Goal: Information Seeking & Learning: Check status

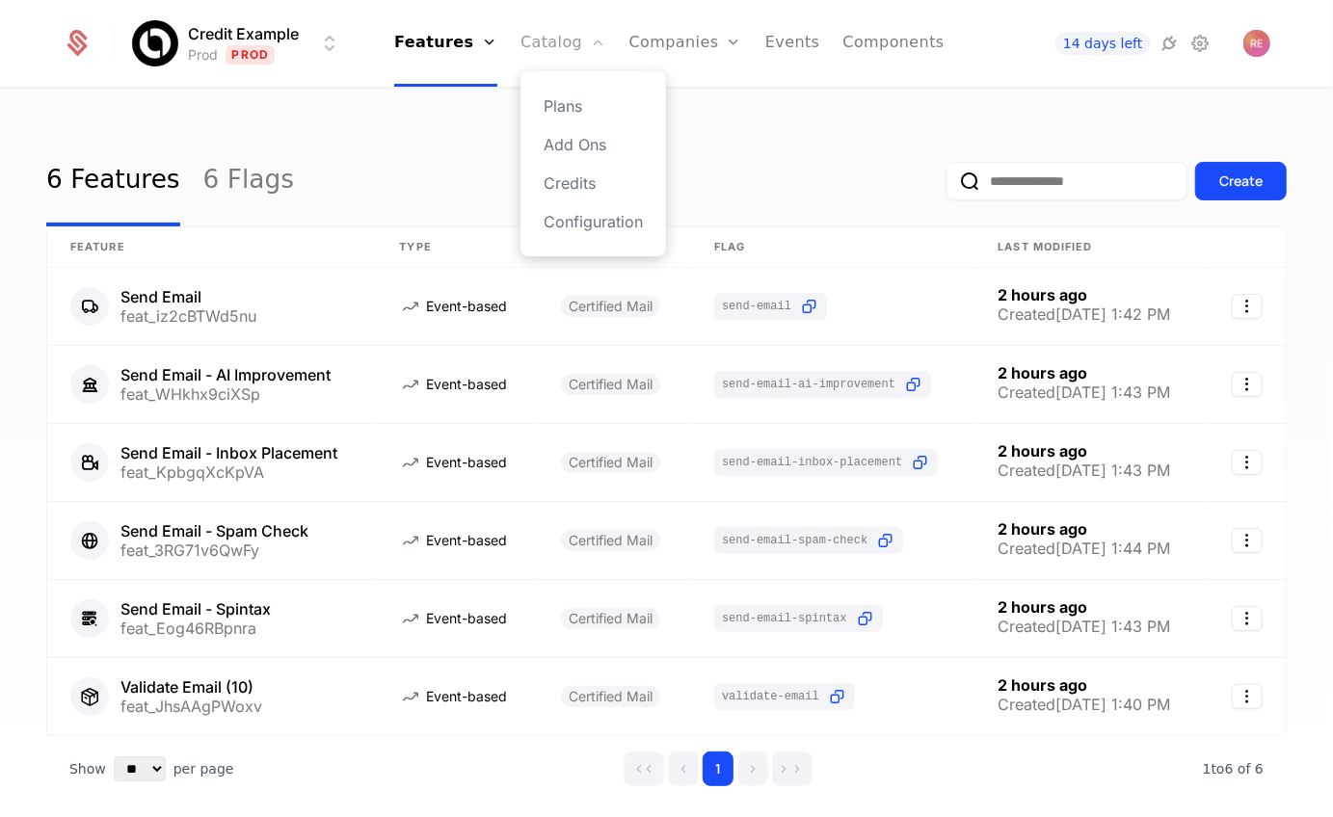
click at [561, 54] on link "Catalog" at bounding box center [563, 43] width 86 height 87
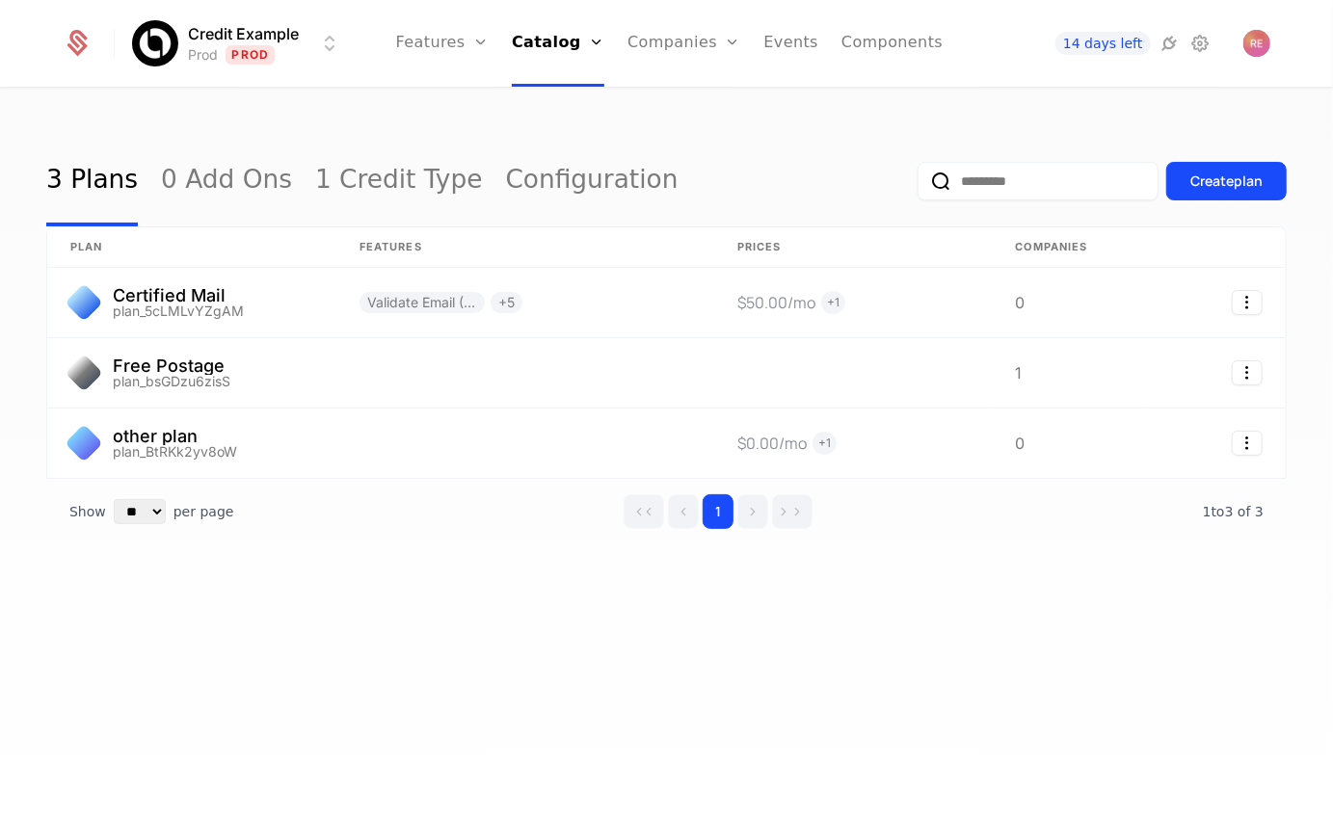
click at [677, 41] on link "Companies" at bounding box center [683, 43] width 113 height 87
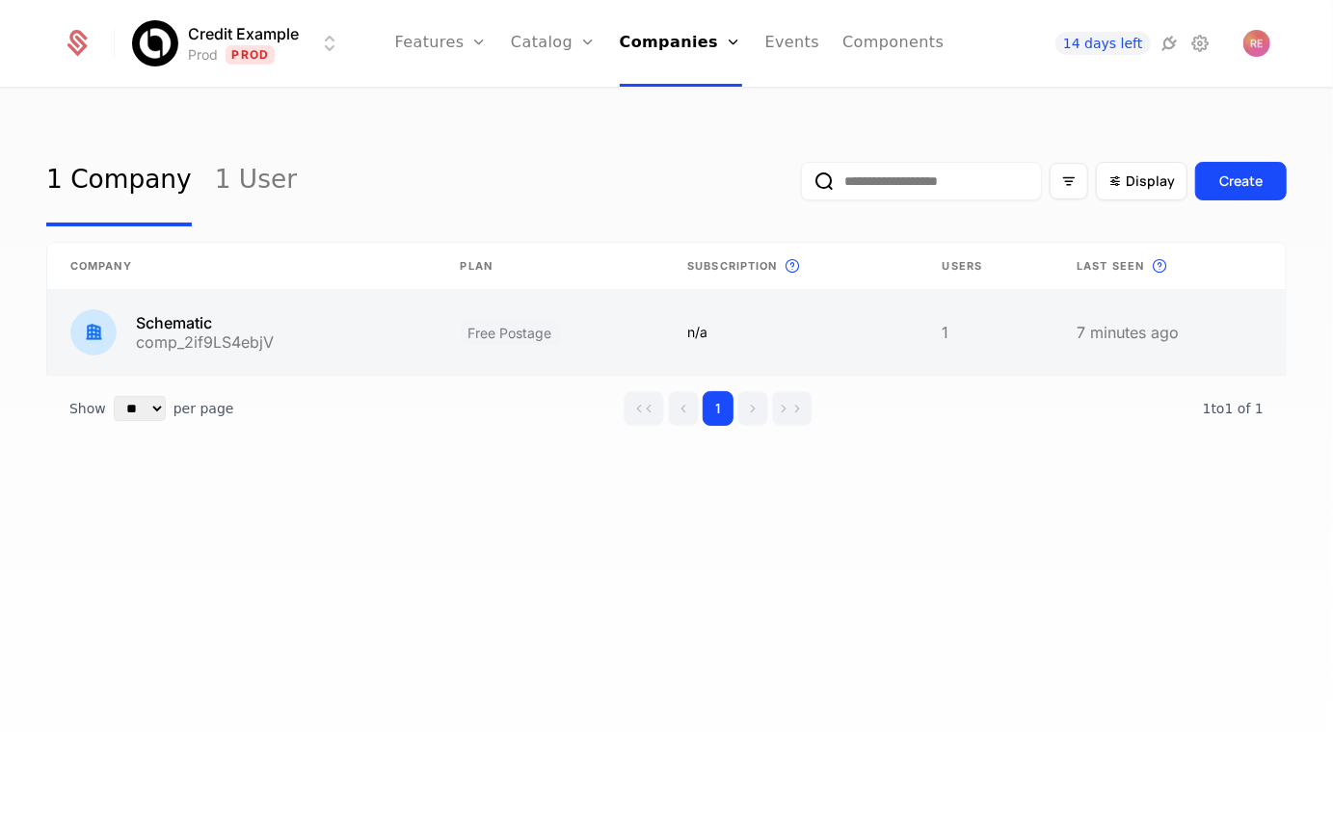
click at [528, 311] on link at bounding box center [551, 332] width 227 height 85
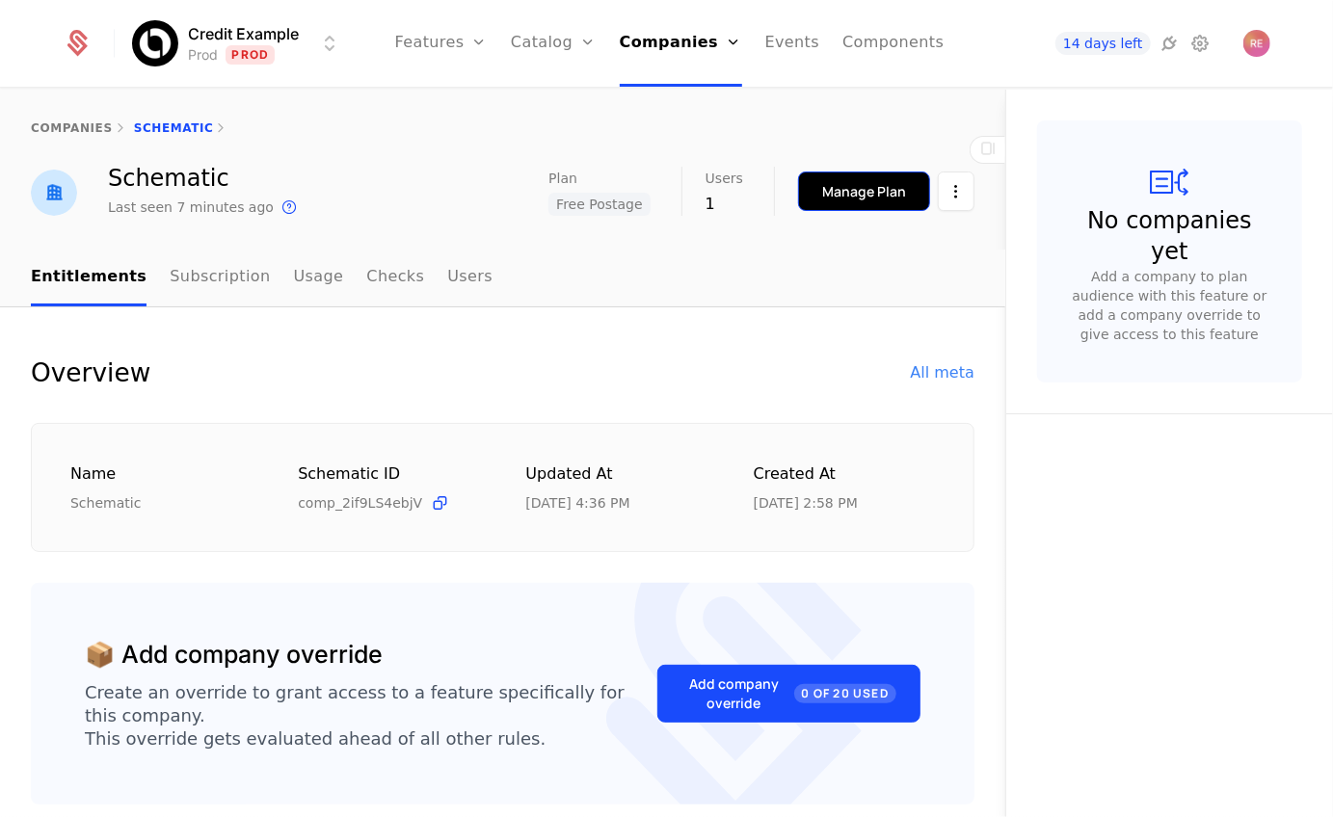
click at [847, 173] on button "Manage Plan" at bounding box center [864, 192] width 132 height 40
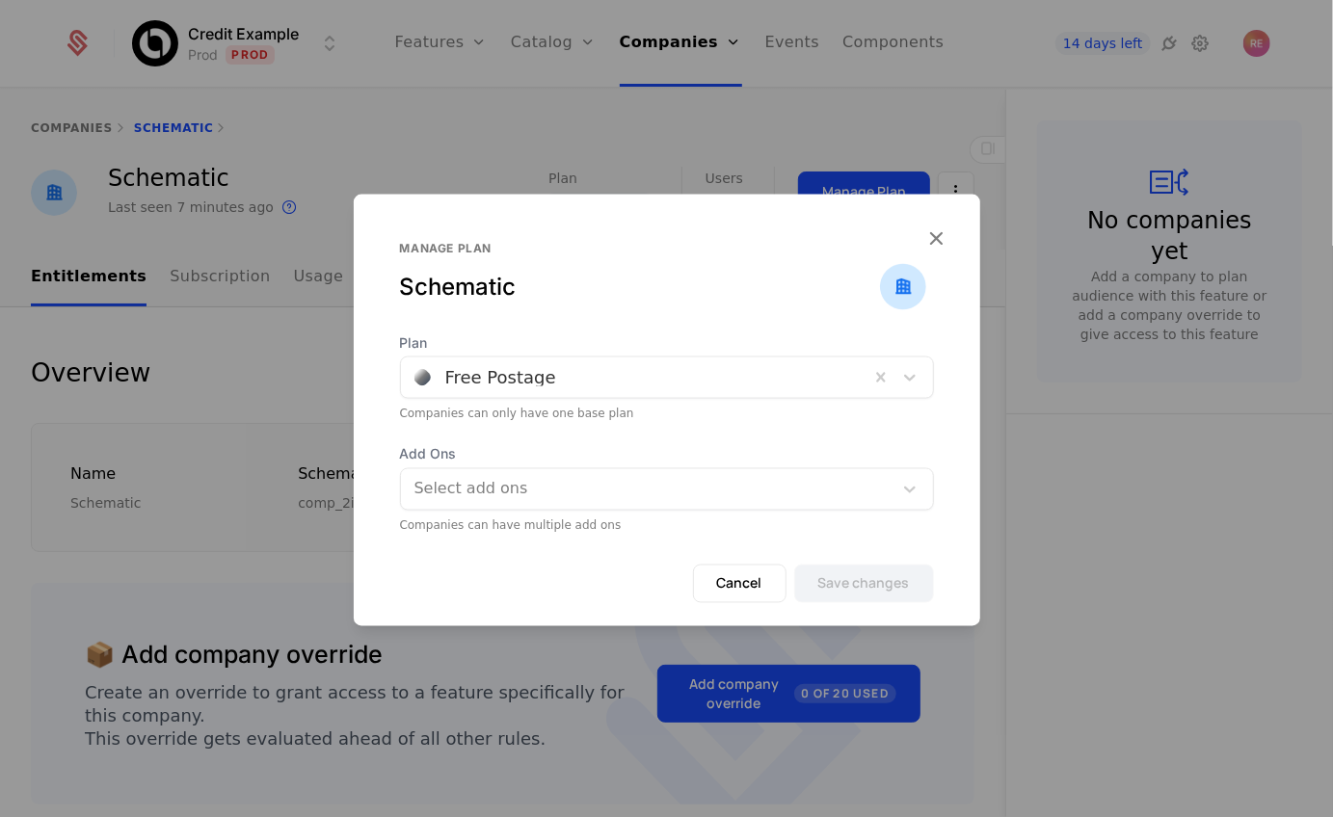
click at [571, 373] on div at bounding box center [634, 377] width 441 height 27
click at [598, 289] on div "Schematic" at bounding box center [640, 287] width 480 height 31
click at [934, 235] on icon "button" at bounding box center [936, 238] width 25 height 25
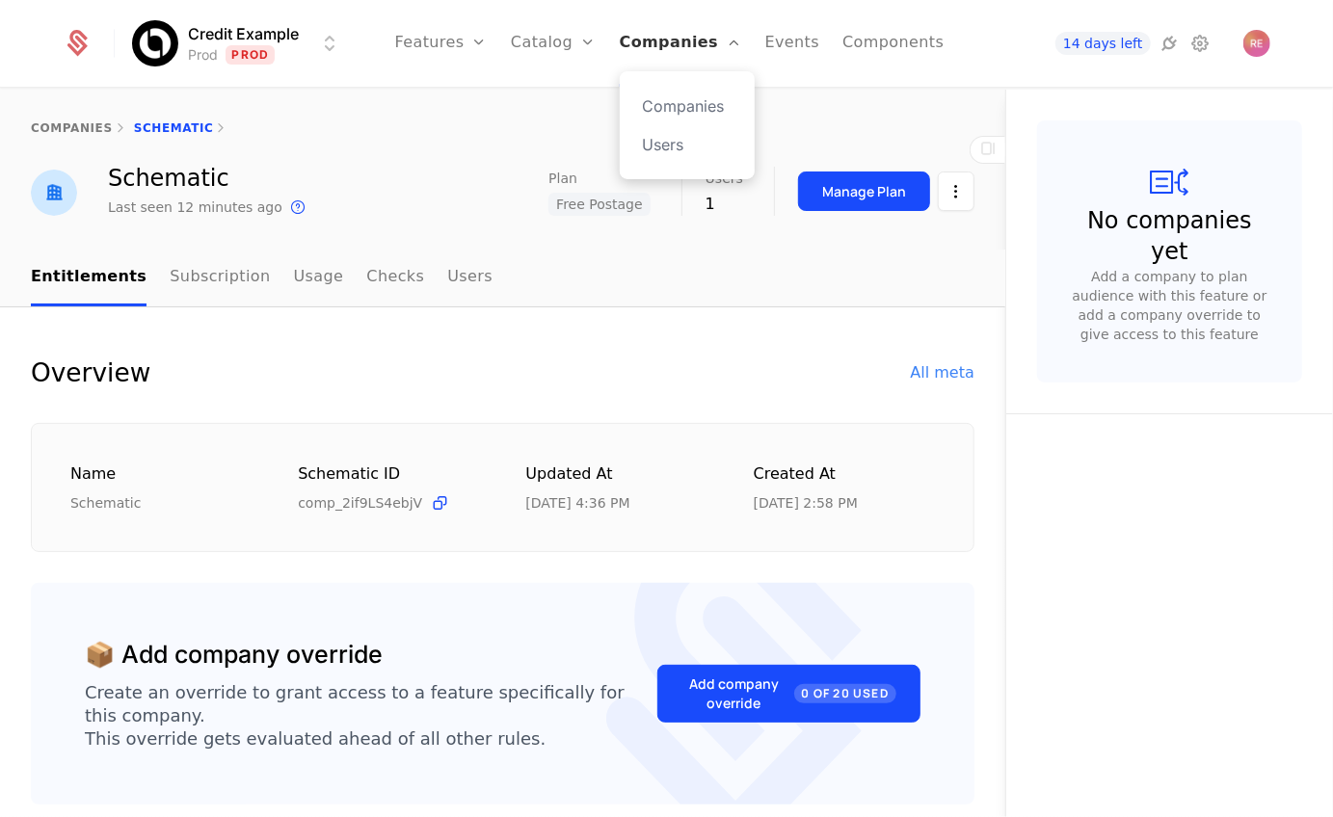
click at [644, 53] on link "Companies" at bounding box center [681, 43] width 122 height 87
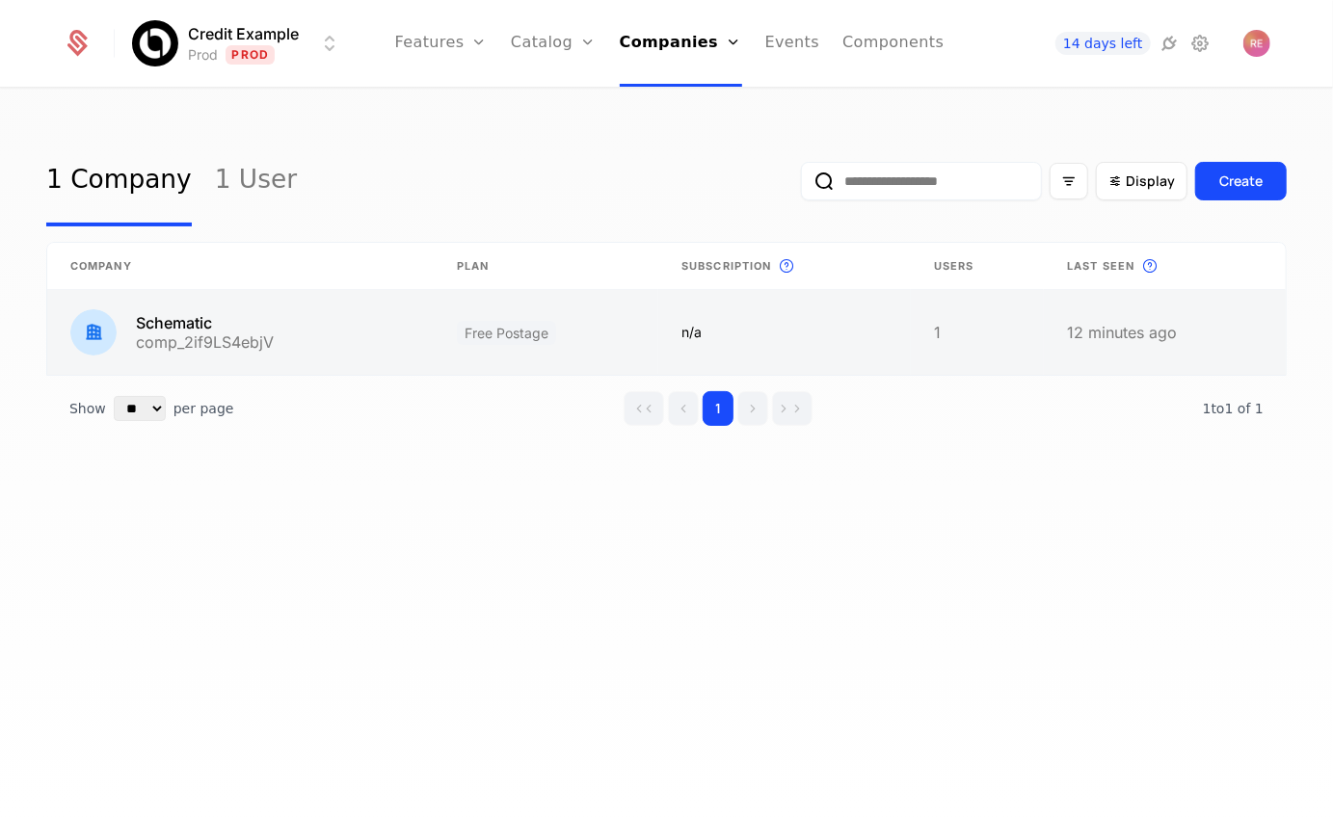
click at [227, 327] on link at bounding box center [240, 332] width 386 height 85
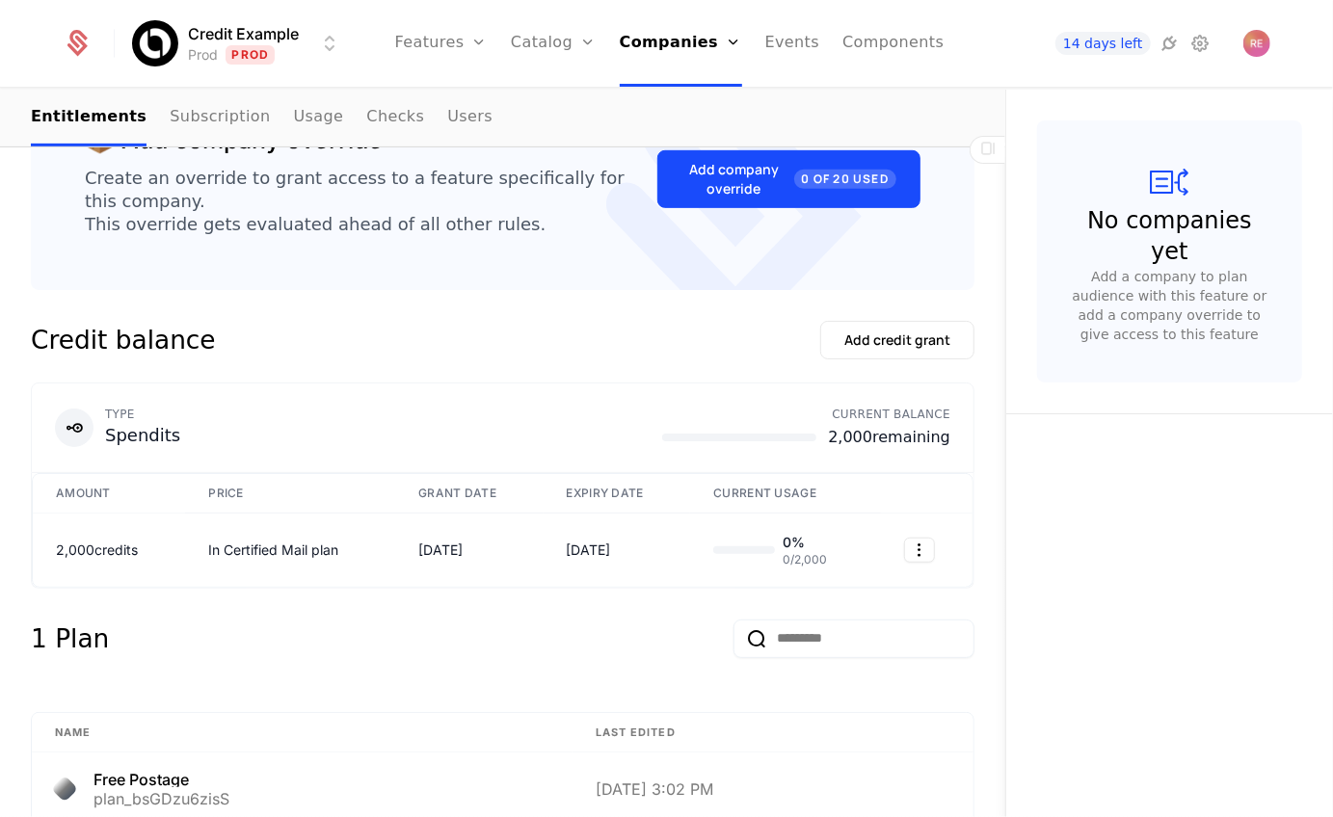
scroll to position [630, 0]
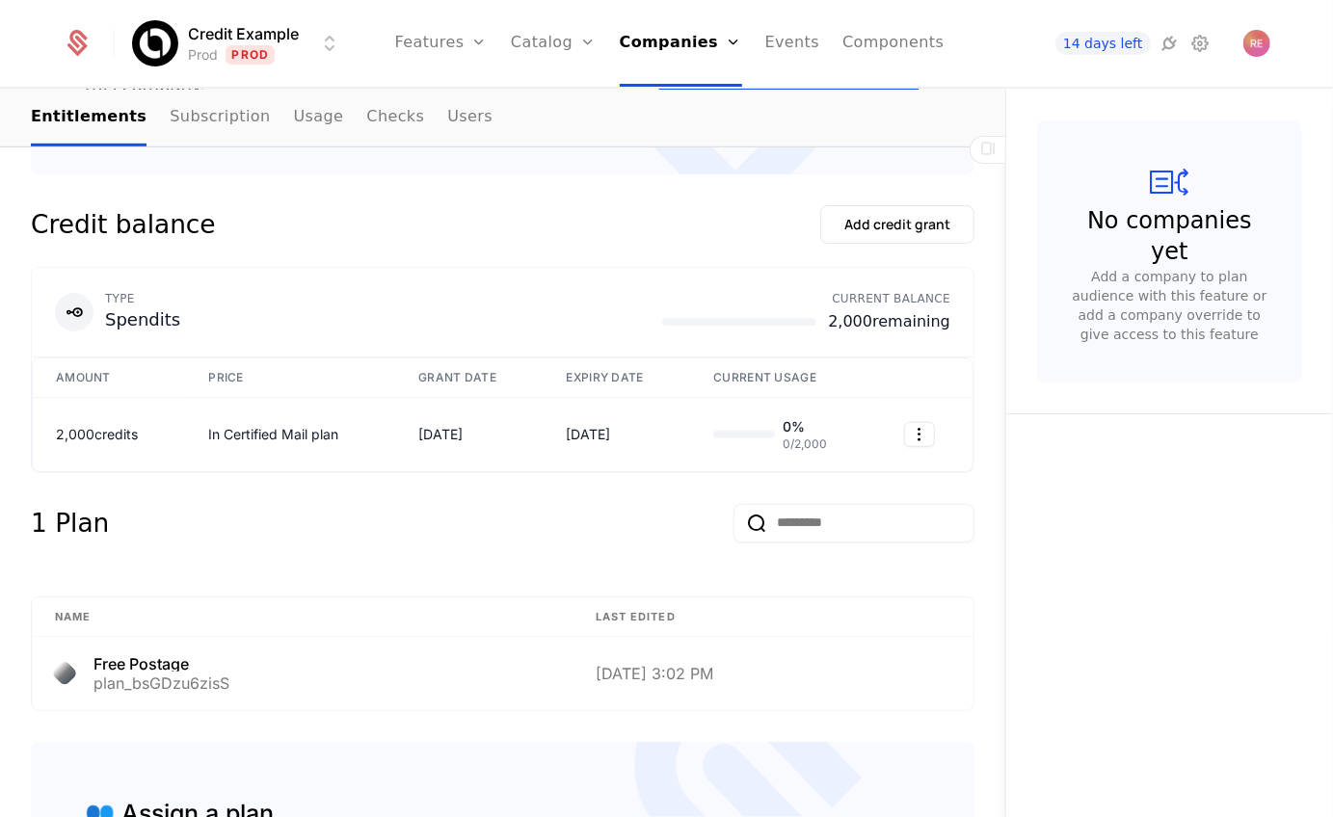
click at [582, 223] on div "Credit balance Add credit grant" at bounding box center [502, 236] width 943 height 62
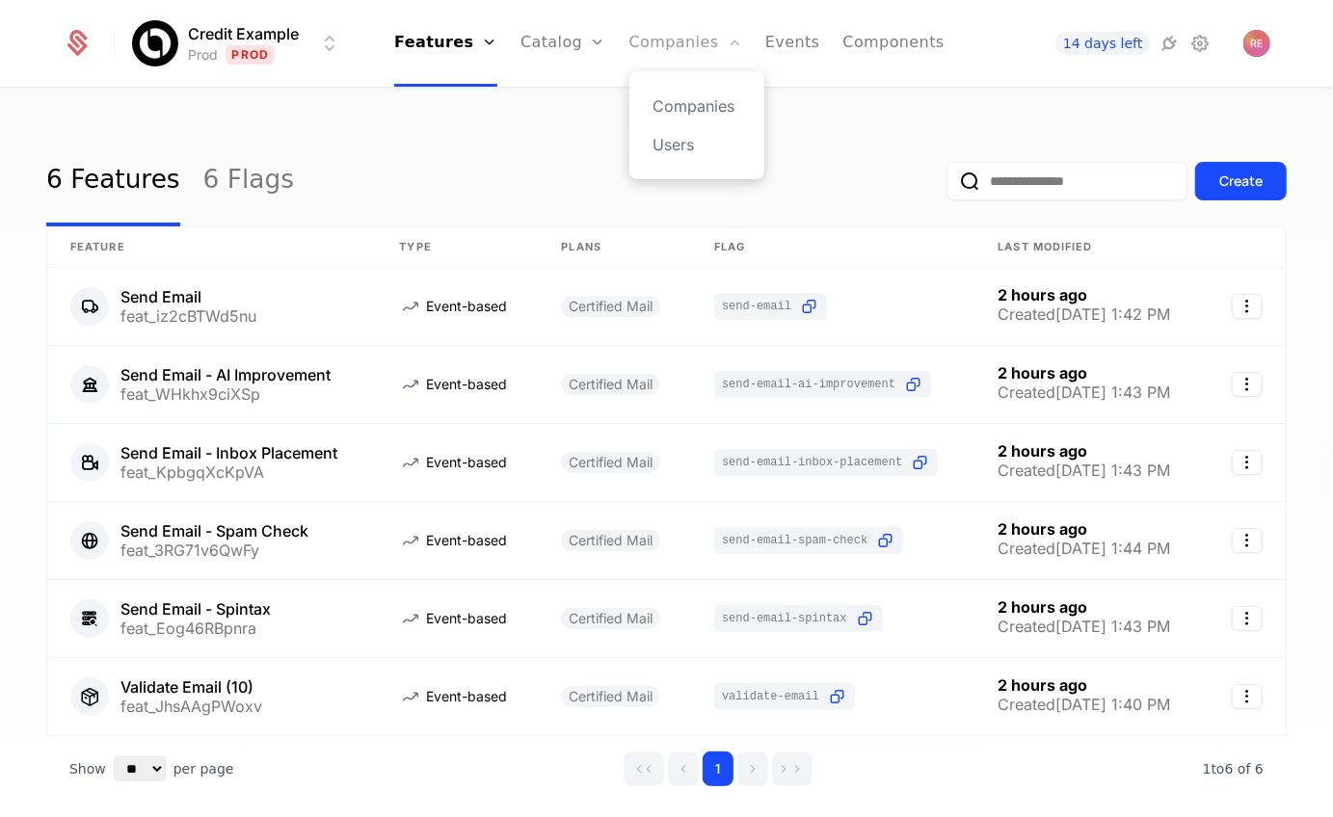
click at [659, 40] on link "Companies" at bounding box center [685, 43] width 113 height 87
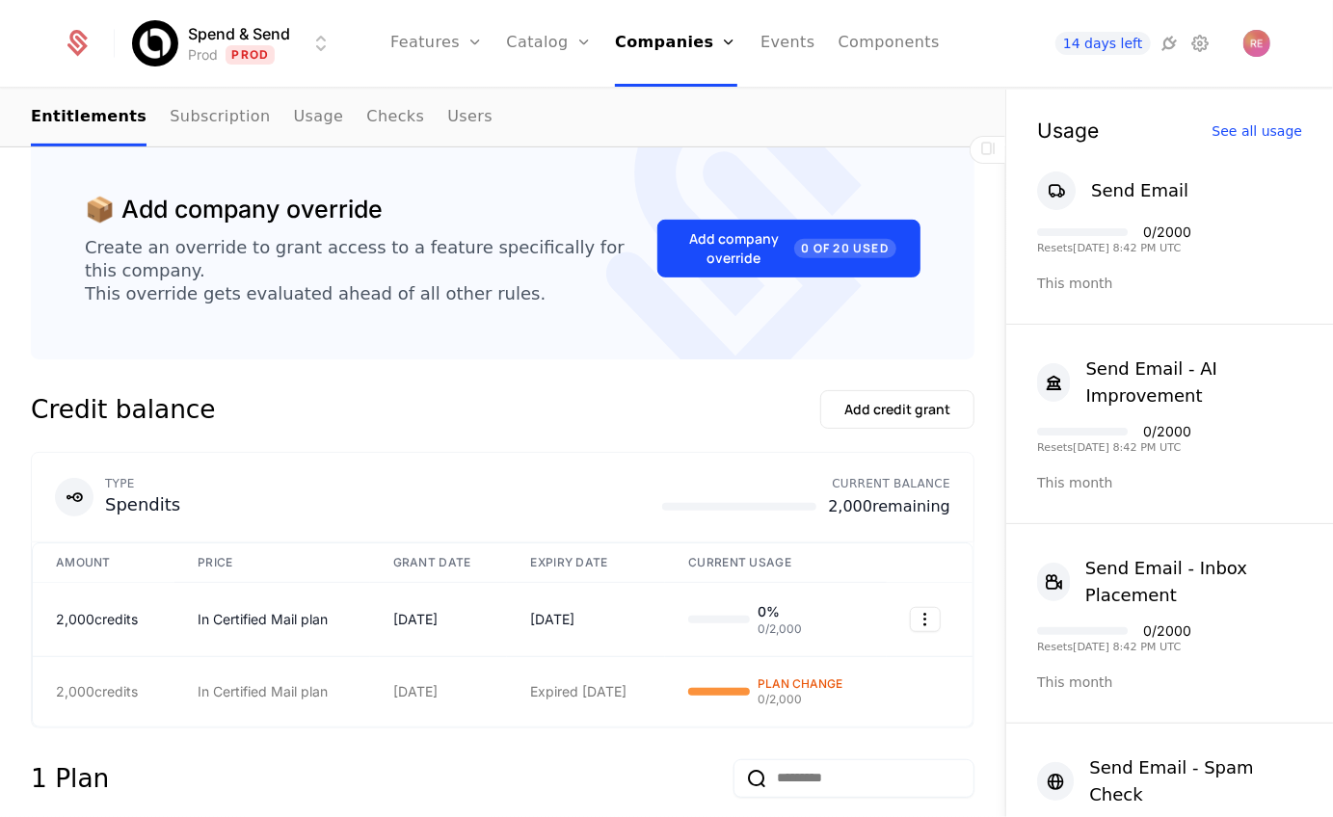
scroll to position [762, 0]
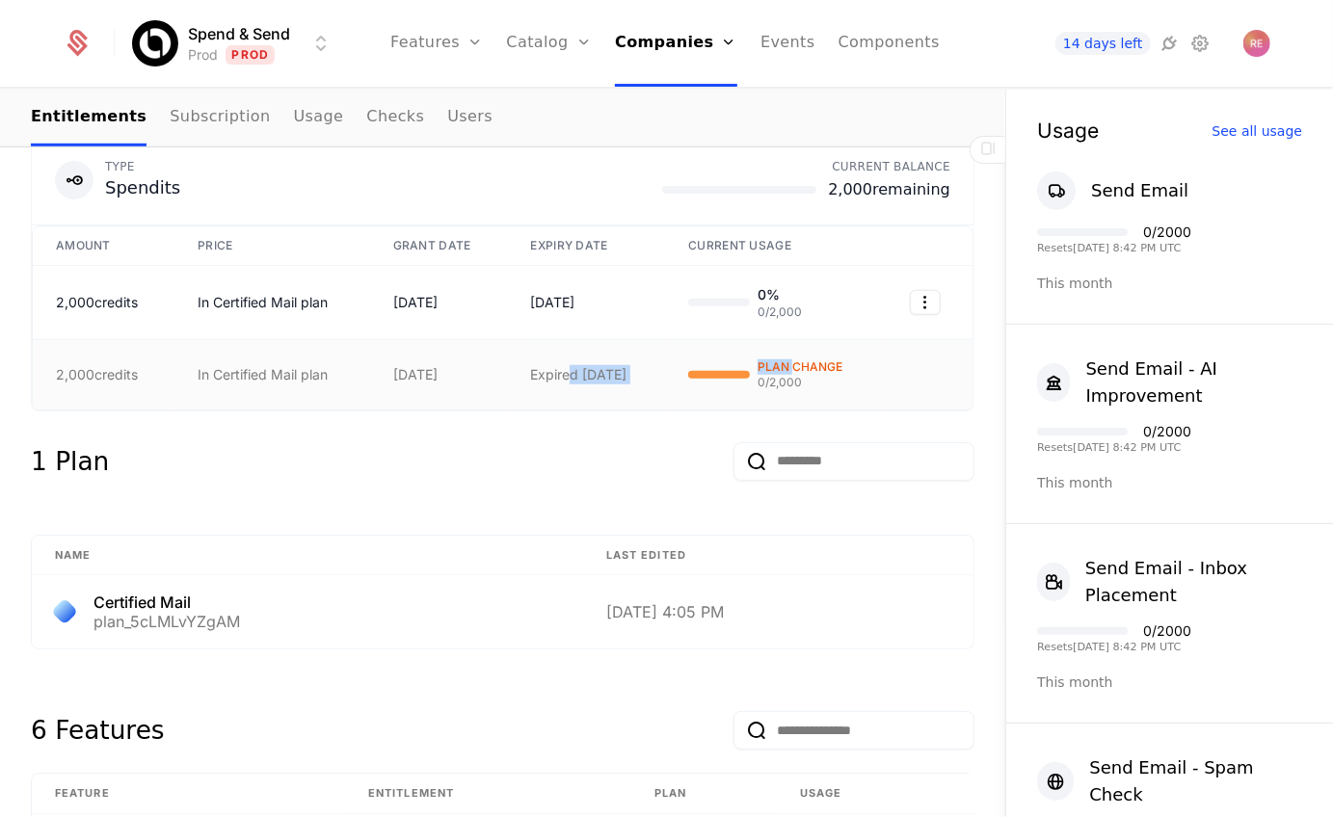
drag, startPoint x: 795, startPoint y: 366, endPoint x: 571, endPoint y: 366, distance: 224.5
click at [571, 366] on tr "2,000 credits In Certified Mail plan 9/4/25 Expired 9/4/25 PLAN CHANGE 0 / 2,000" at bounding box center [503, 374] width 940 height 69
click at [579, 366] on div "Expired 9/4/25" at bounding box center [586, 374] width 112 height 19
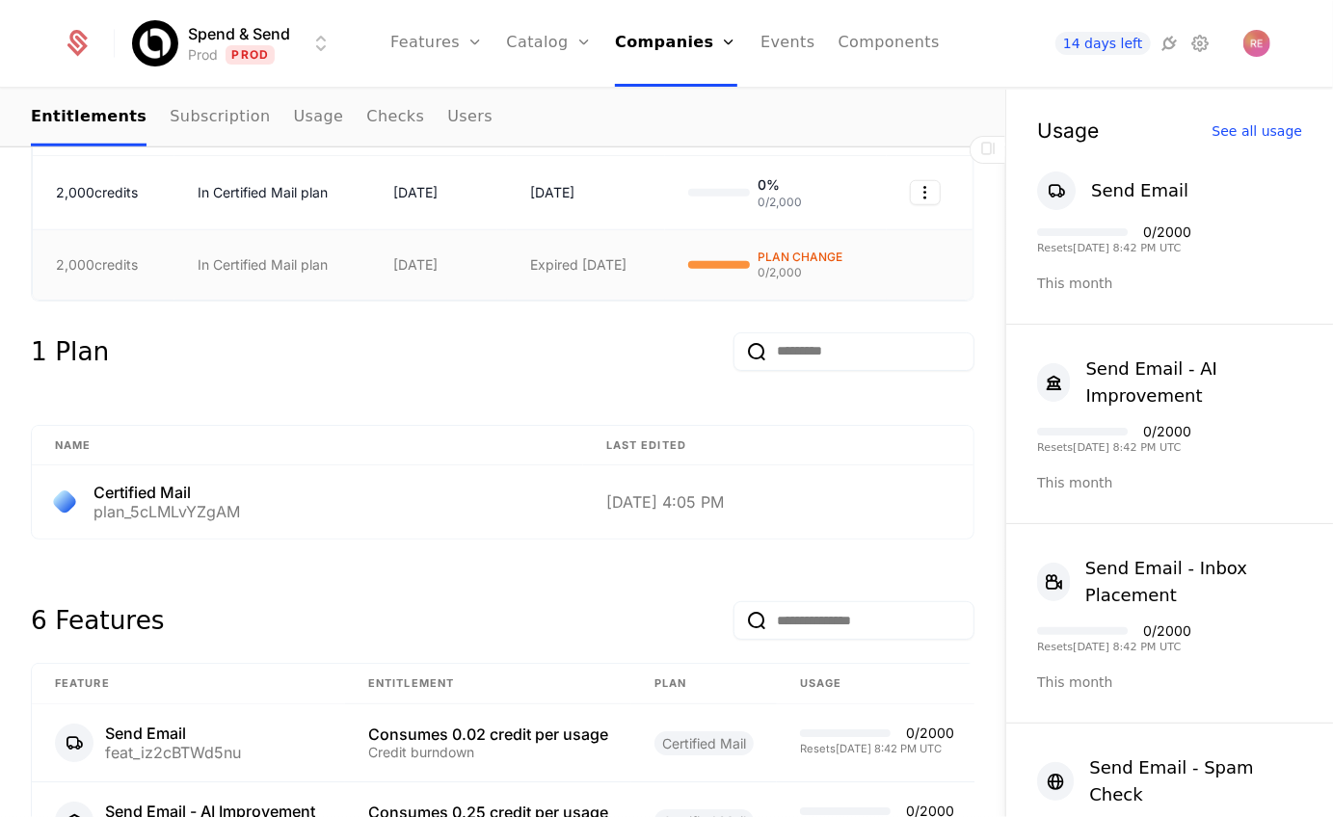
scroll to position [858, 0]
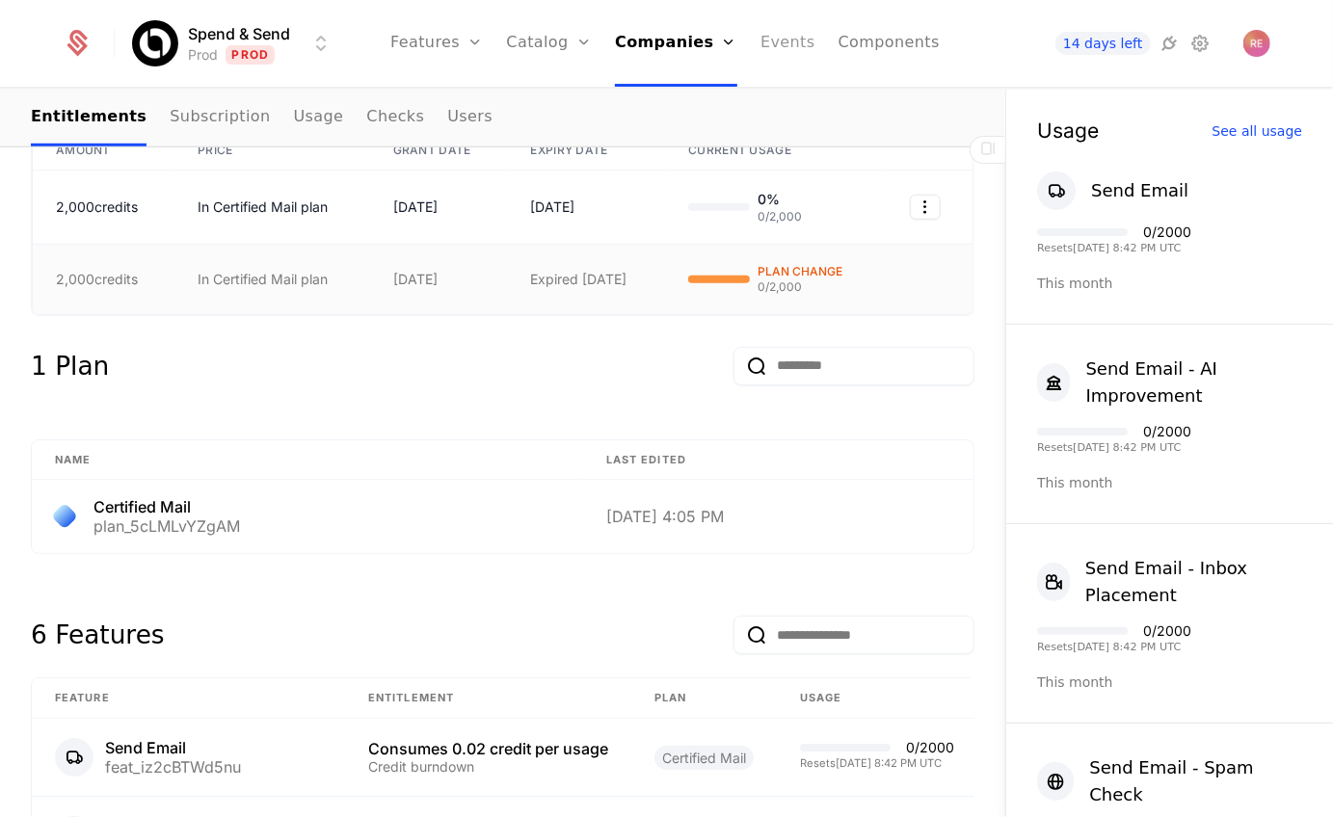
click at [794, 42] on link "Events" at bounding box center [787, 43] width 55 height 87
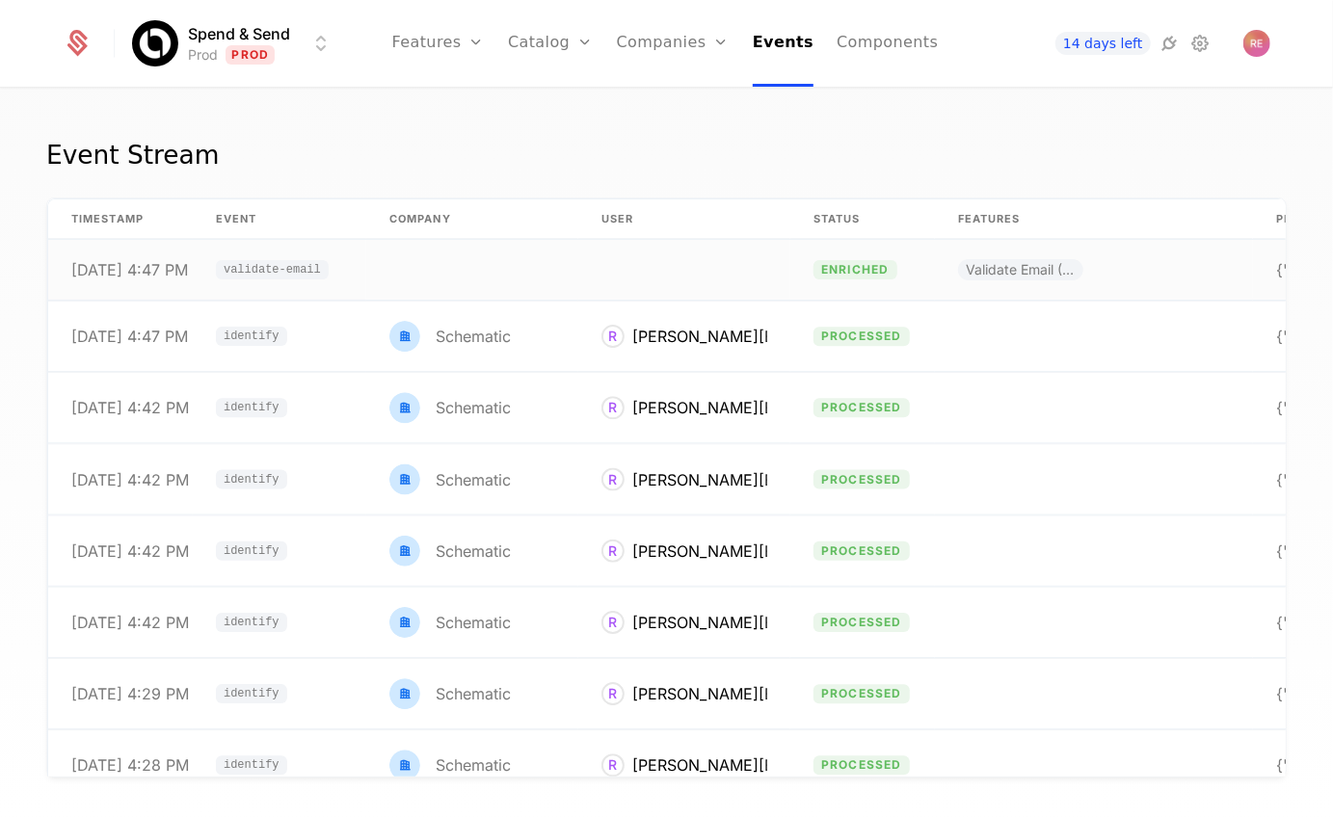
click at [390, 284] on td at bounding box center [472, 270] width 212 height 61
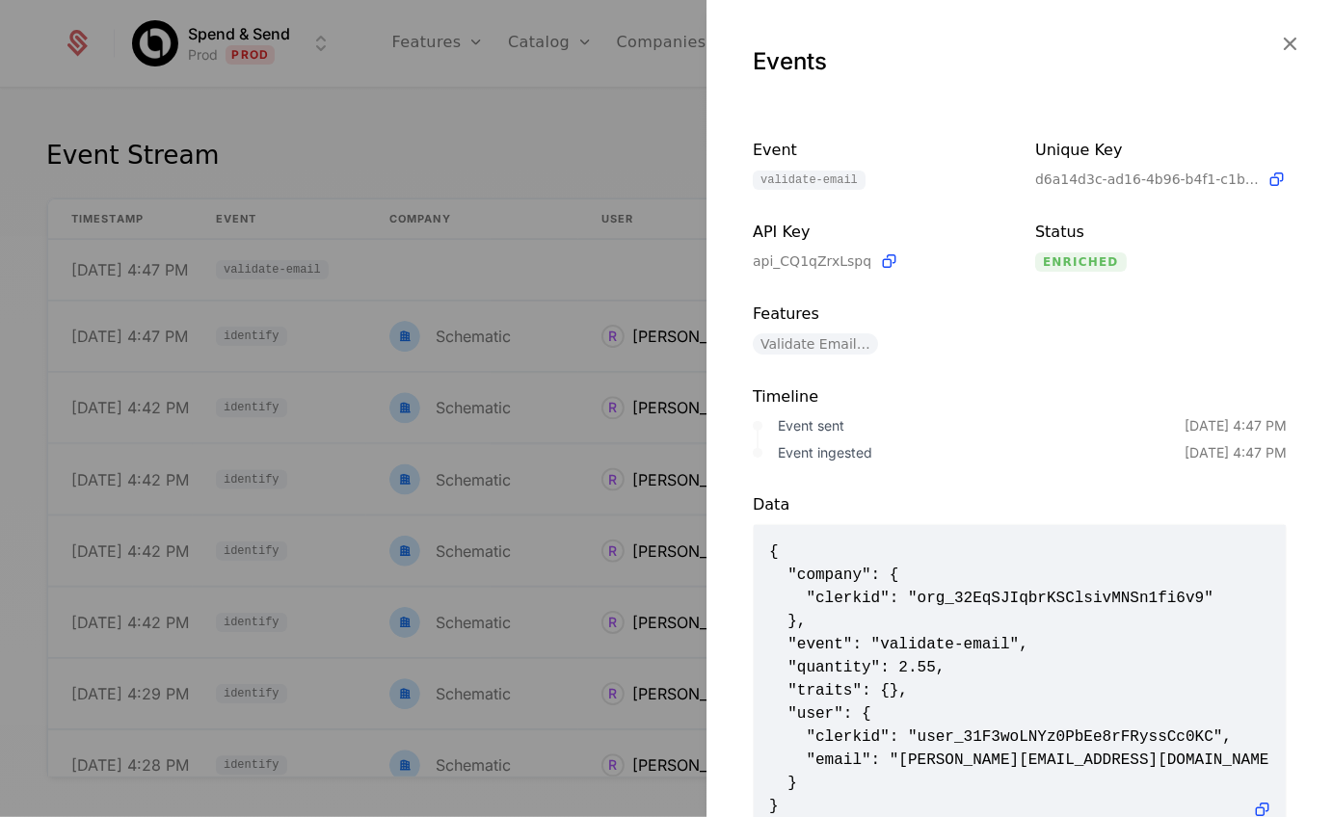
scroll to position [62, 0]
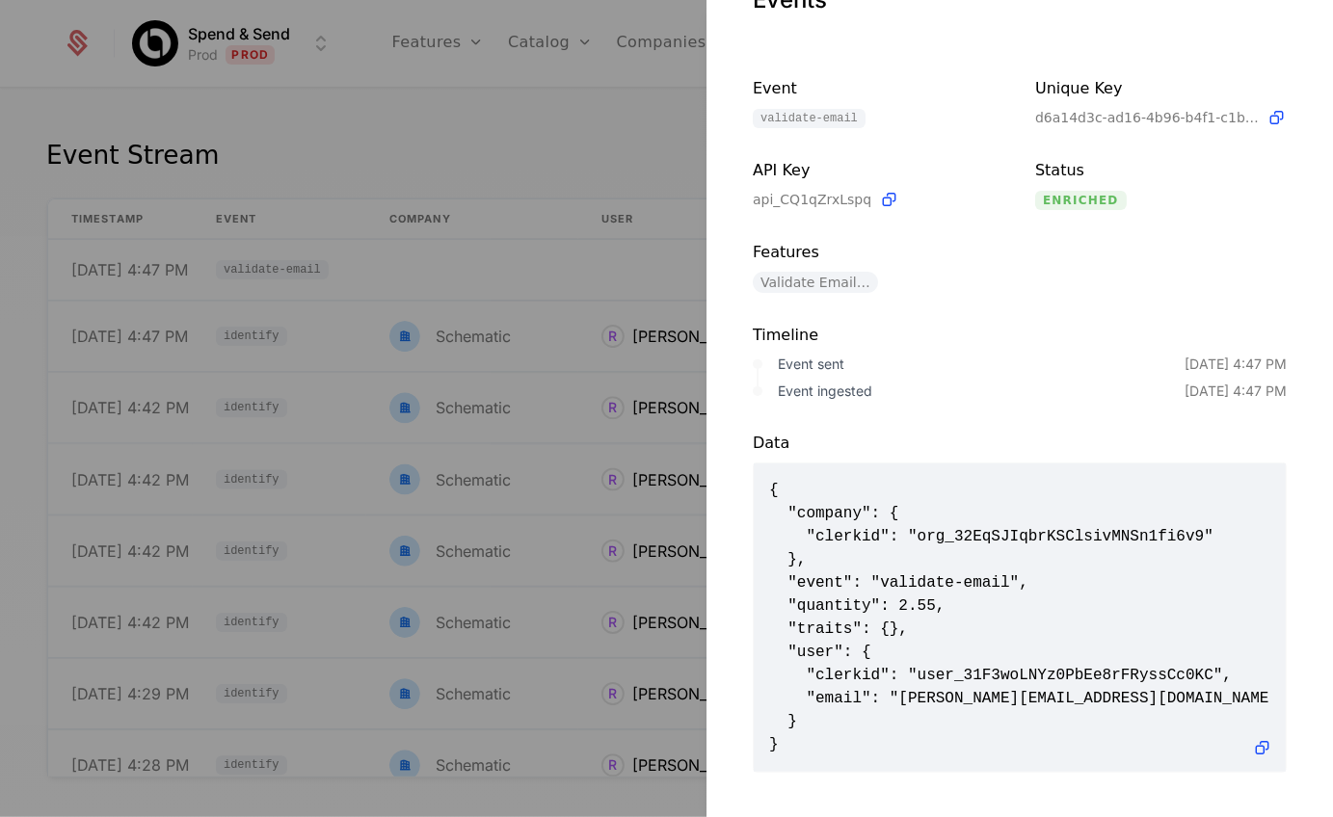
click at [436, 83] on div at bounding box center [666, 408] width 1333 height 817
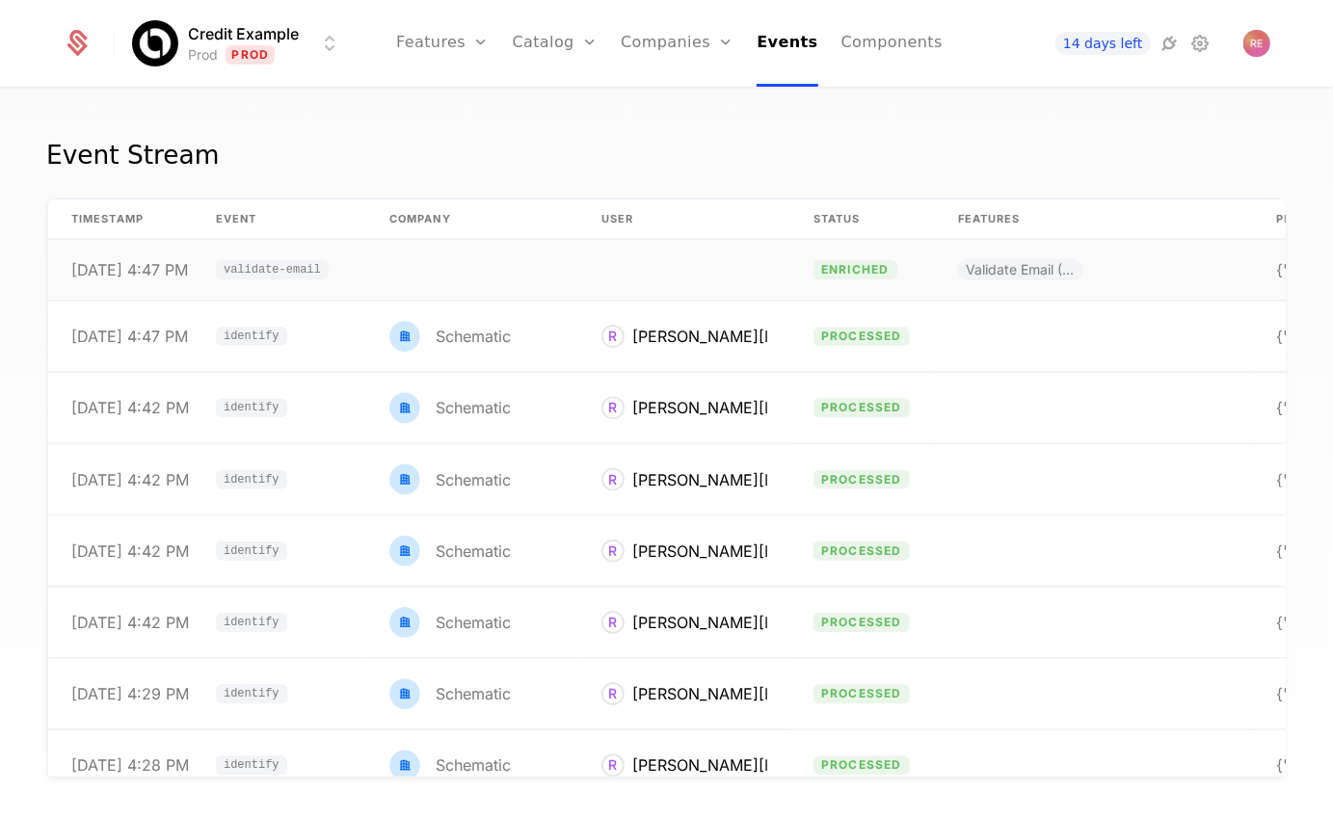
click at [842, 254] on td "enriched" at bounding box center [862, 270] width 145 height 61
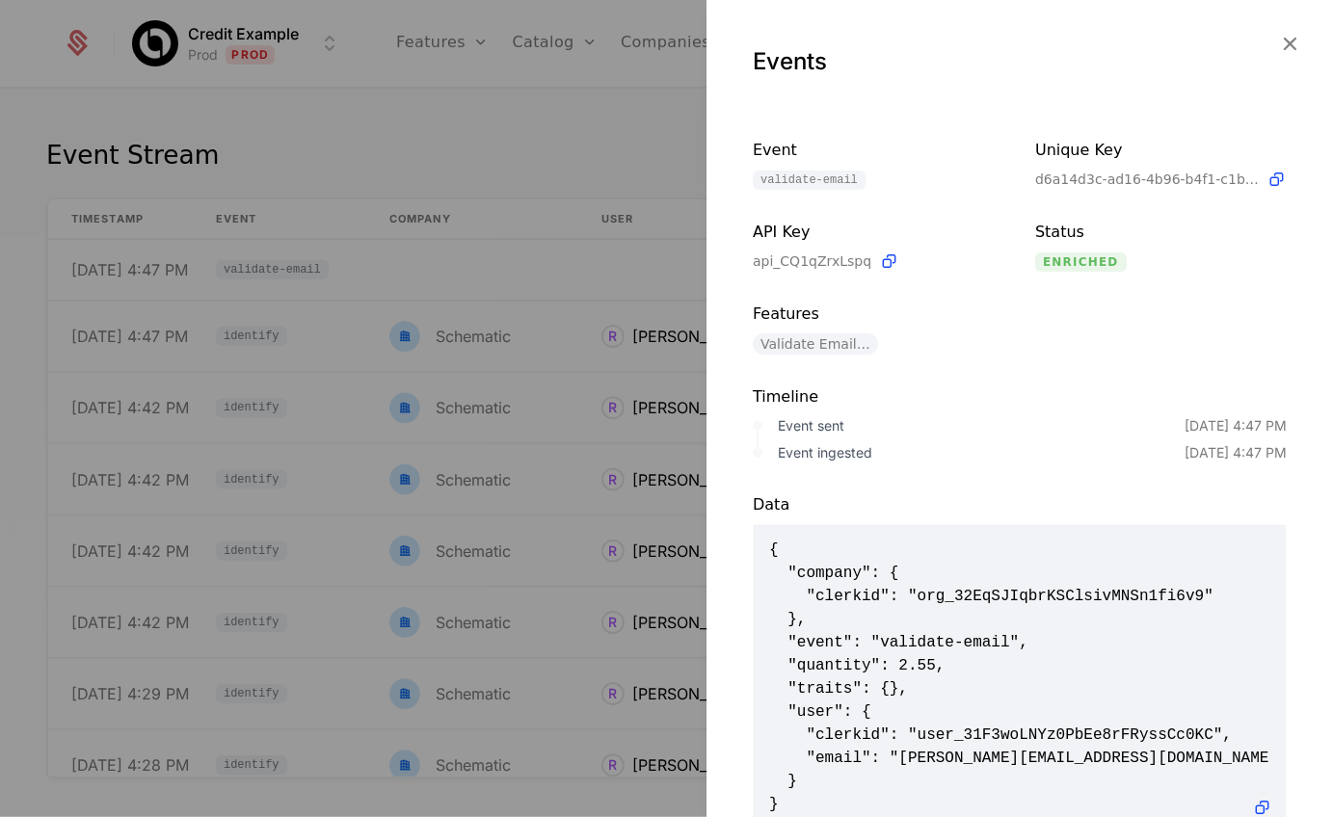
scroll to position [62, 0]
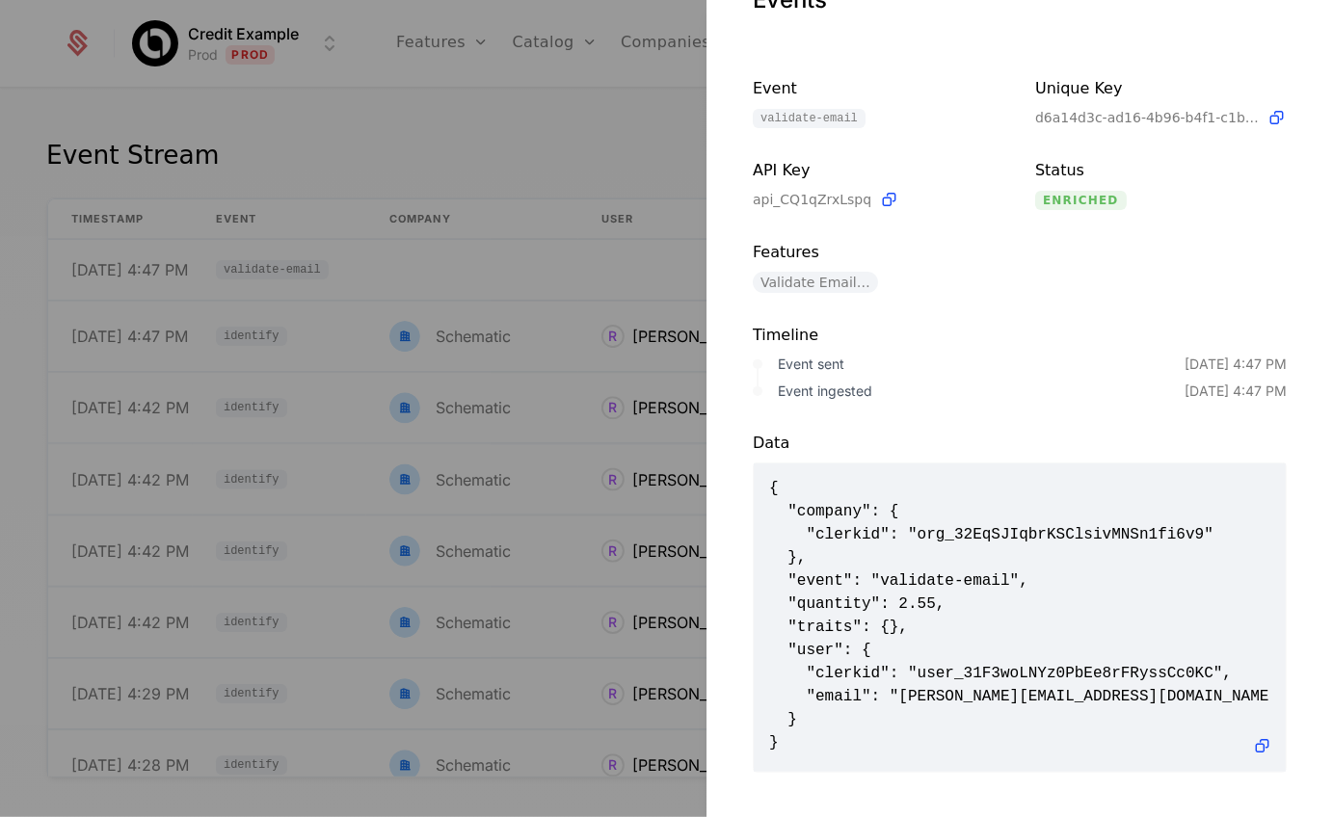
click at [542, 129] on div at bounding box center [666, 408] width 1333 height 817
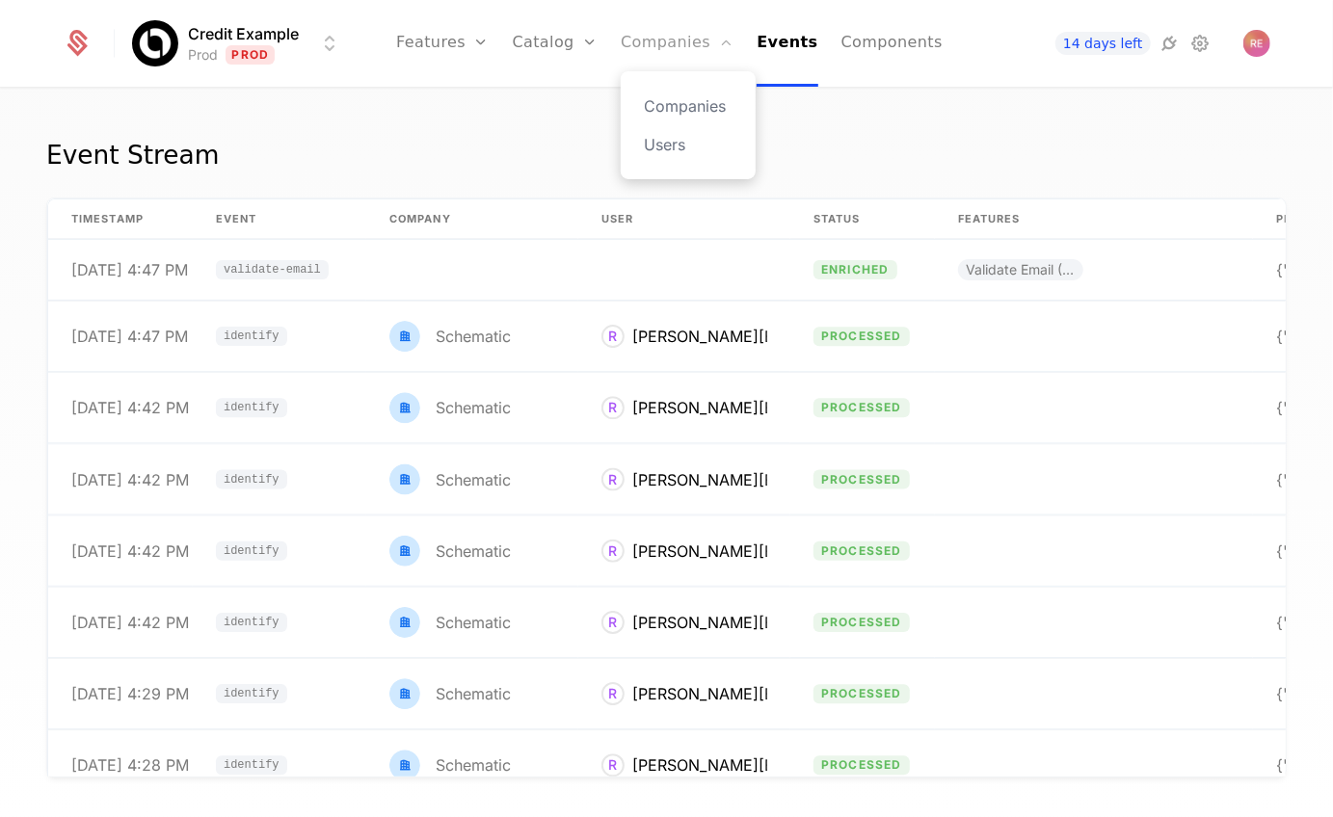
click at [678, 40] on link "Companies" at bounding box center [677, 43] width 113 height 87
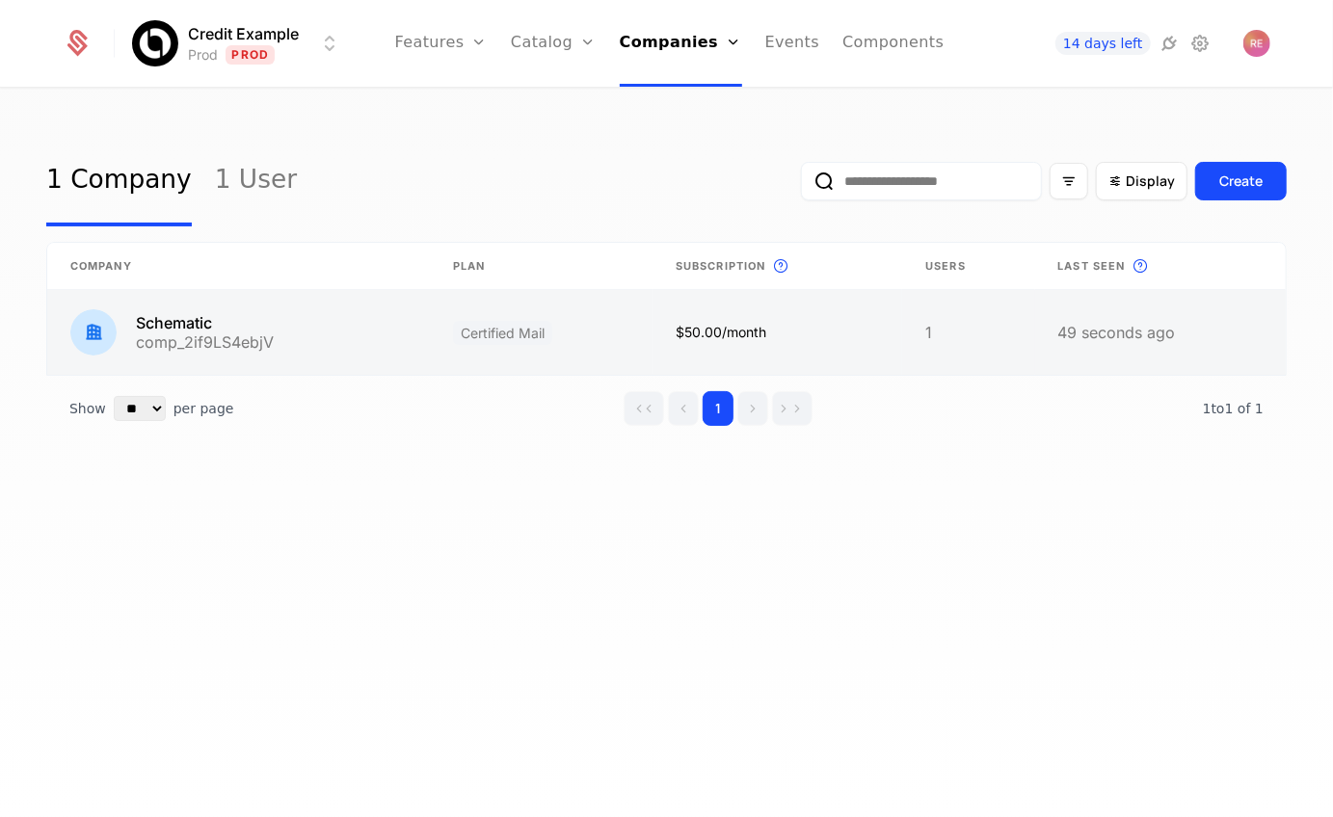
click at [342, 320] on link at bounding box center [238, 332] width 383 height 85
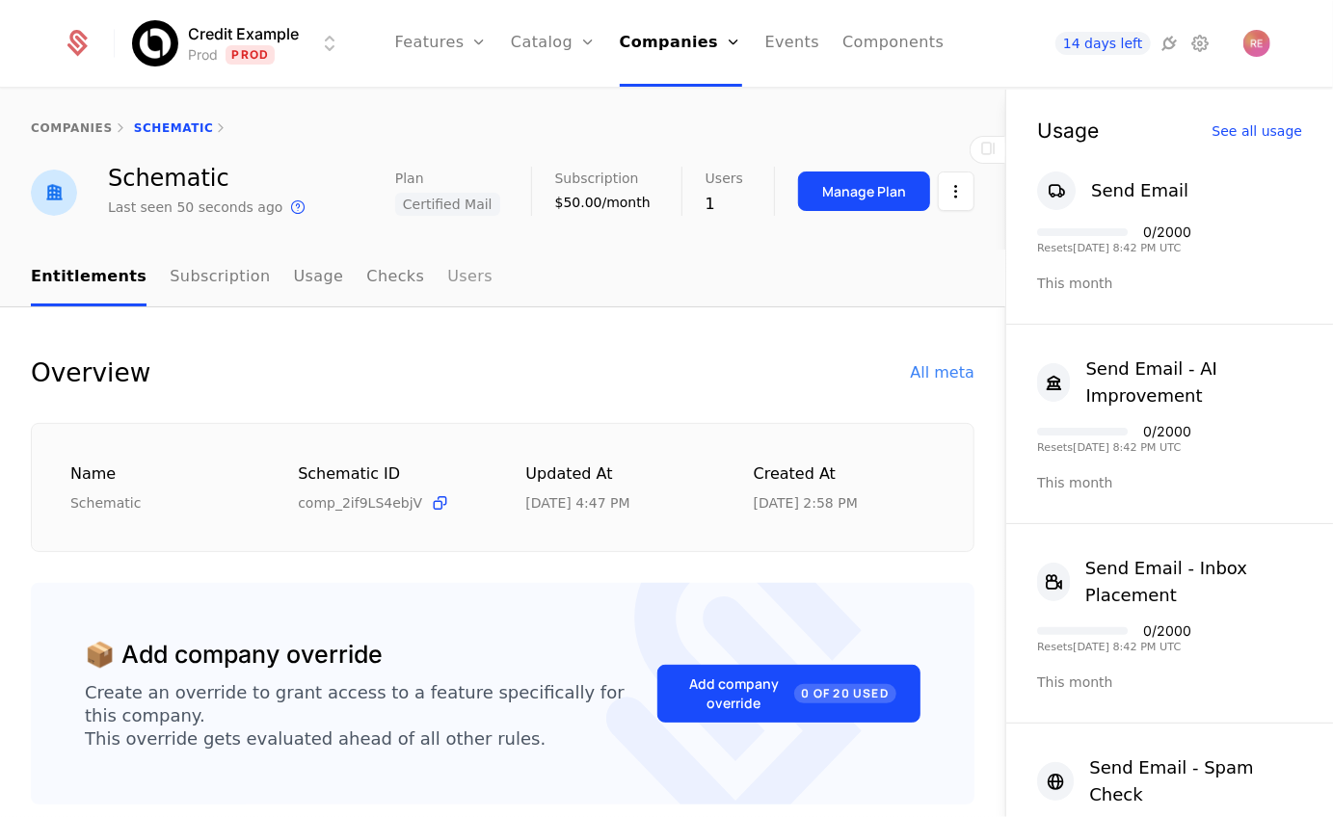
click at [447, 280] on link "Users" at bounding box center [469, 278] width 45 height 57
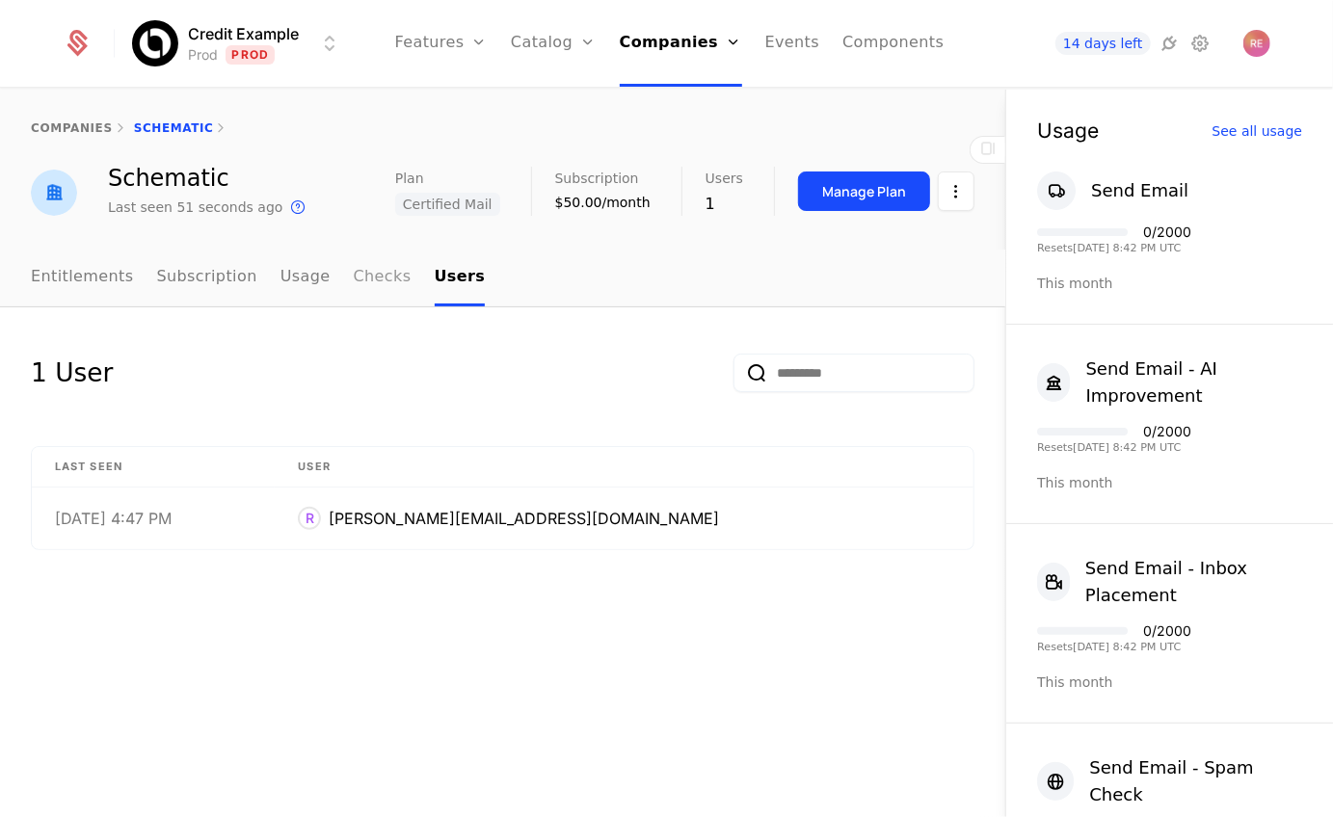
click at [354, 273] on link "Checks" at bounding box center [383, 278] width 58 height 57
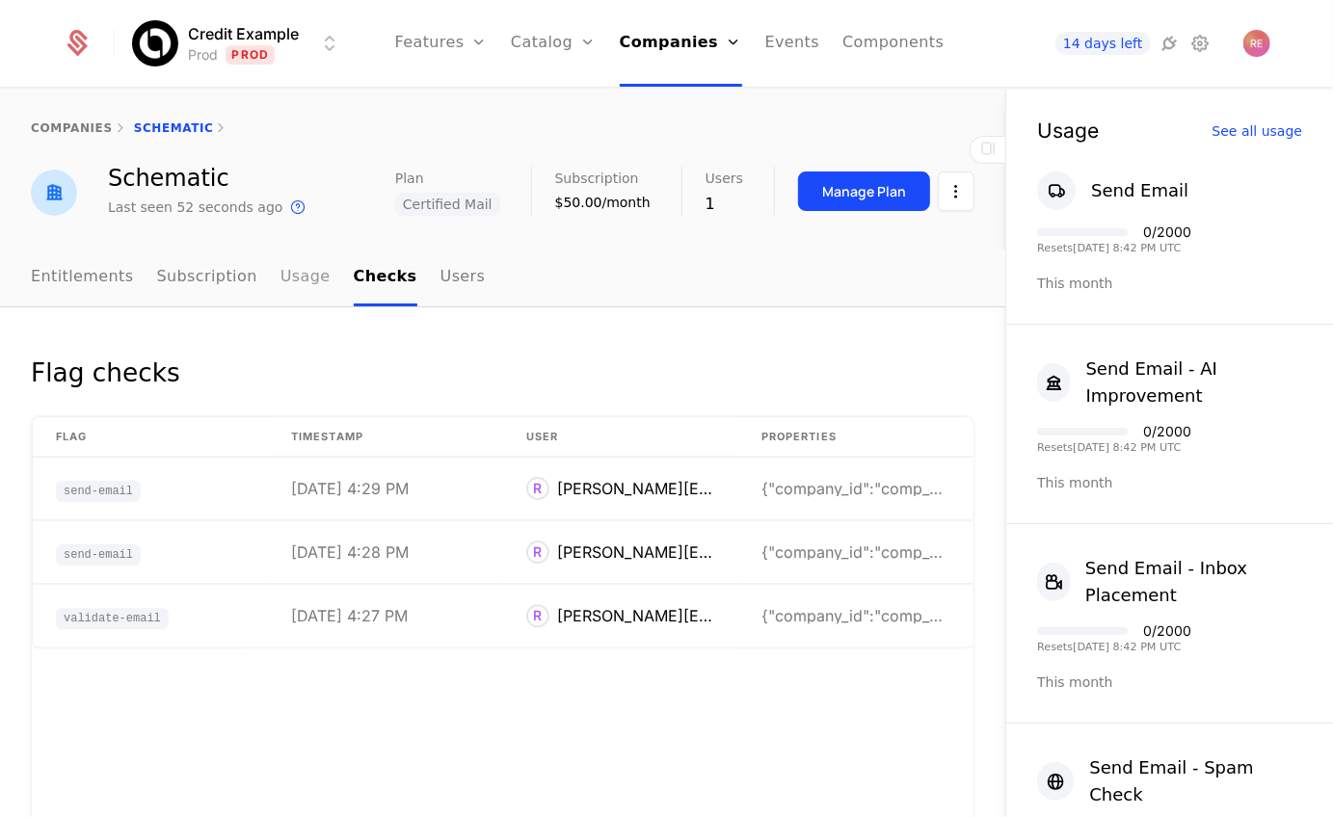
click at [294, 273] on link "Usage" at bounding box center [305, 278] width 50 height 57
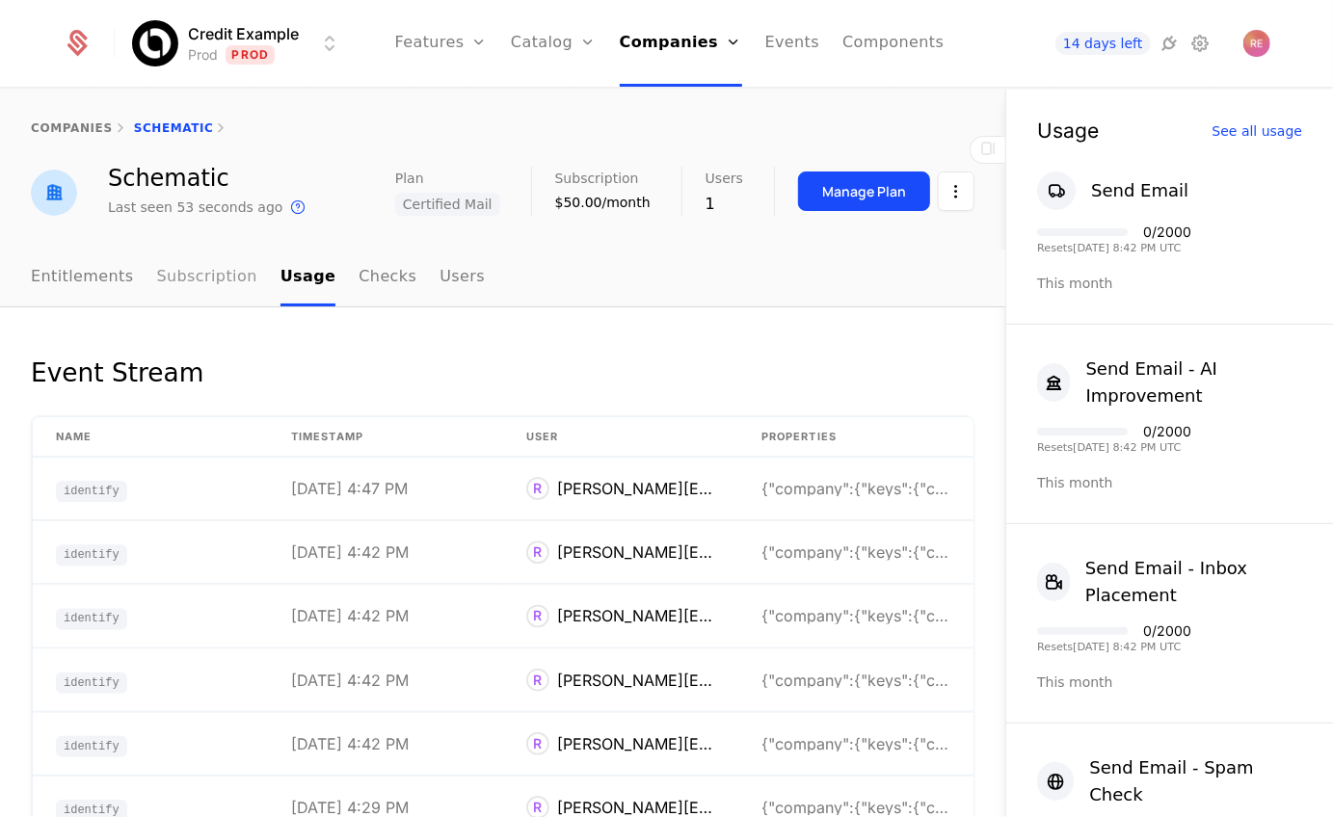
click at [162, 263] on link "Subscription" at bounding box center [207, 278] width 100 height 57
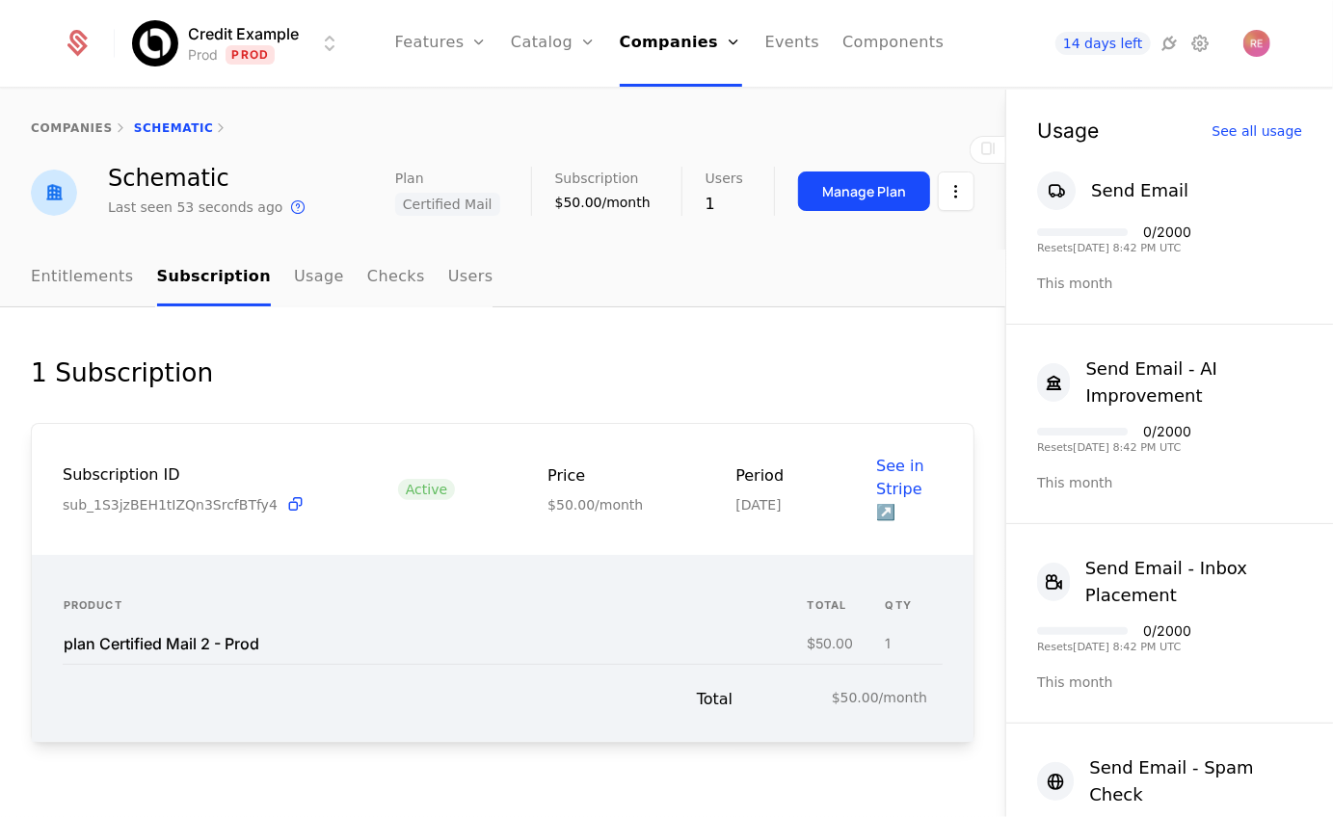
click at [418, 267] on ul "Entitlements Subscription Usage Checks Users" at bounding box center [262, 278] width 463 height 57
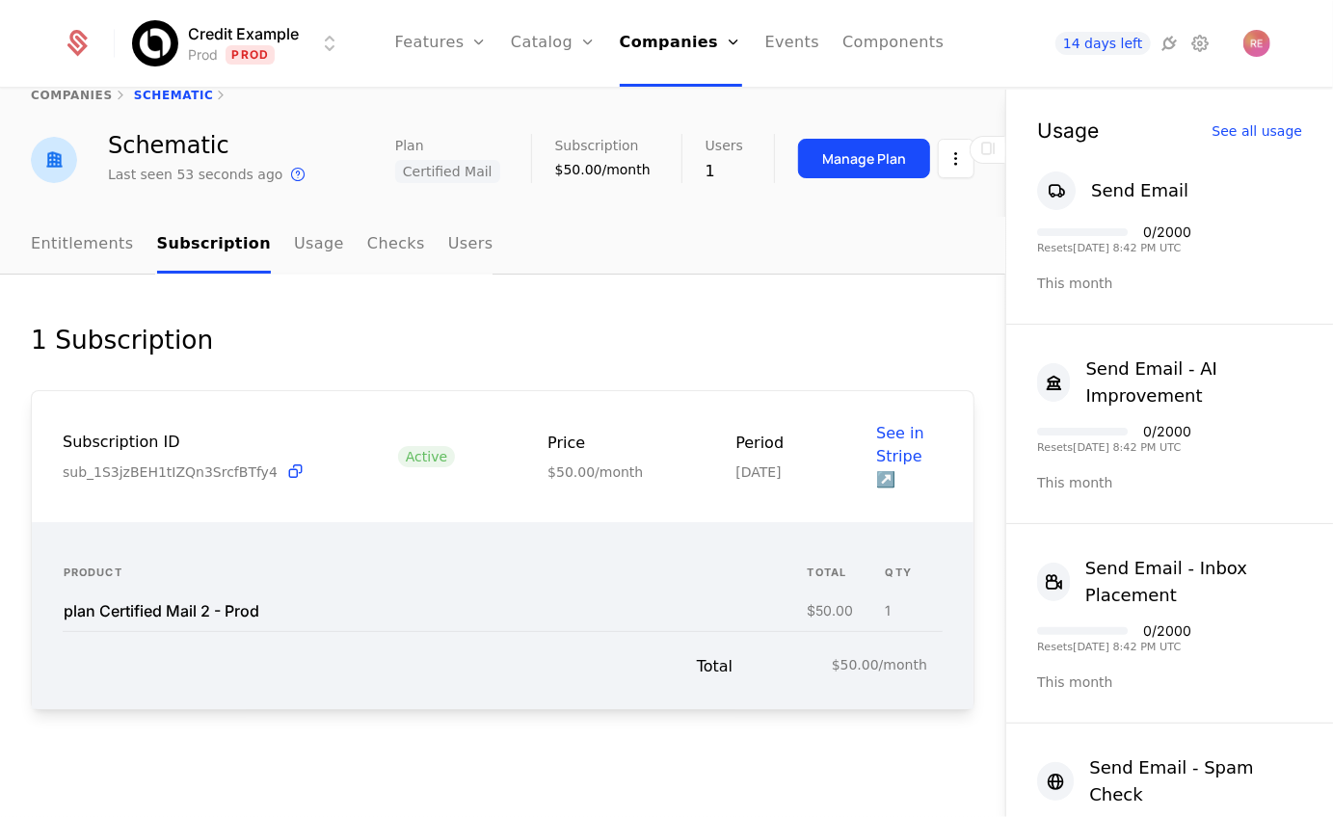
click at [250, 240] on ul "Entitlements Subscription Usage Checks Users" at bounding box center [262, 245] width 463 height 57
click at [294, 235] on link "Usage" at bounding box center [319, 245] width 50 height 57
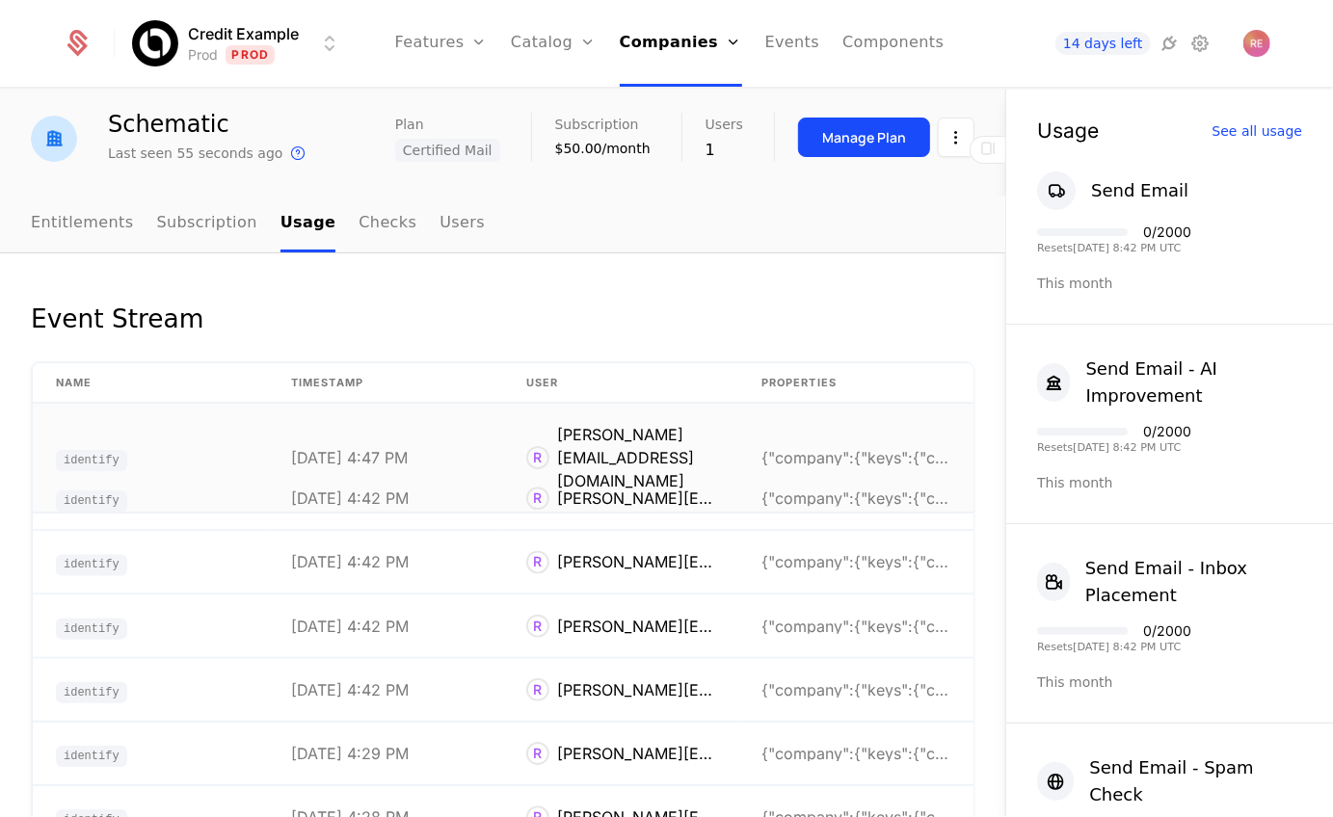
click at [695, 423] on div "[PERSON_NAME][EMAIL_ADDRESS][DOMAIN_NAME]" at bounding box center [636, 457] width 158 height 69
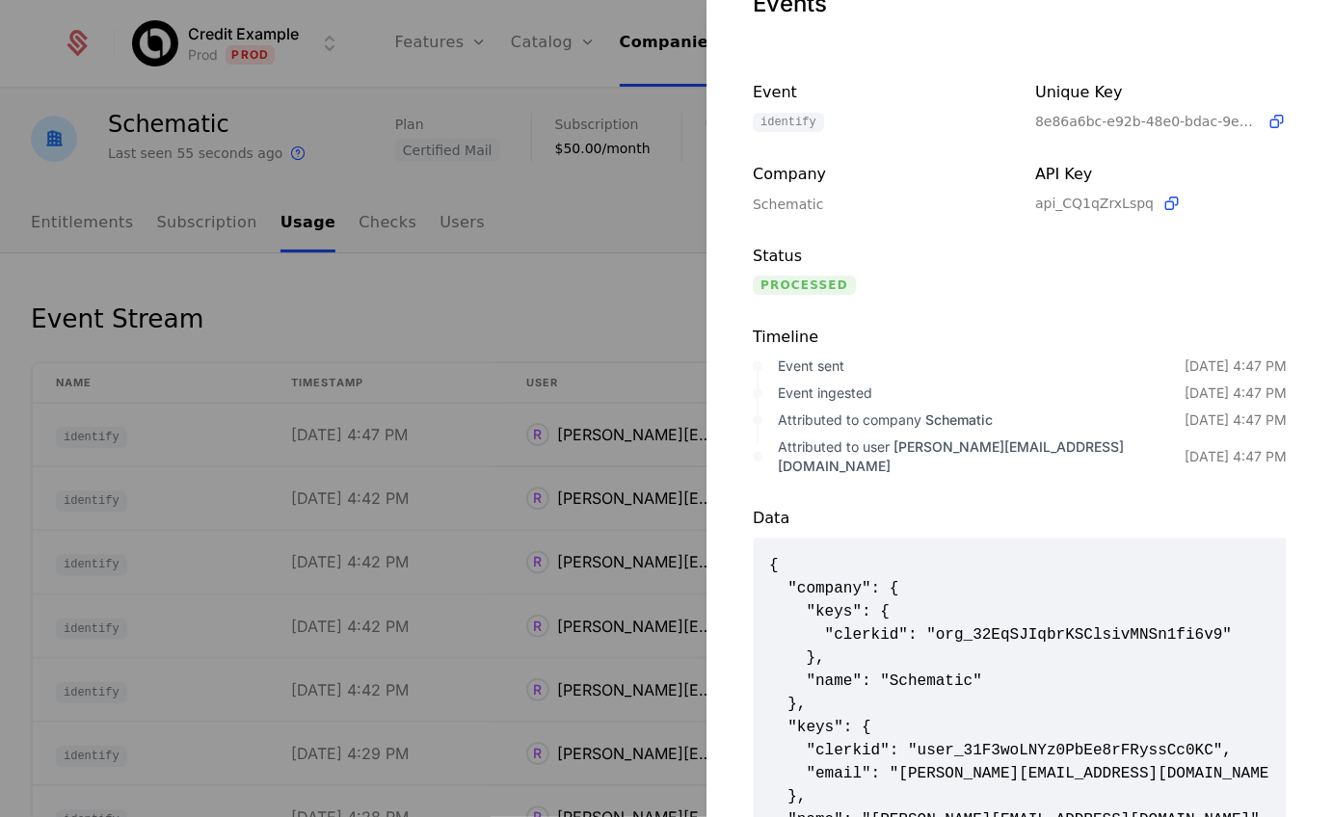
scroll to position [138, 0]
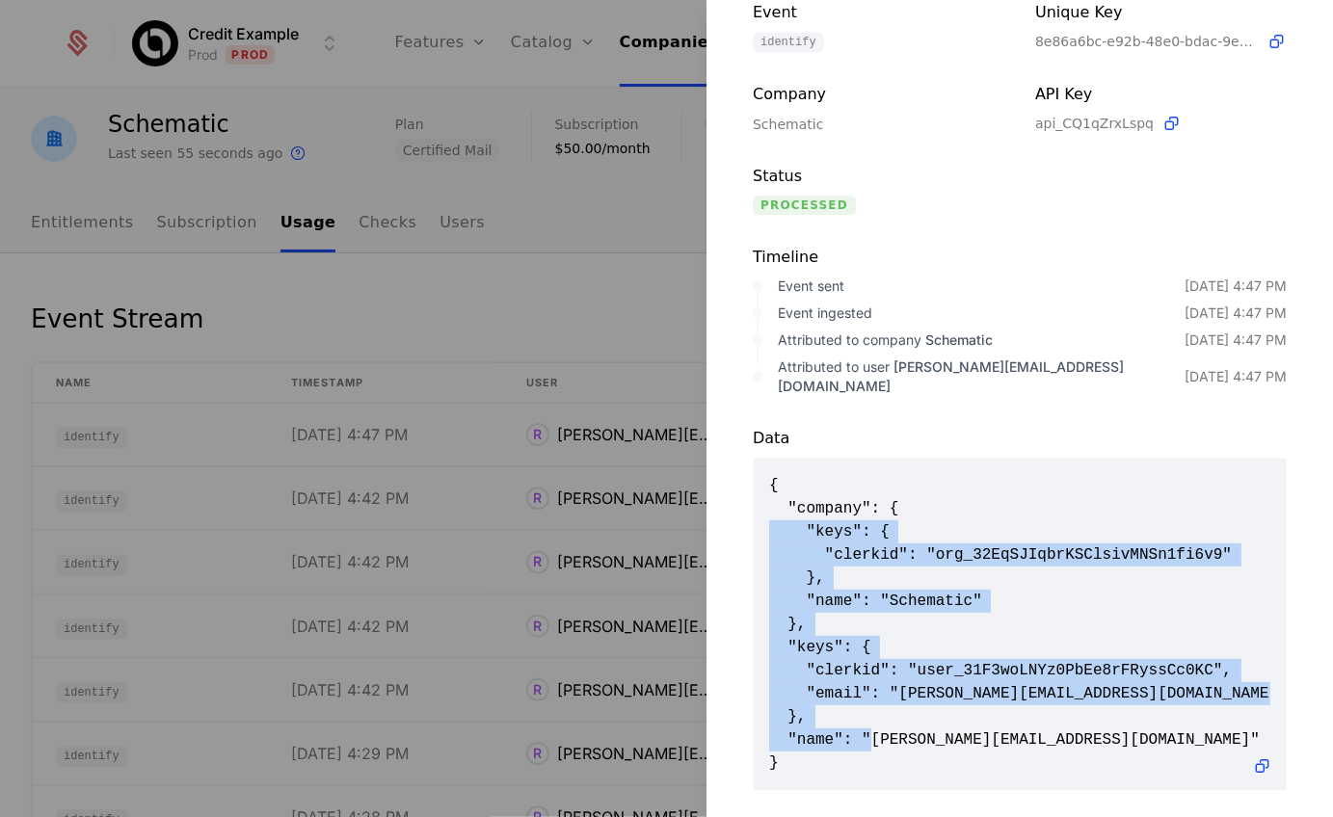
drag, startPoint x: 1070, startPoint y: 722, endPoint x: 759, endPoint y: 502, distance: 380.2
click at [759, 502] on div "{ "company": { "keys": { "clerkid": "org_32EqSJIqbrKSClsivMNSn1fi6v9" }, "name"…" at bounding box center [1020, 625] width 532 height 332
drag, startPoint x: 796, startPoint y: 737, endPoint x: 770, endPoint y: 465, distance: 274.0
click at [770, 474] on span "{ "company": { "keys": { "clerkid": "org_32EqSJIqbrKSClsivMNSn1fi6v9" }, "name"…" at bounding box center [1019, 624] width 501 height 301
copy span "{ "company": { "keys": { "clerkid": "org_32EqSJIqbrKSClsivMNSn1fi6v9" }, "name"…"
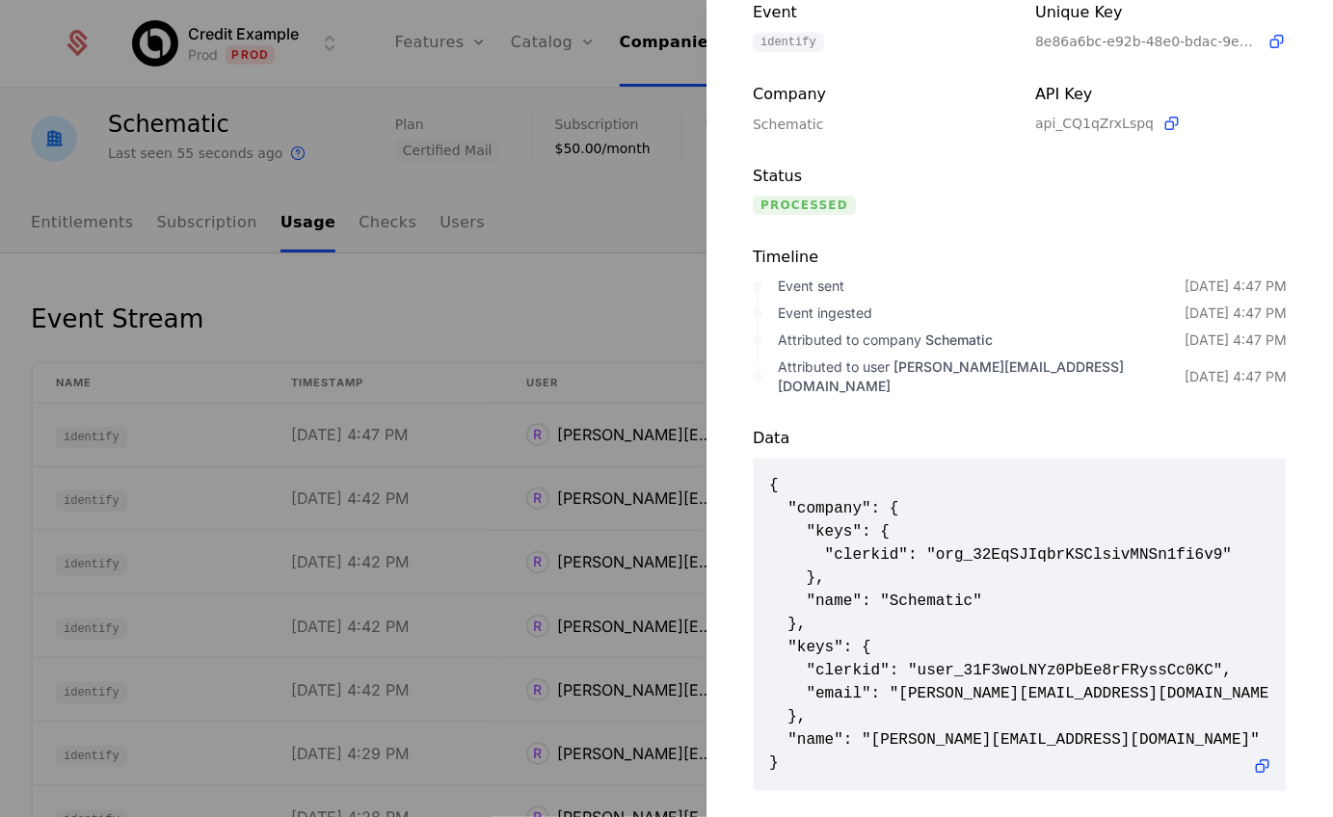
click at [462, 292] on div at bounding box center [666, 408] width 1333 height 817
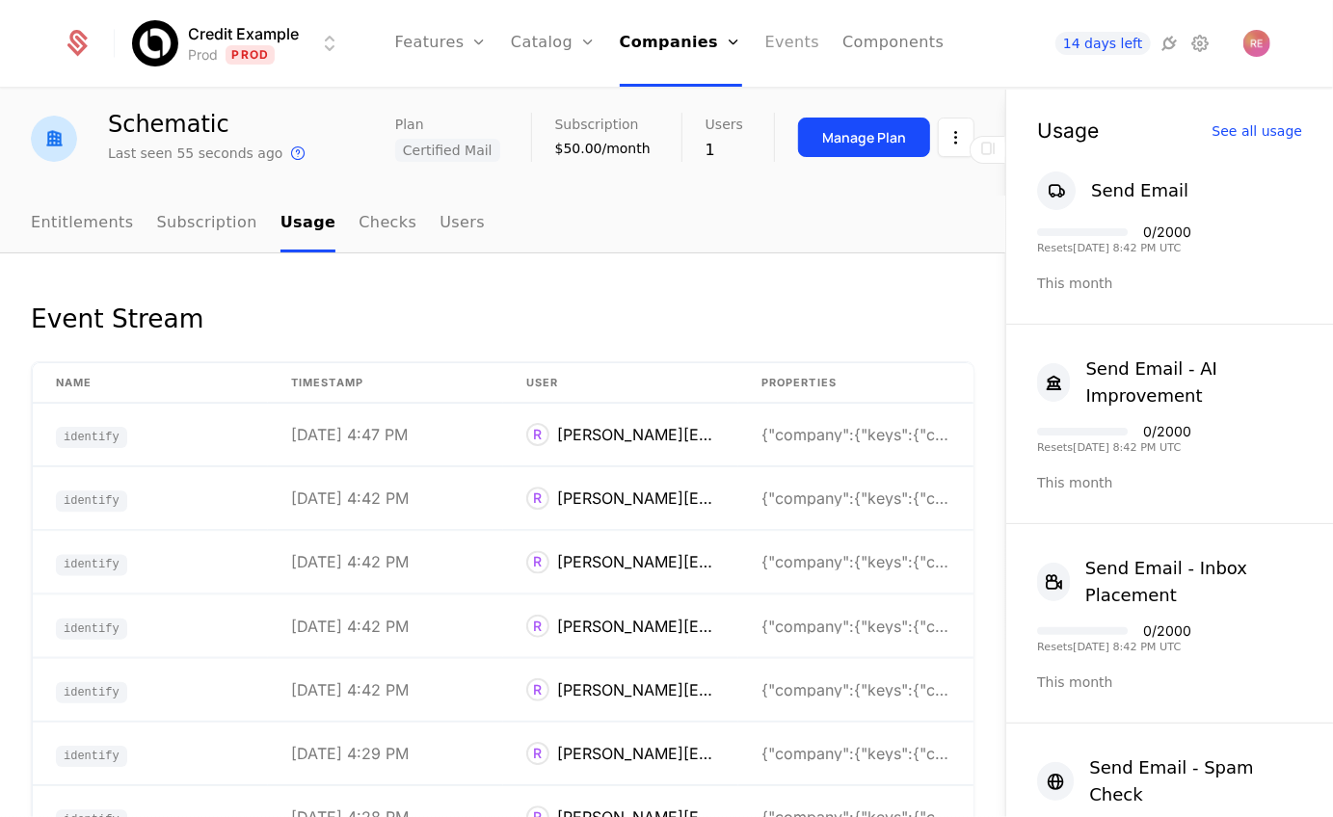
click at [785, 36] on link "Events" at bounding box center [792, 43] width 55 height 87
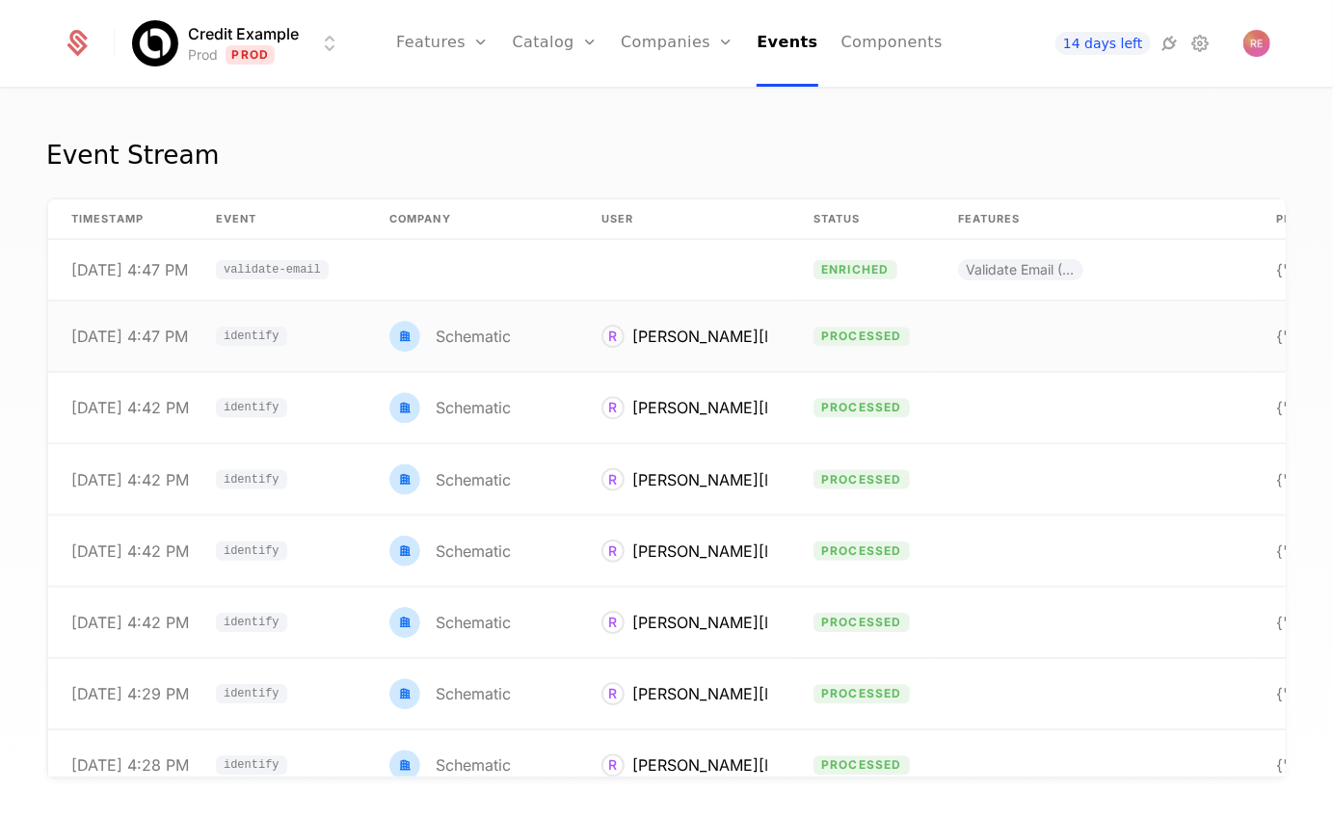
click at [550, 332] on td "Schematic" at bounding box center [472, 337] width 212 height 70
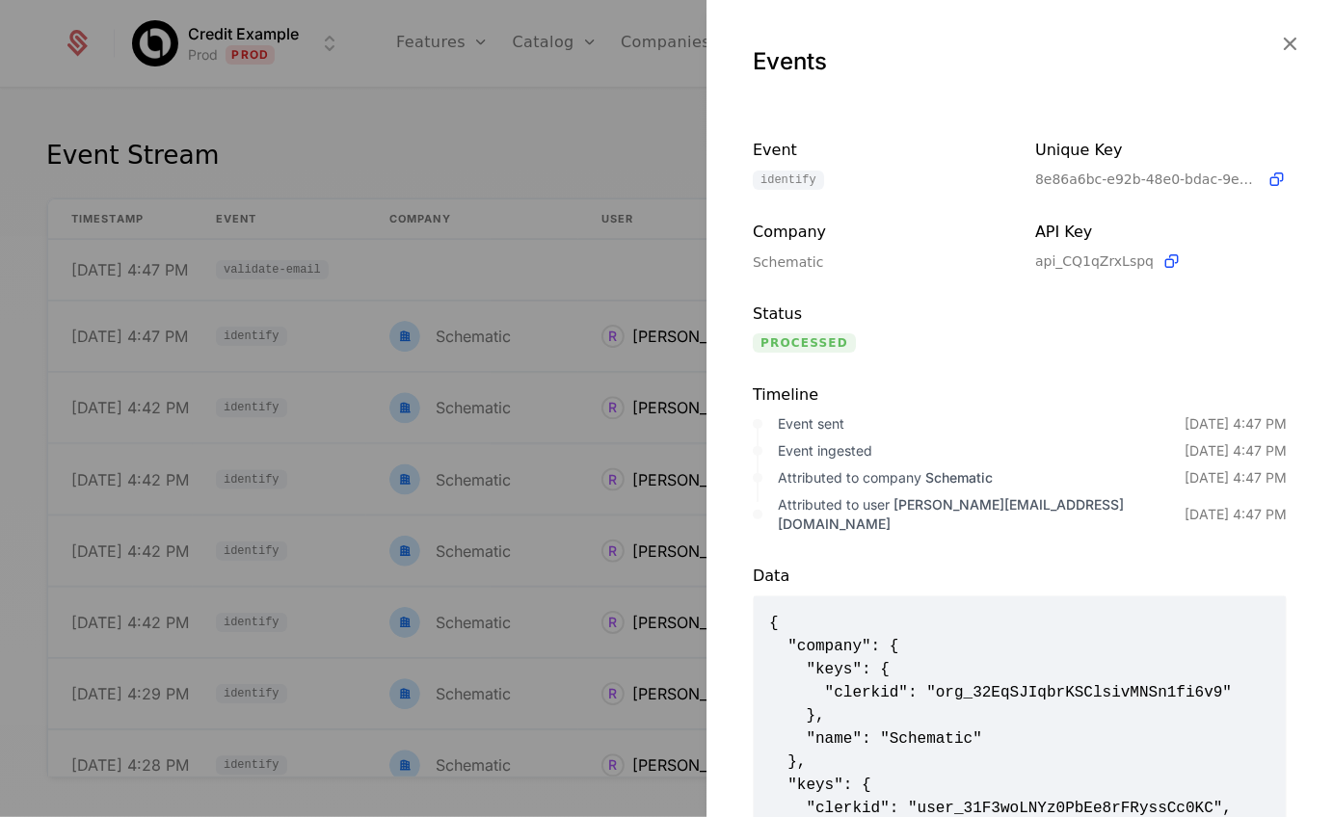
click at [484, 260] on div at bounding box center [666, 408] width 1333 height 817
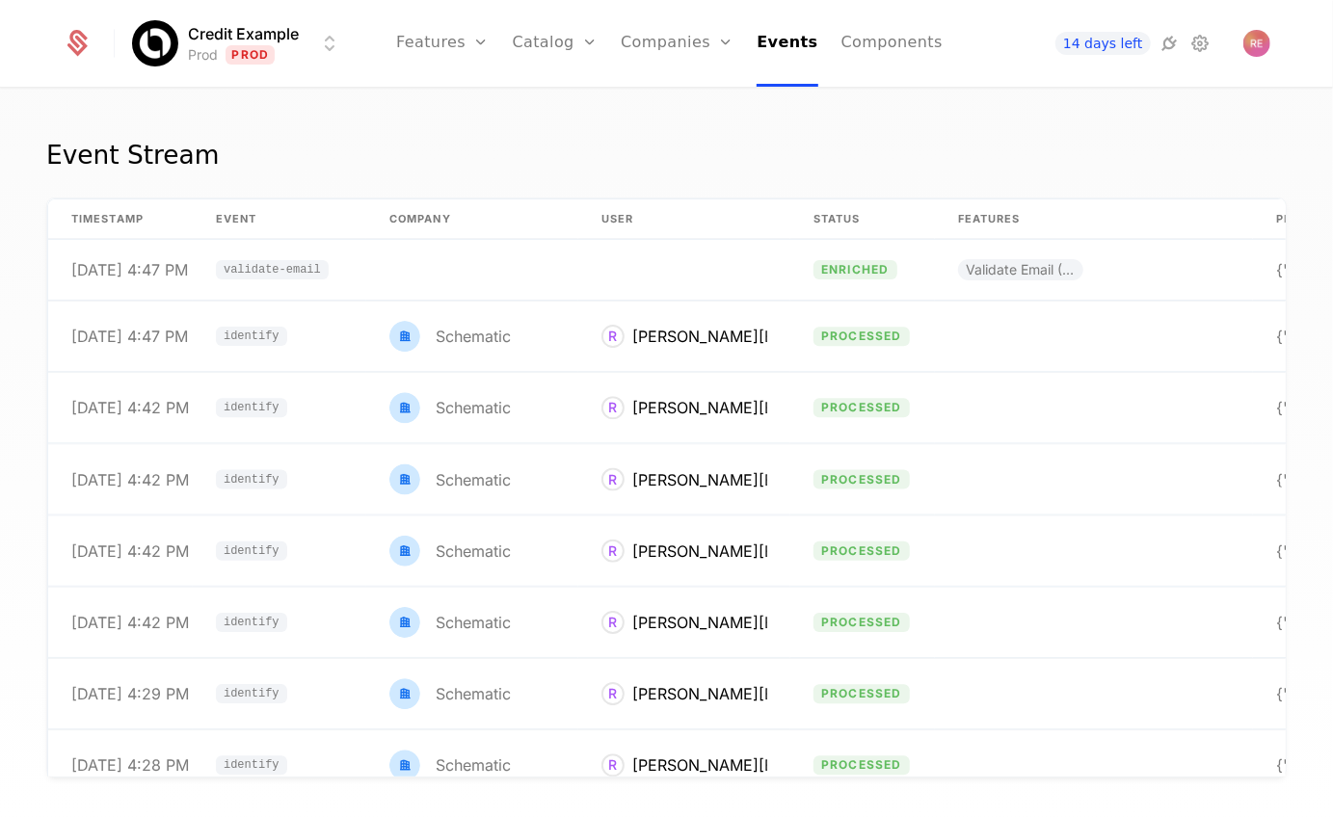
click at [484, 260] on td at bounding box center [472, 270] width 212 height 61
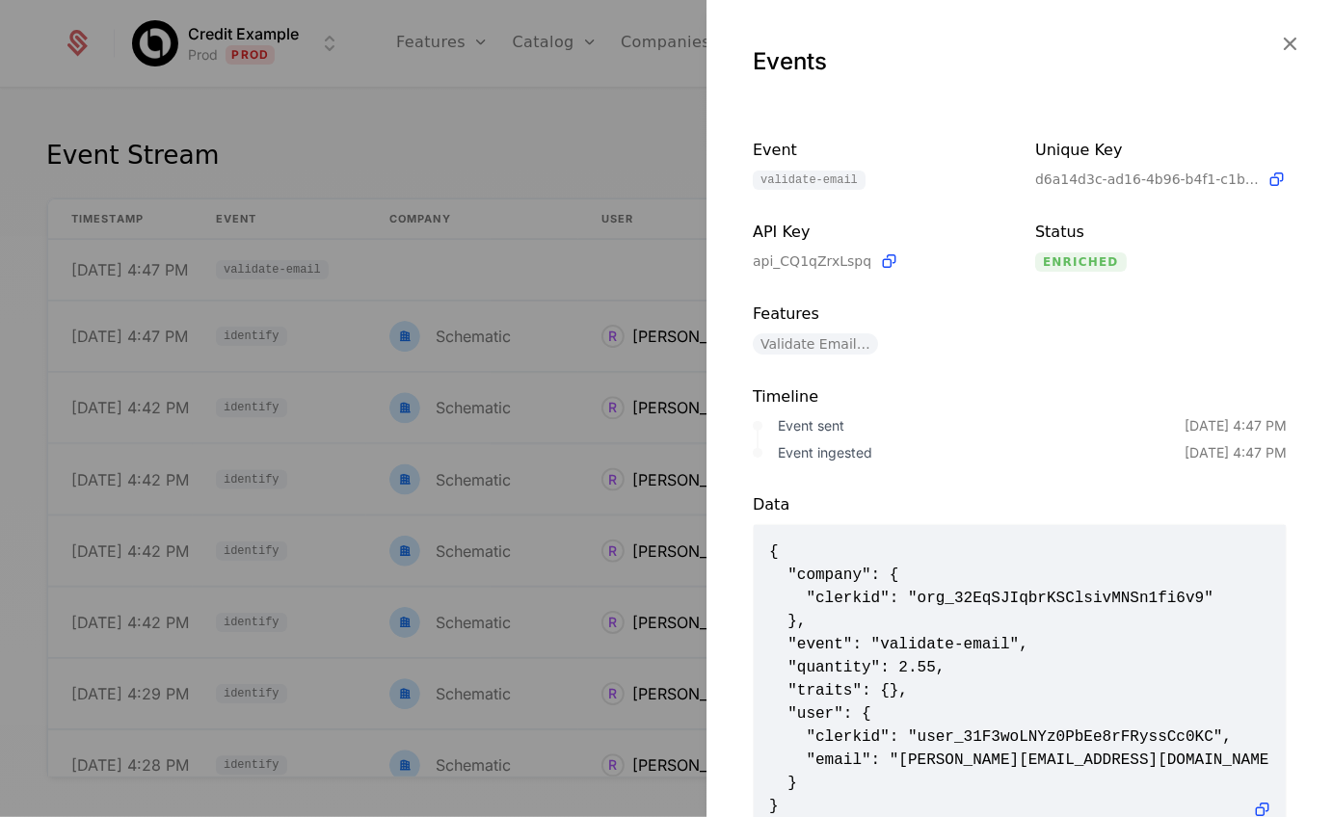
scroll to position [62, 0]
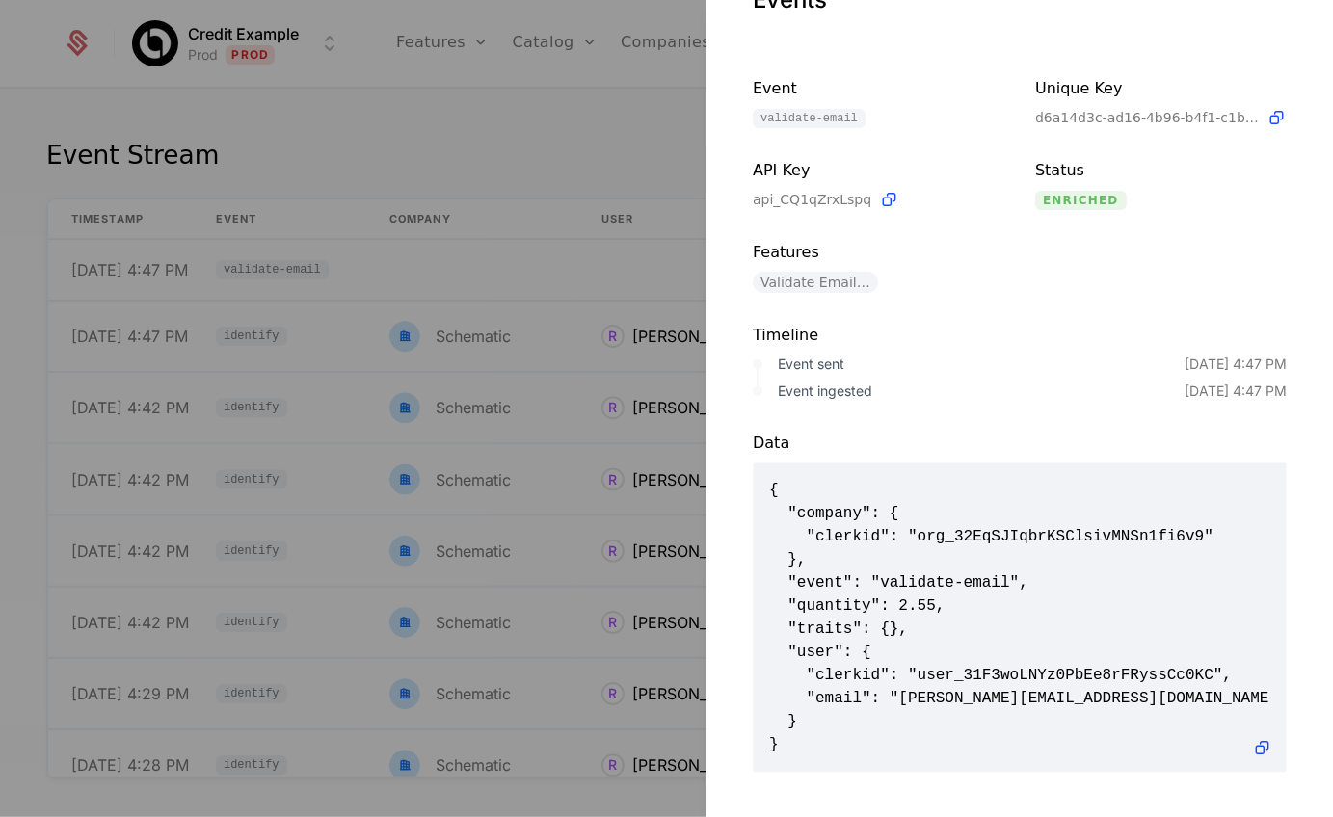
click at [475, 287] on div at bounding box center [666, 408] width 1333 height 817
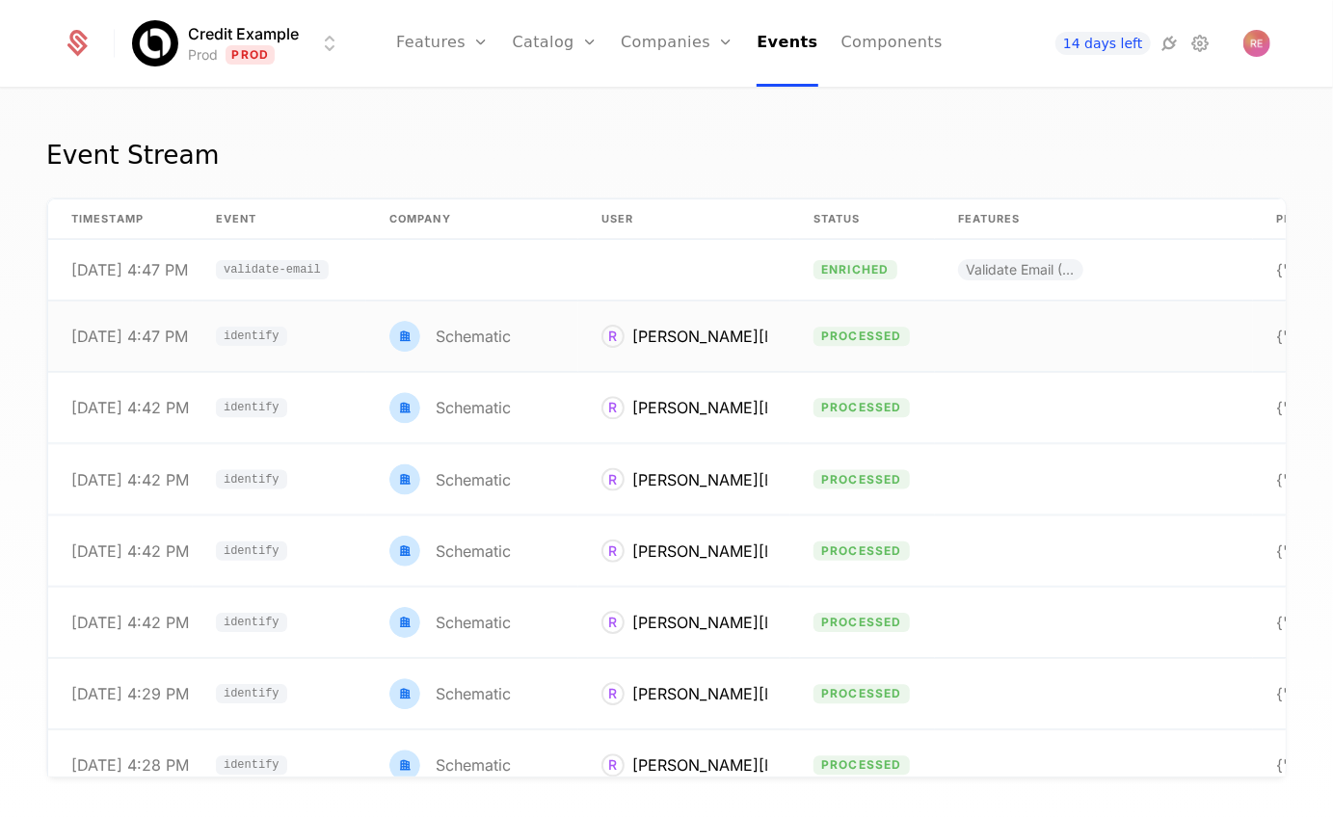
click at [471, 325] on div "Schematic" at bounding box center [449, 336] width 121 height 31
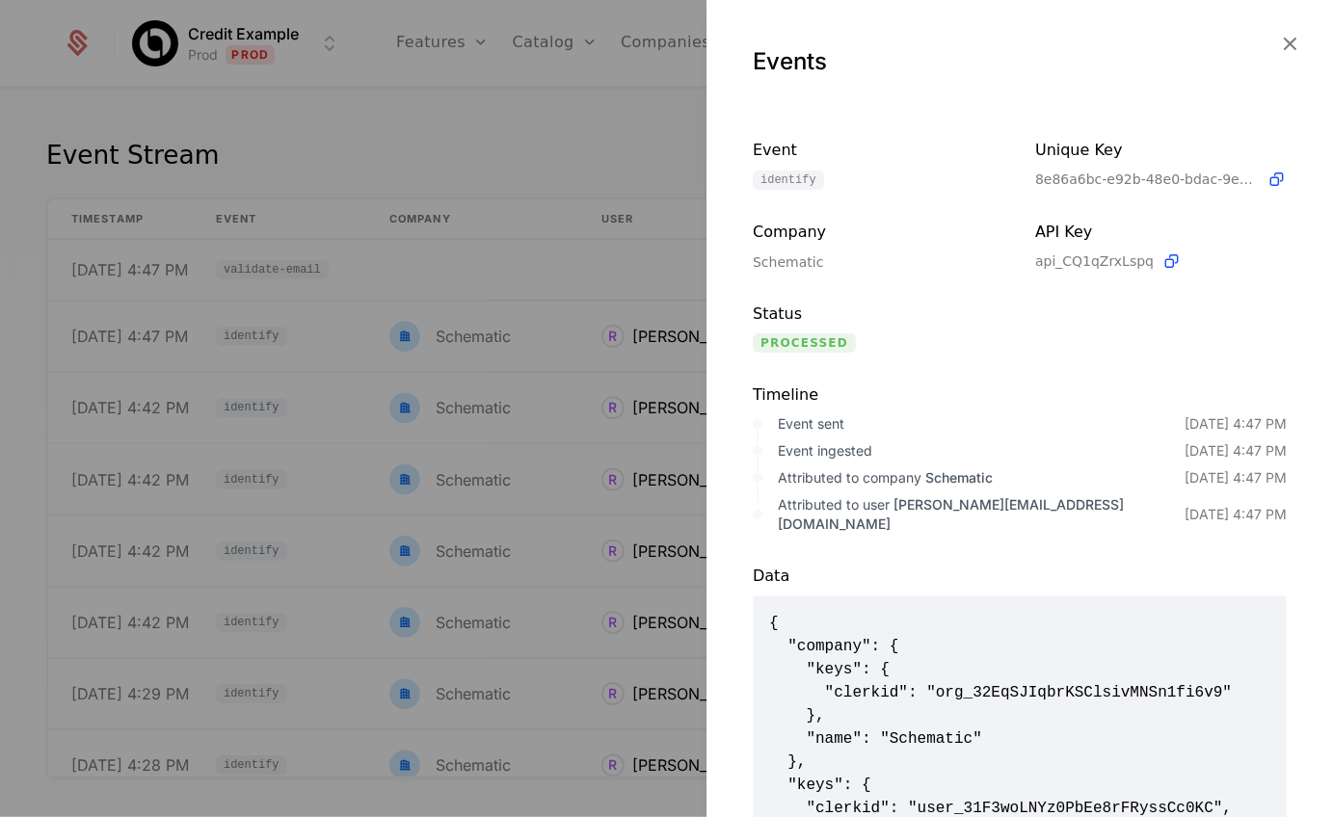
scroll to position [2, 0]
click at [813, 661] on span "{ "company": { "keys": { "clerkid": "org_32EqSJIqbrKSClsivMNSn1fi6v9" }, "name"…" at bounding box center [1019, 760] width 501 height 301
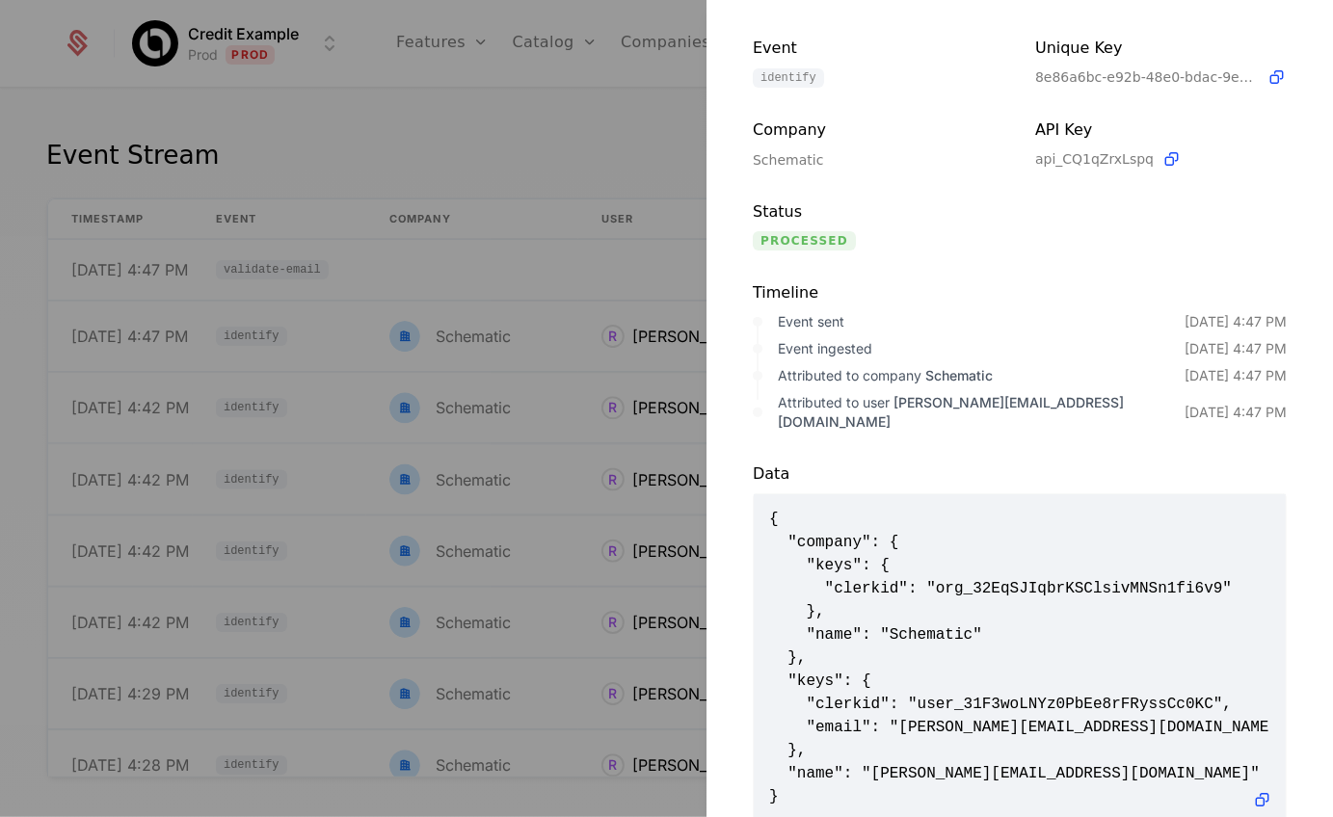
scroll to position [138, 0]
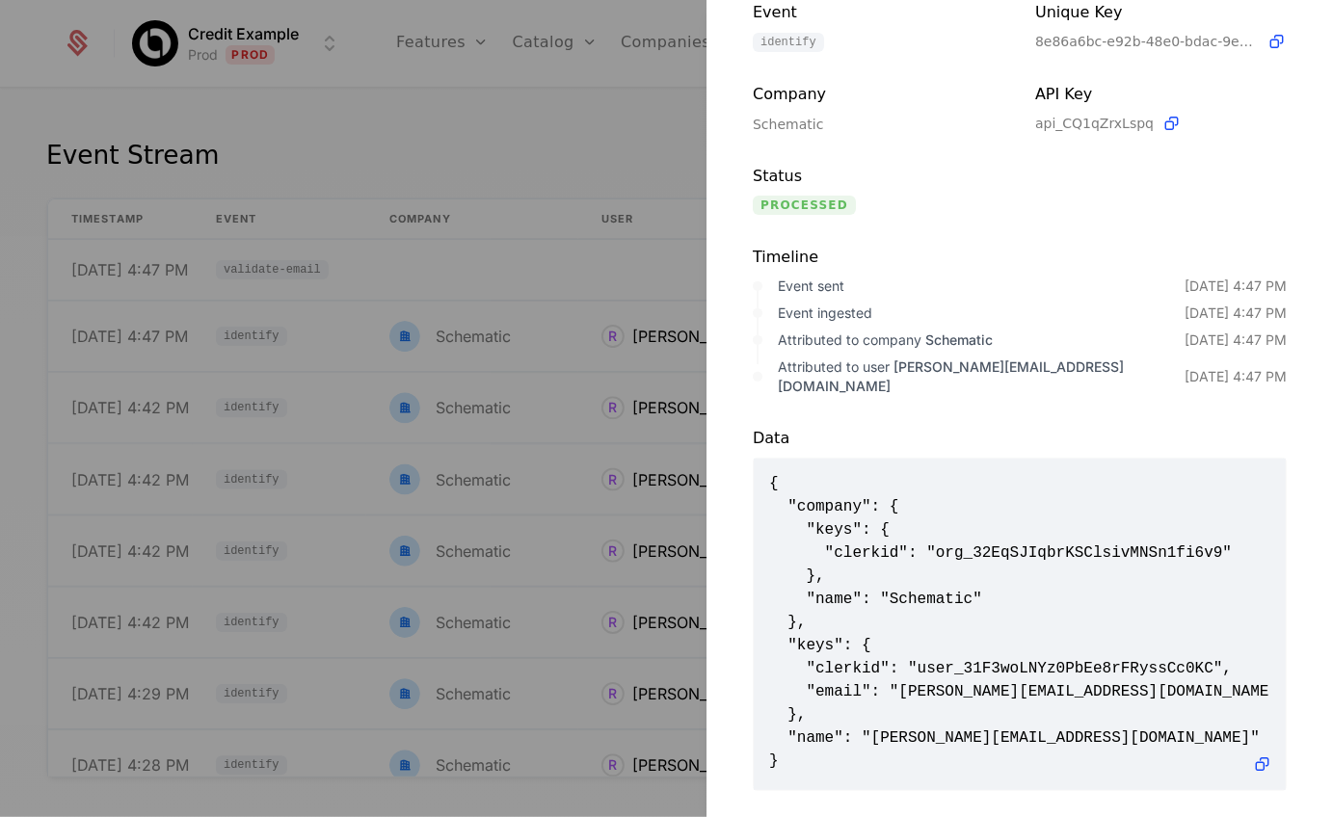
click at [372, 304] on div at bounding box center [666, 408] width 1333 height 817
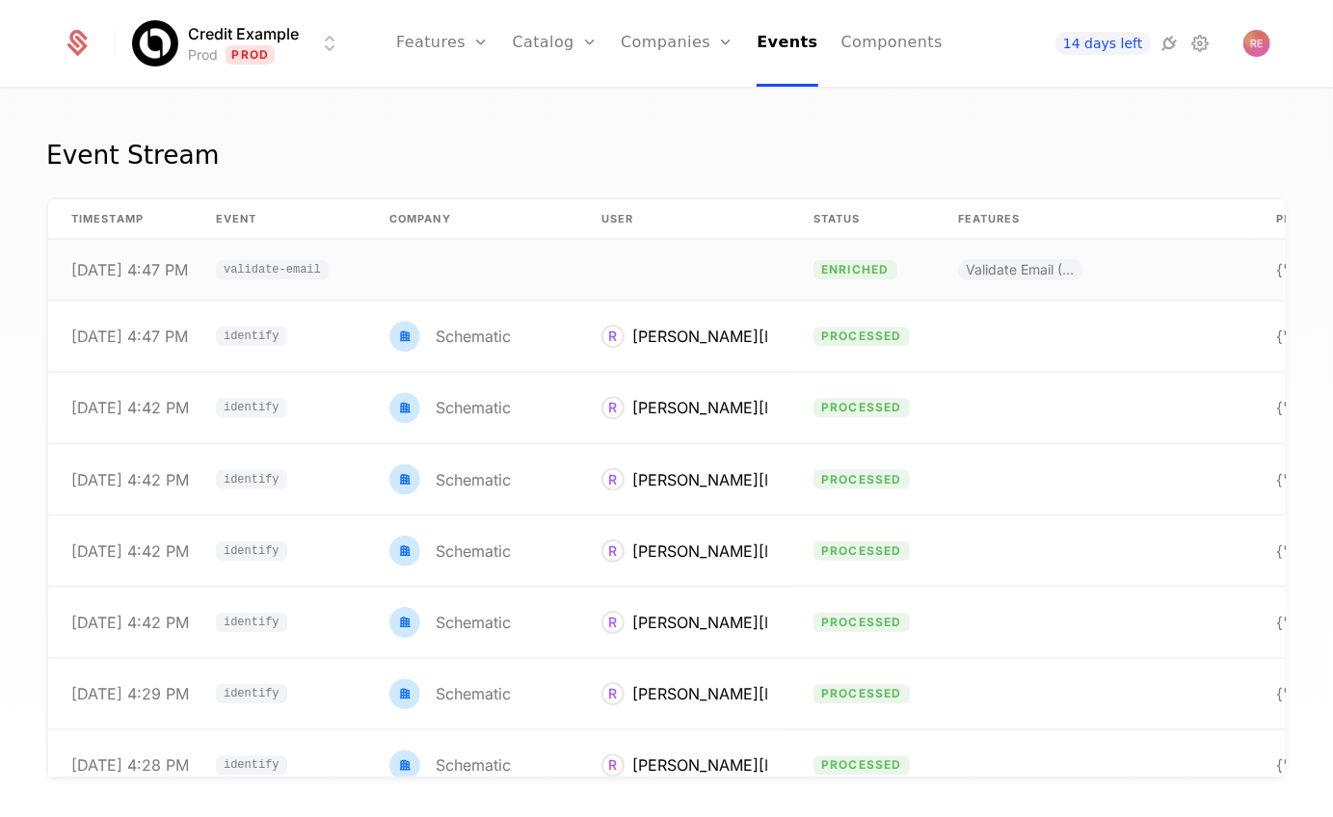
click at [378, 294] on td at bounding box center [472, 270] width 212 height 61
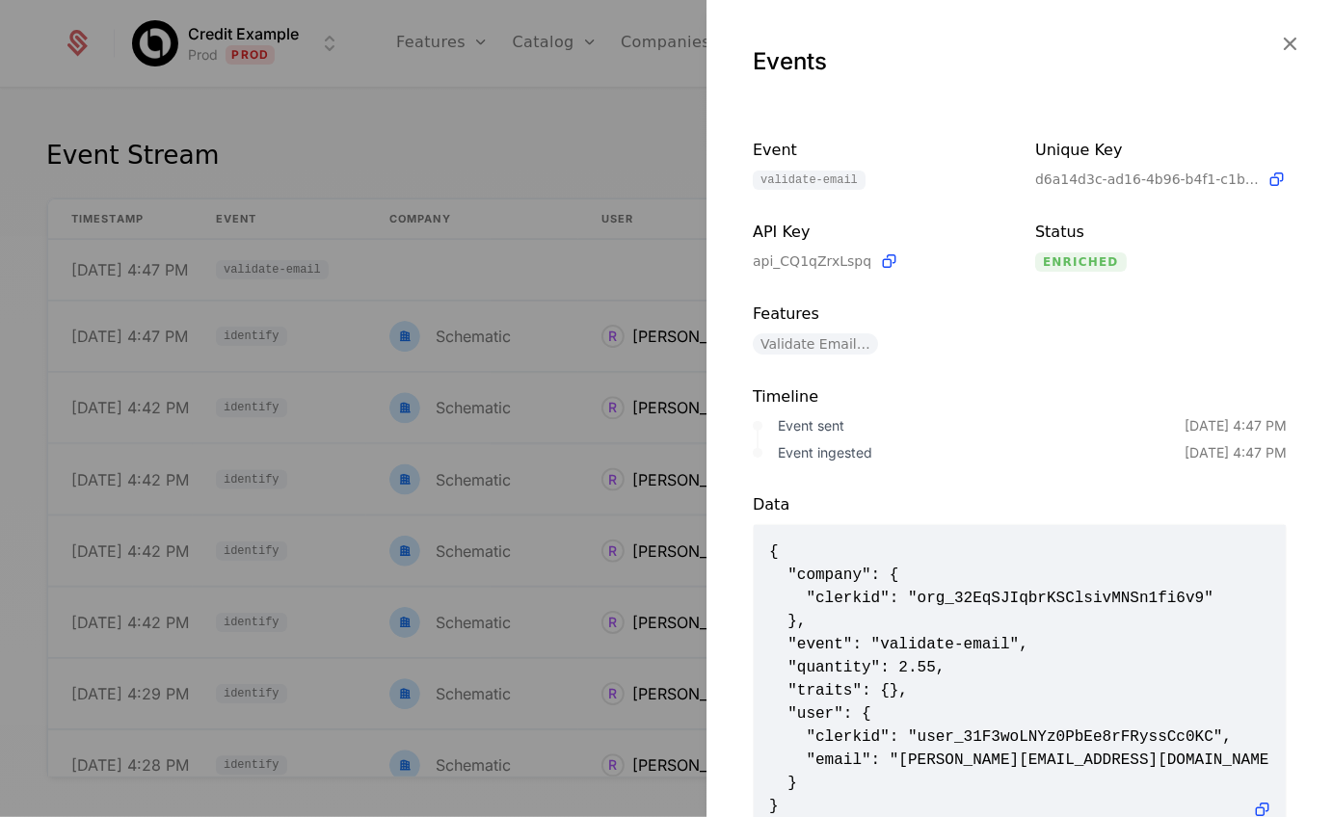
scroll to position [62, 0]
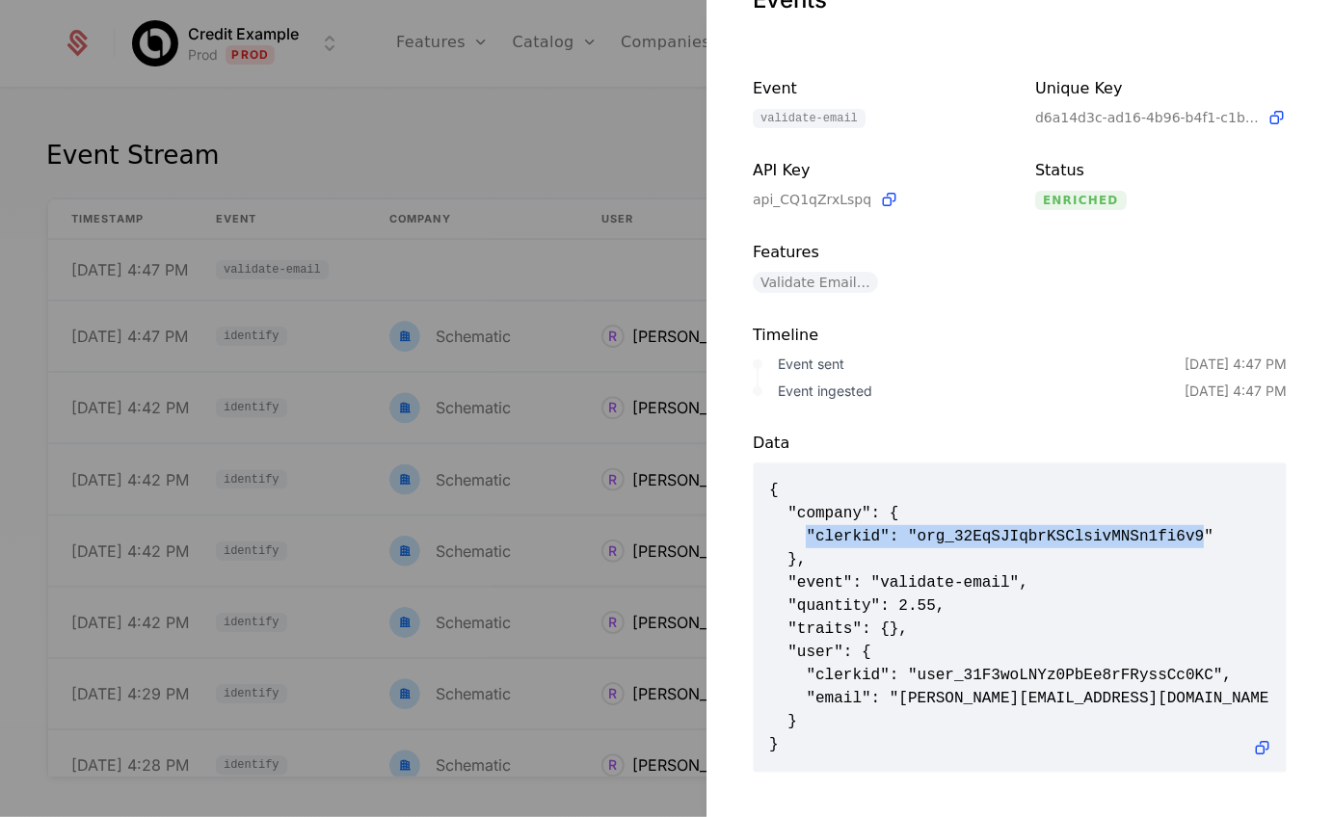
drag, startPoint x: 807, startPoint y: 531, endPoint x: 1209, endPoint y: 537, distance: 402.9
click at [1209, 537] on span "{ "company": { "clerkid": "org_32EqSJIqbrKSClsivMNSn1fi6v9" }, "event": "valida…" at bounding box center [1019, 618] width 501 height 278
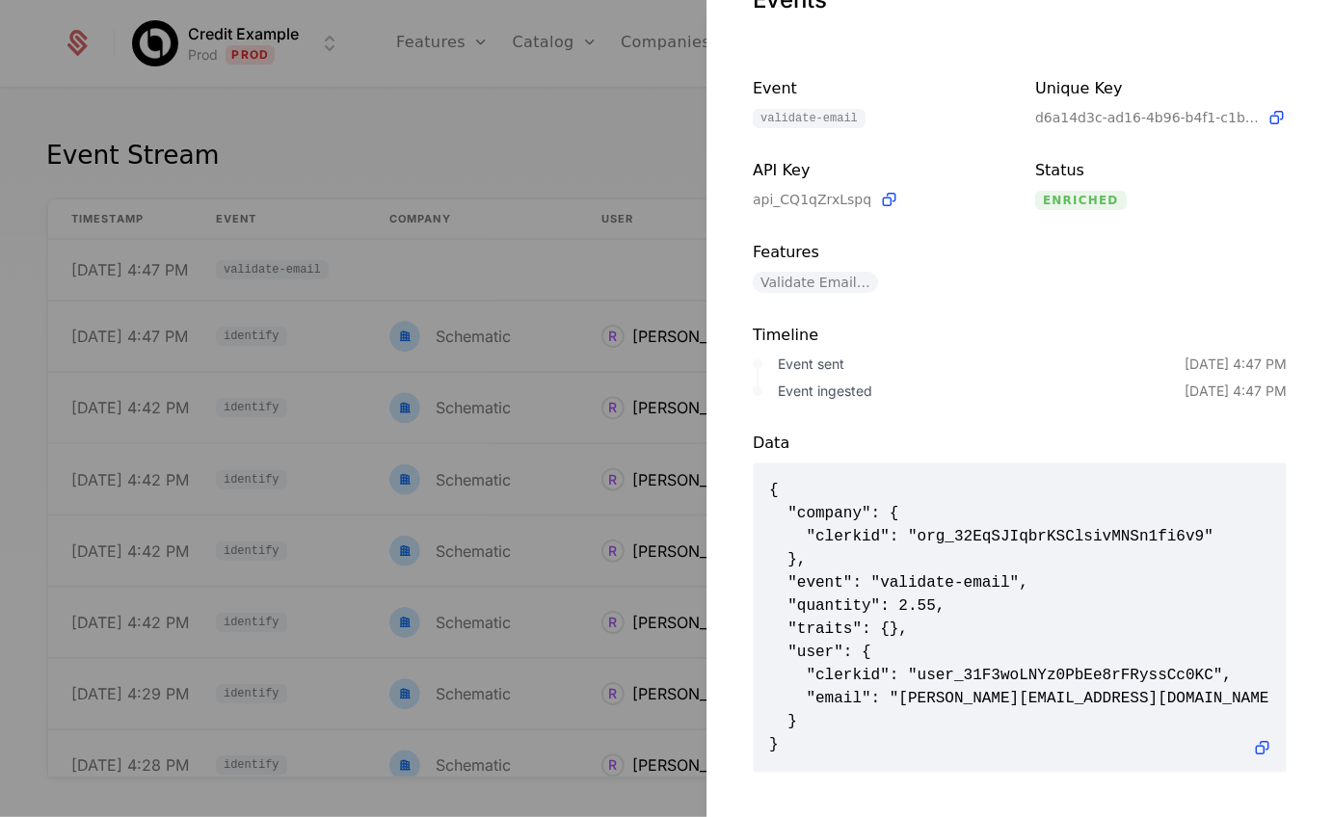
click at [387, 133] on div at bounding box center [666, 408] width 1333 height 817
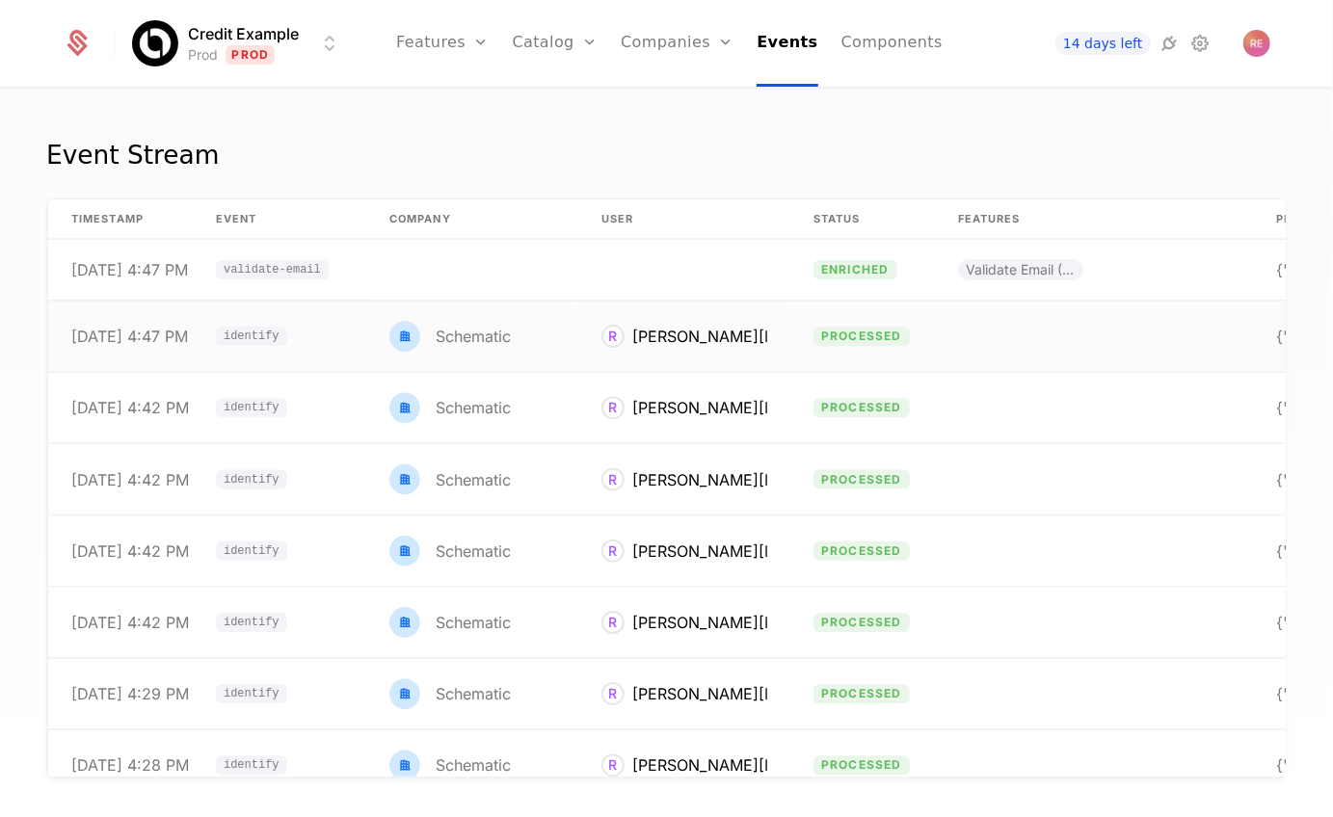
click at [324, 345] on td "identify" at bounding box center [279, 337] width 173 height 70
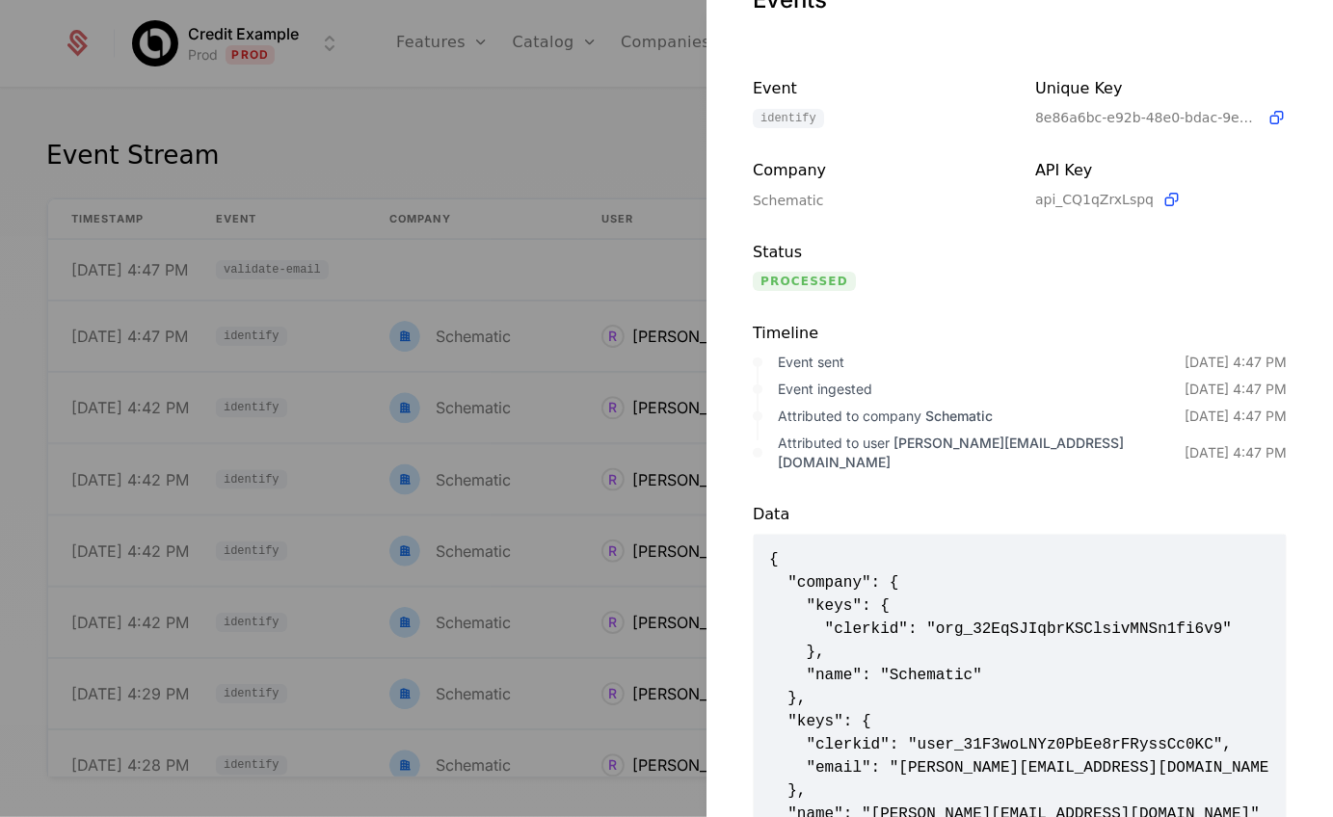
scroll to position [112, 0]
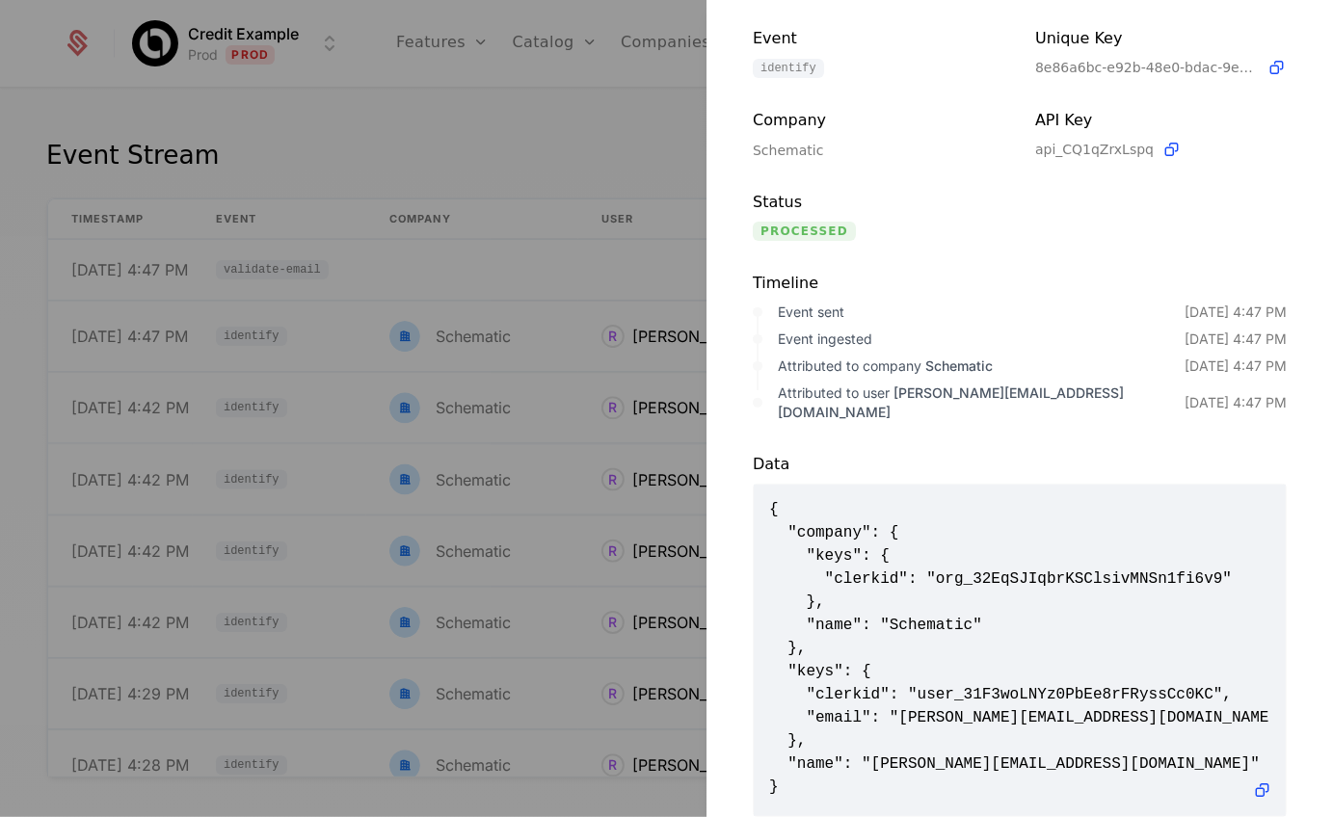
click at [540, 160] on div at bounding box center [666, 408] width 1333 height 817
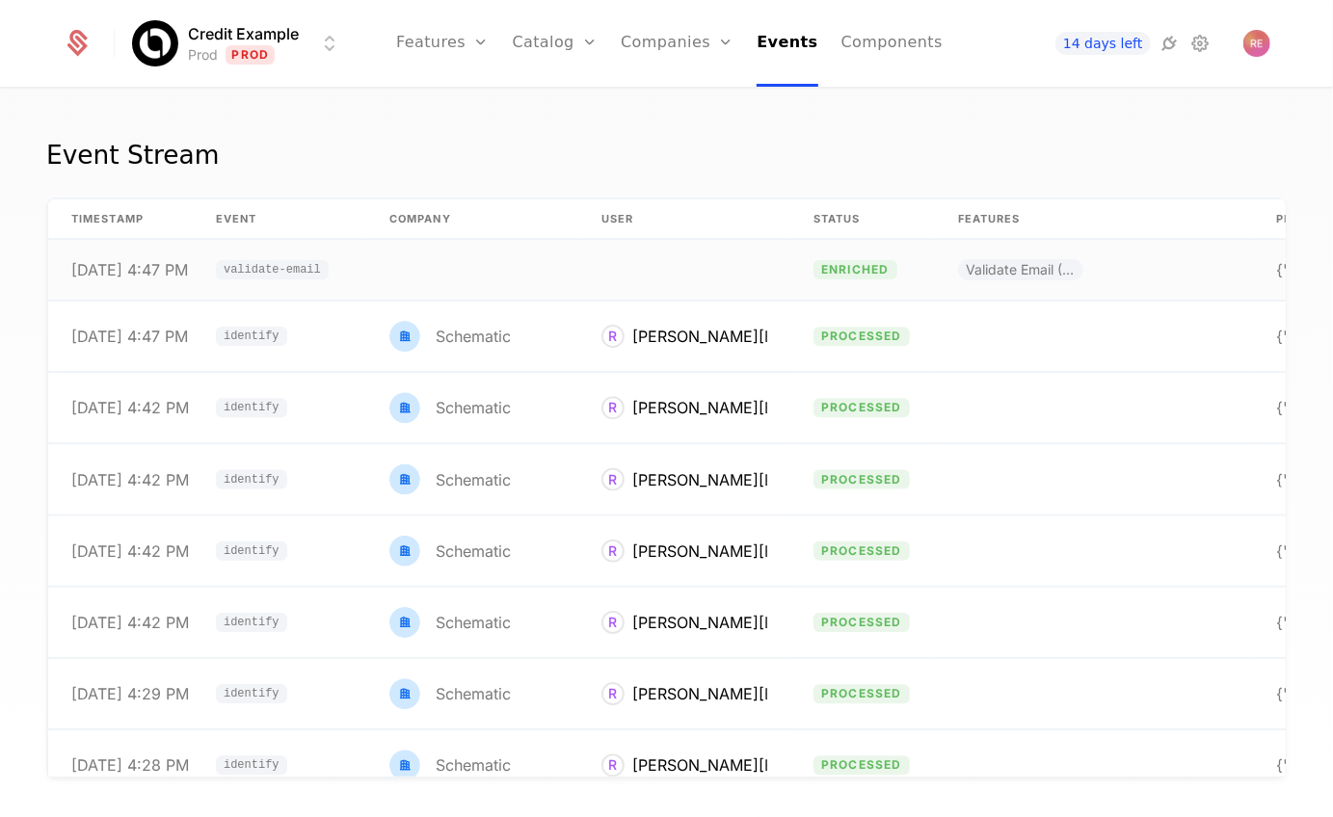
click at [503, 249] on td at bounding box center [472, 270] width 212 height 61
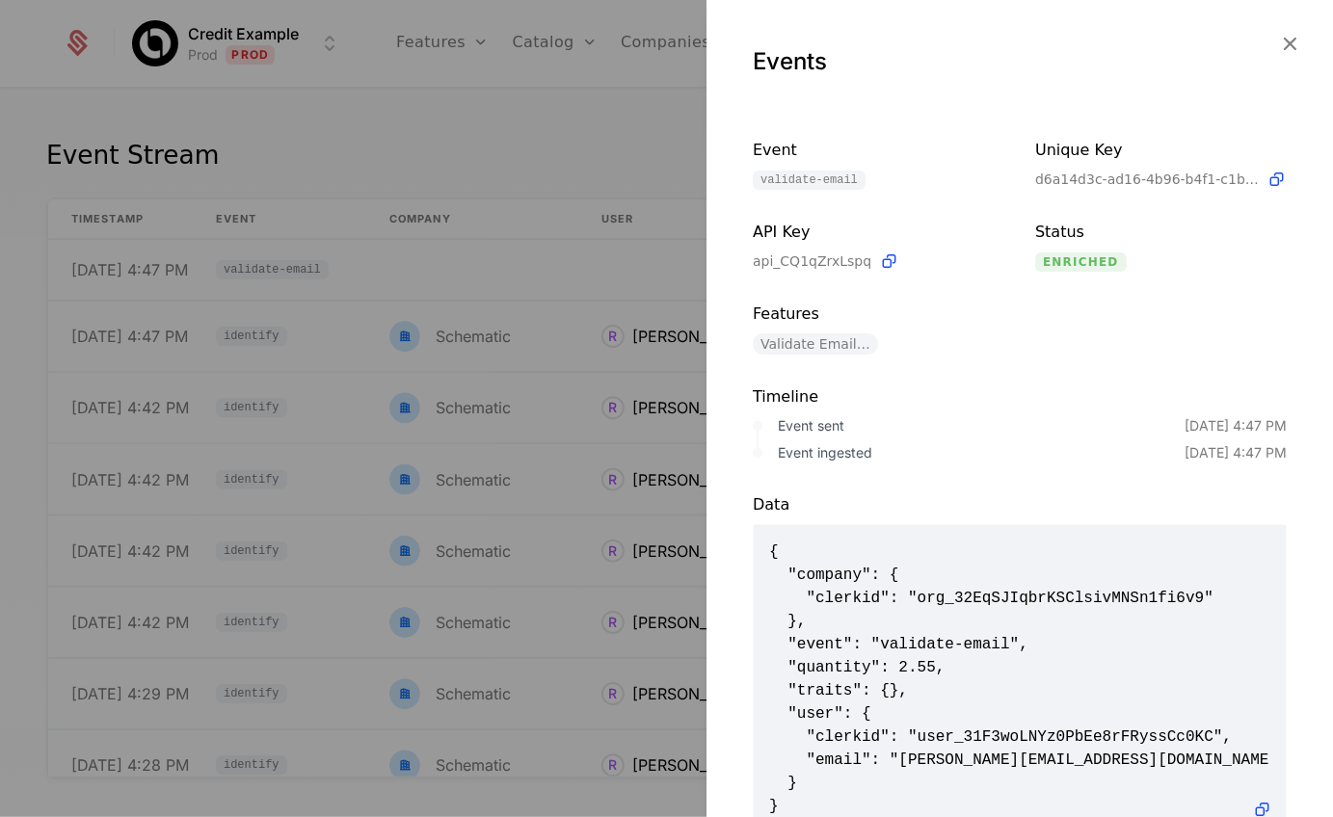
scroll to position [2, 0]
click at [1005, 596] on span "{ "company": { "clerkid": "org_32EqSJIqbrKSClsivMNSn1fi6v9" }, "event": "valida…" at bounding box center [1019, 678] width 501 height 278
click at [416, 337] on div at bounding box center [666, 408] width 1333 height 817
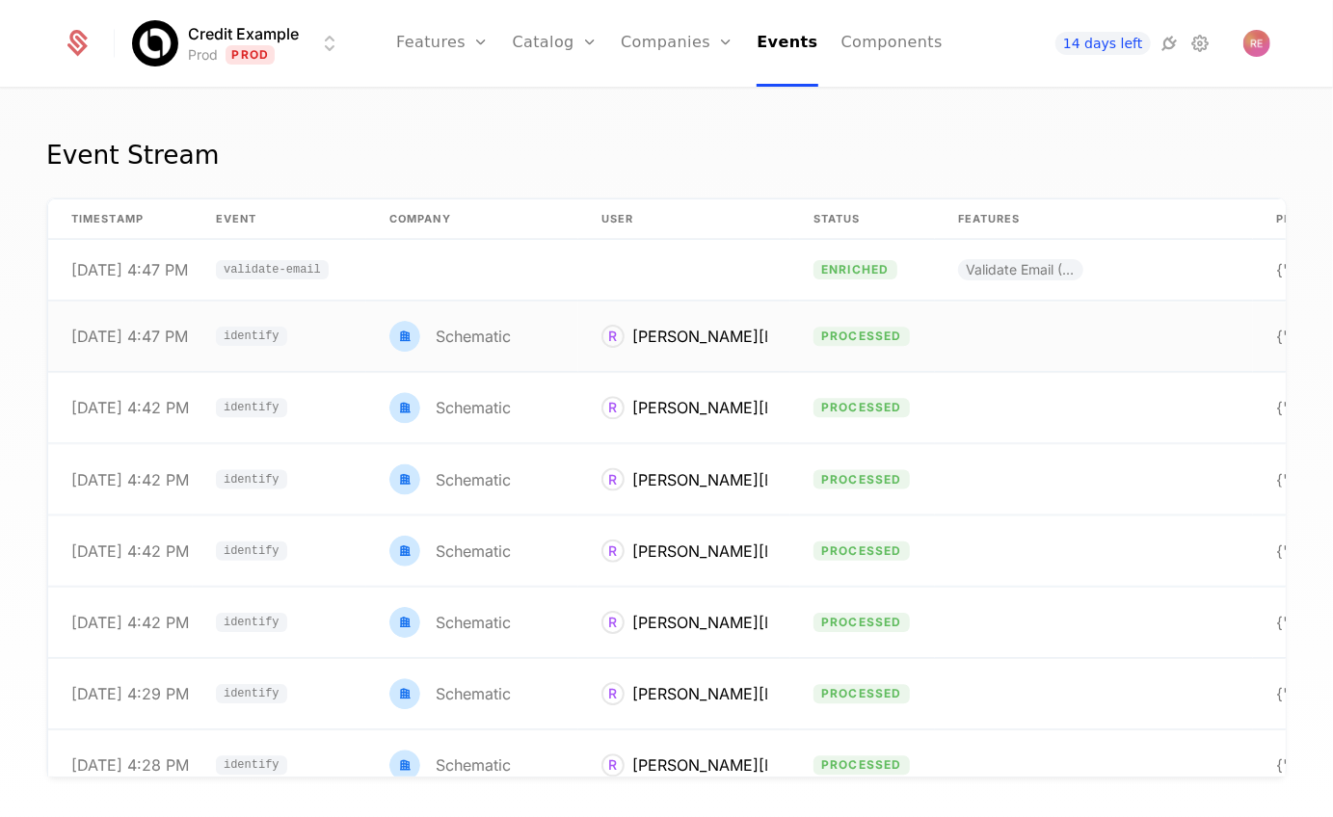
click at [331, 337] on td "identify" at bounding box center [279, 337] width 173 height 70
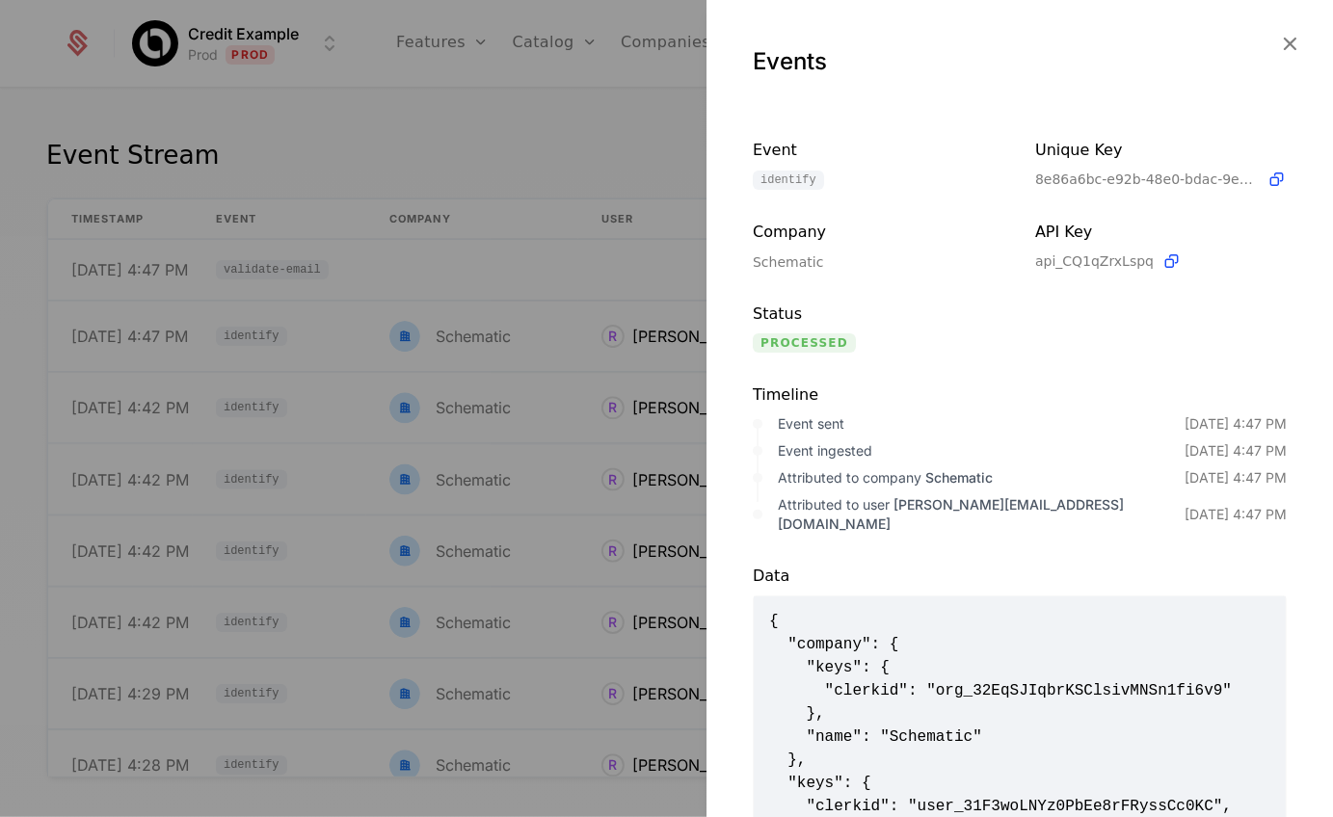
scroll to position [96, 0]
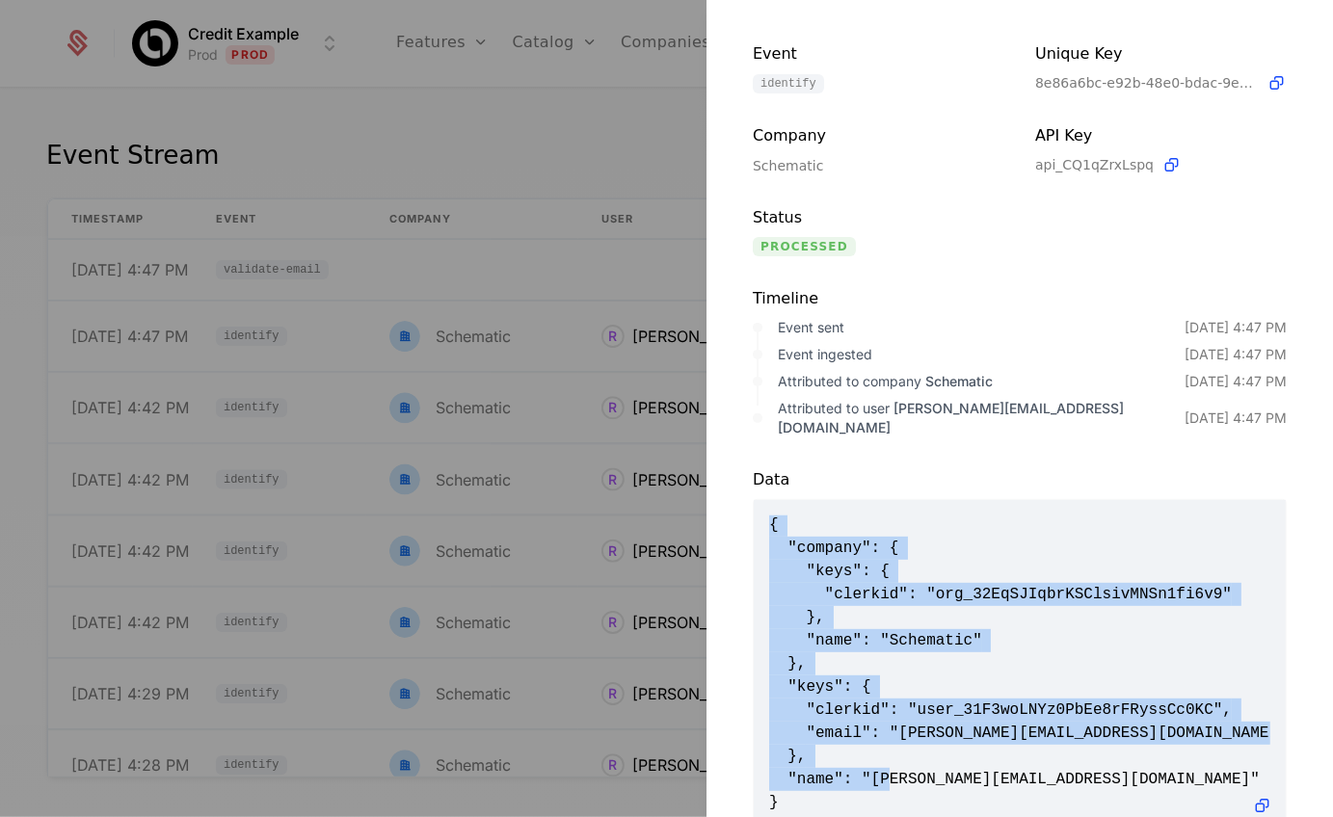
drag, startPoint x: 766, startPoint y: 504, endPoint x: 812, endPoint y: 789, distance: 289.0
click at [812, 789] on div "{ "company": { "keys": { "clerkid": "org_32EqSJIqbrKSClsivMNSn1fi6v9" }, "name"…" at bounding box center [1020, 666] width 532 height 332
copy span "{ "company": { "keys": { "clerkid": "org_32EqSJIqbrKSClsivMNSn1fi6v9" }, "name"…"
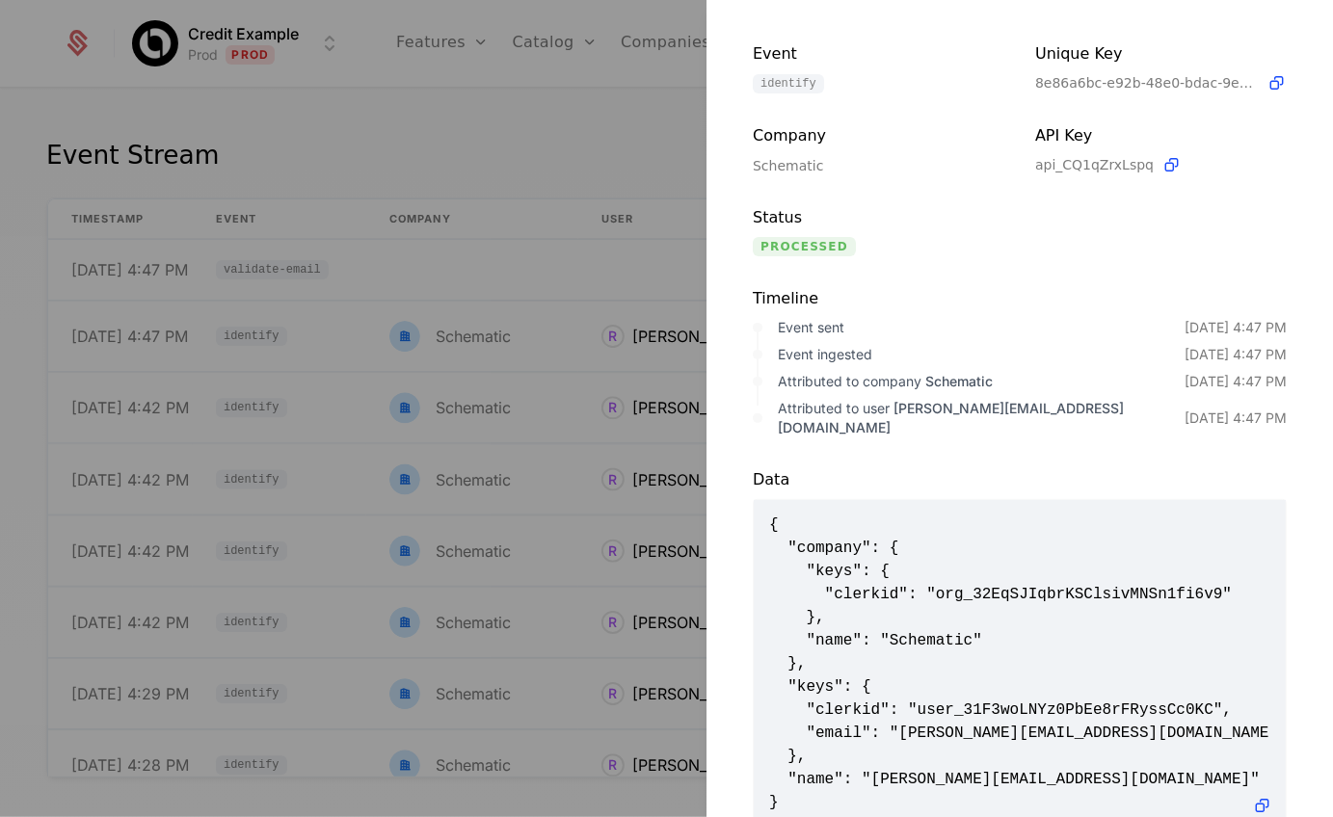
click at [575, 141] on div at bounding box center [666, 408] width 1333 height 817
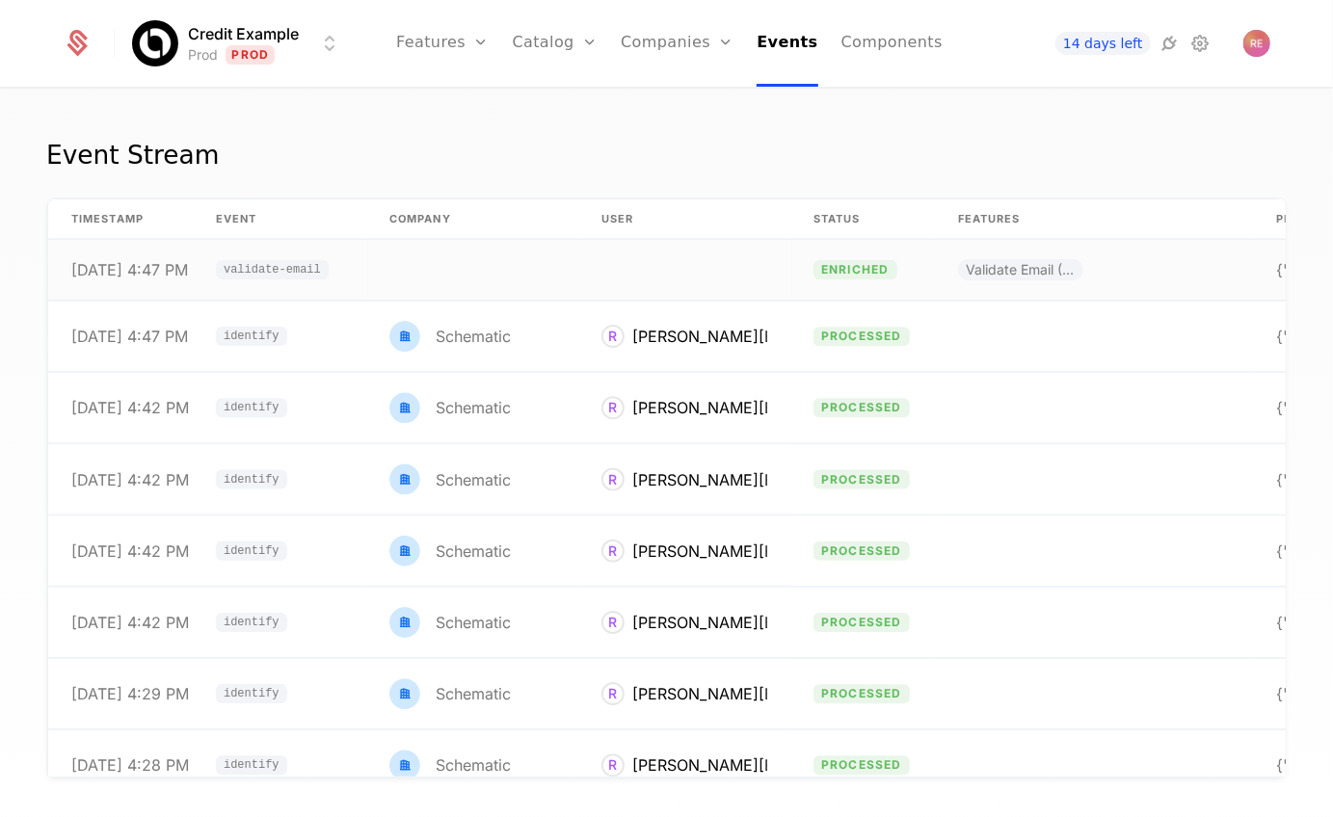
click at [682, 253] on td at bounding box center [684, 270] width 212 height 61
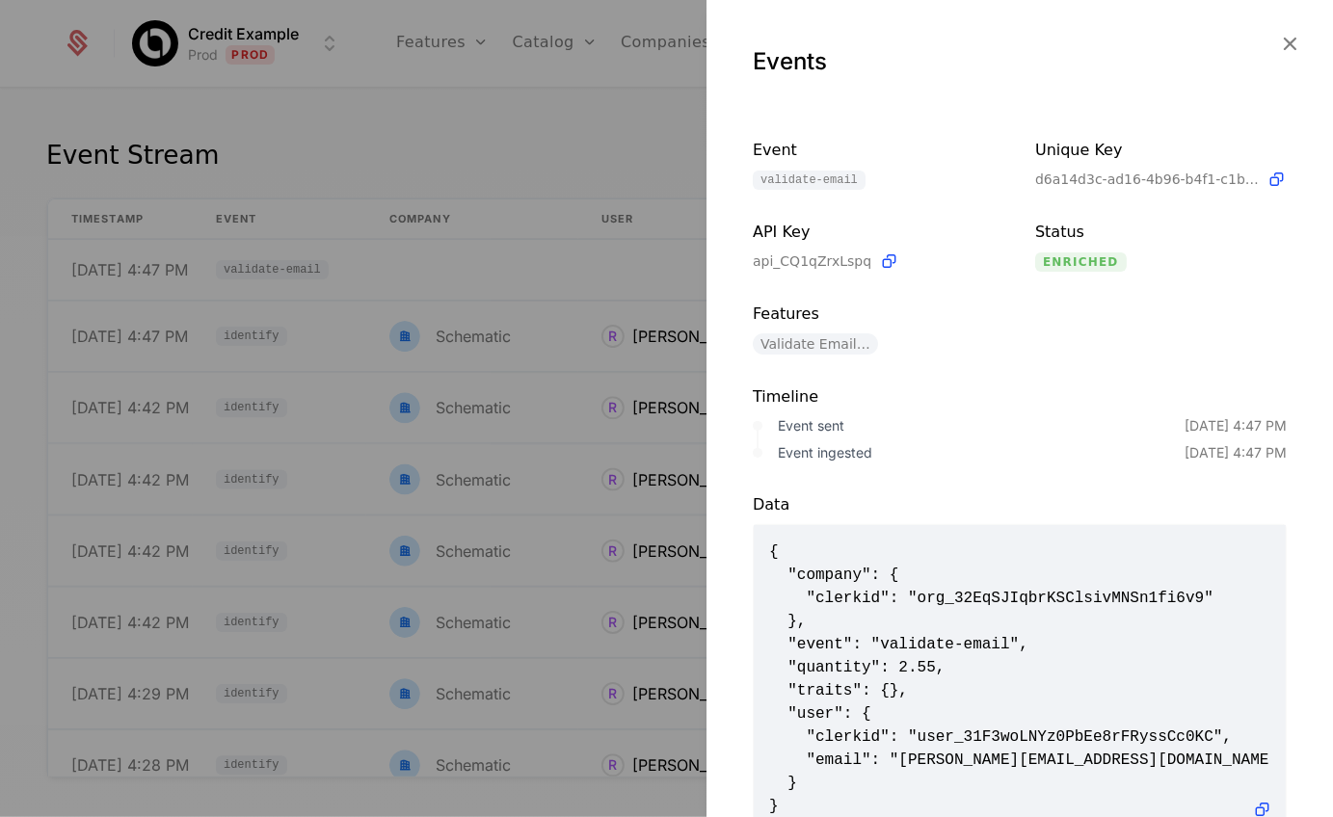
scroll to position [62, 0]
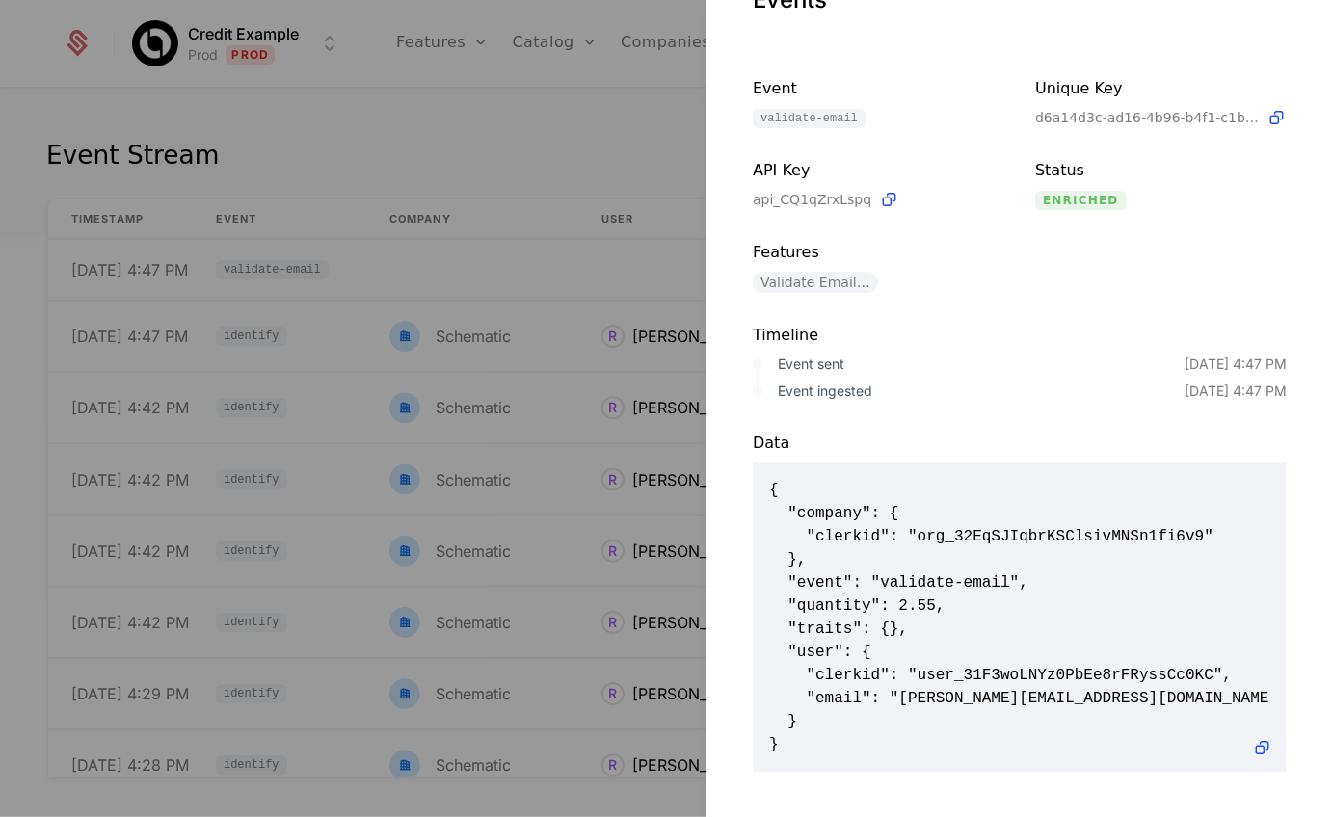
click at [624, 121] on div at bounding box center [666, 408] width 1333 height 817
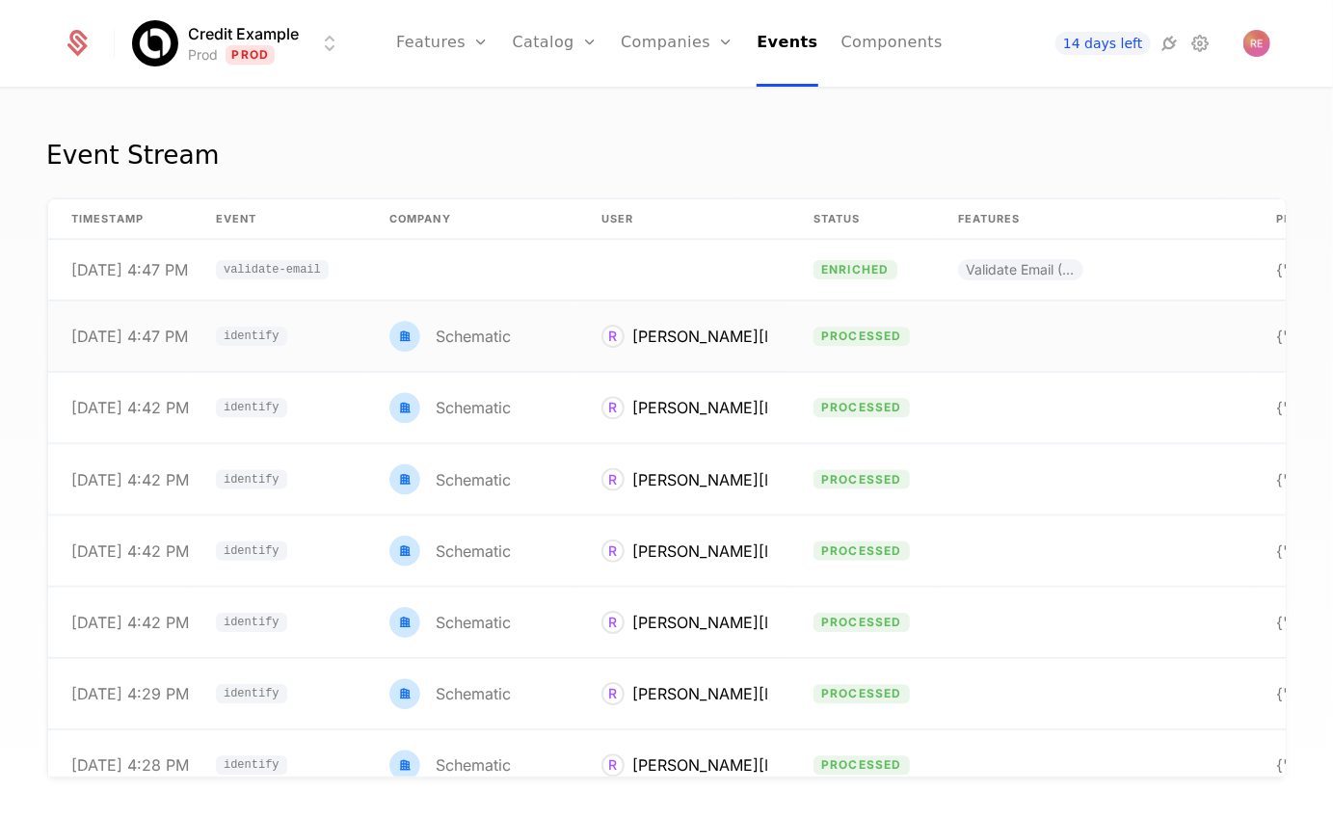
click at [636, 368] on td "[PERSON_NAME] [PERSON_NAME][EMAIL_ADDRESS][DOMAIN_NAME]" at bounding box center [684, 337] width 212 height 70
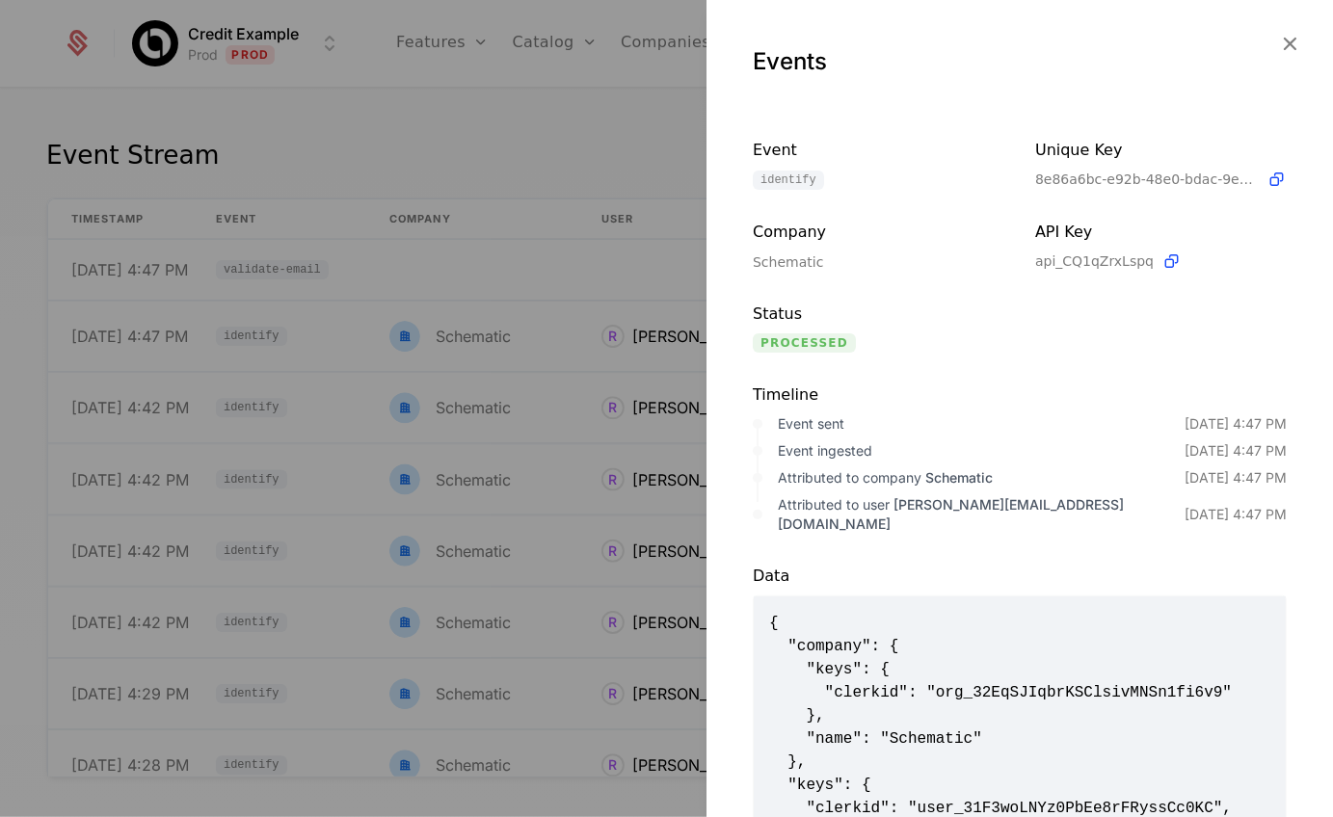
click at [539, 110] on div at bounding box center [666, 408] width 1333 height 817
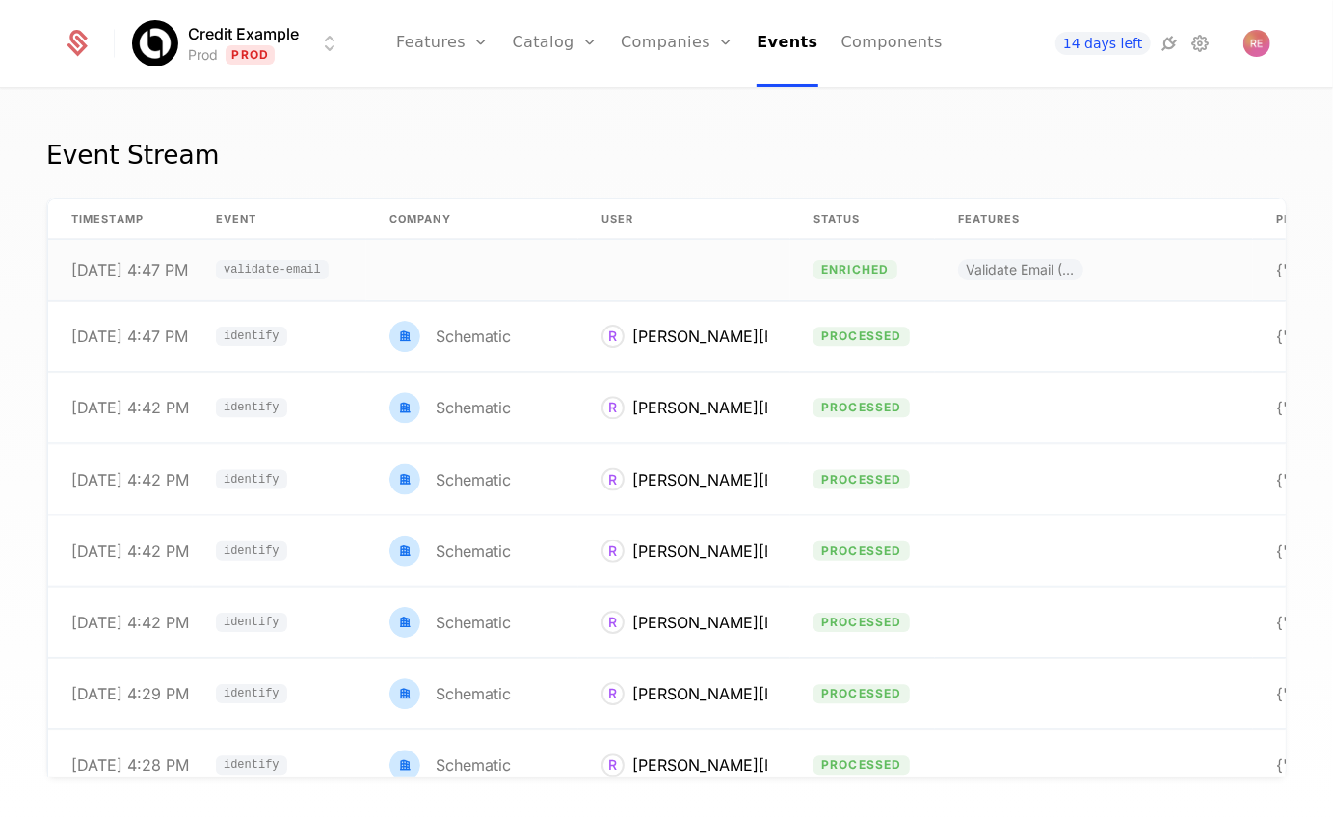
click at [550, 274] on td at bounding box center [472, 270] width 212 height 61
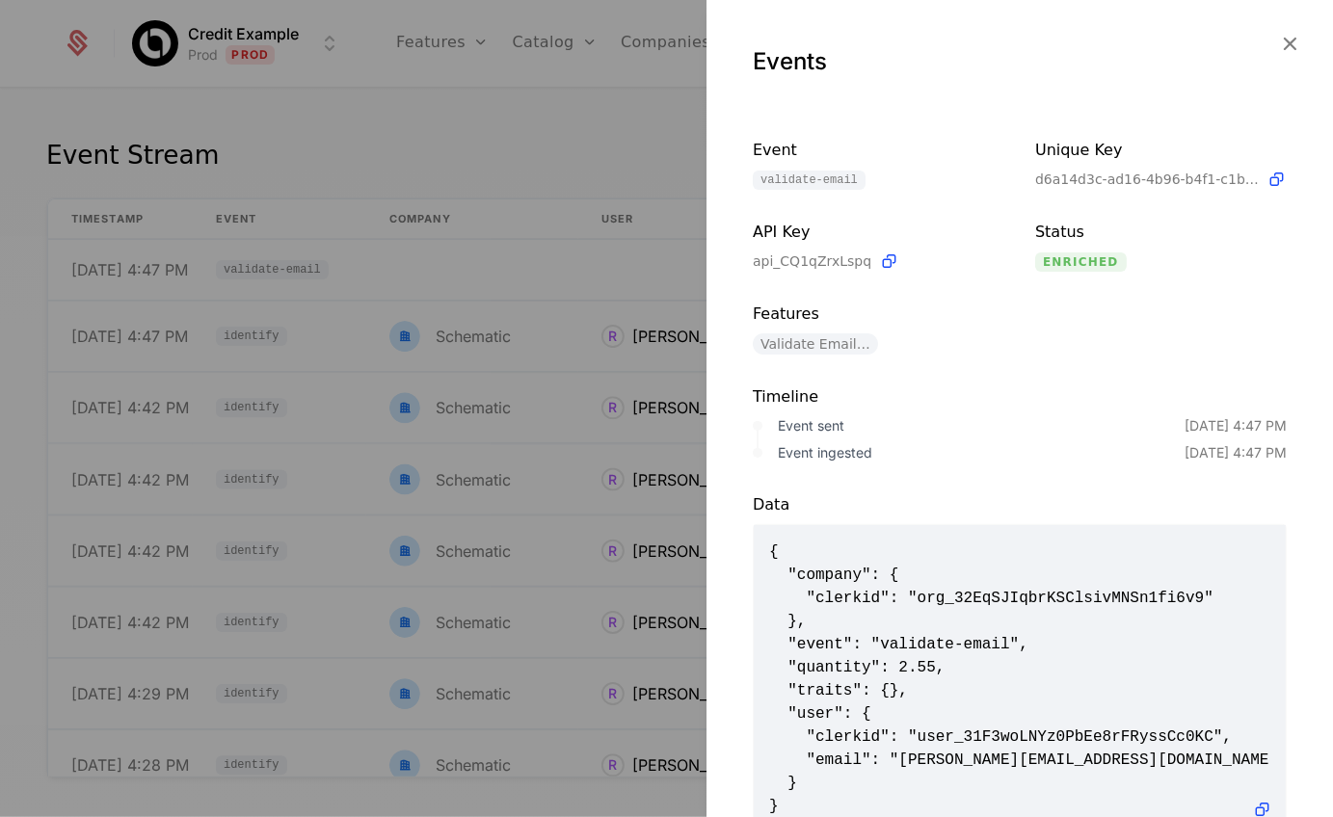
click at [517, 140] on div at bounding box center [666, 408] width 1333 height 817
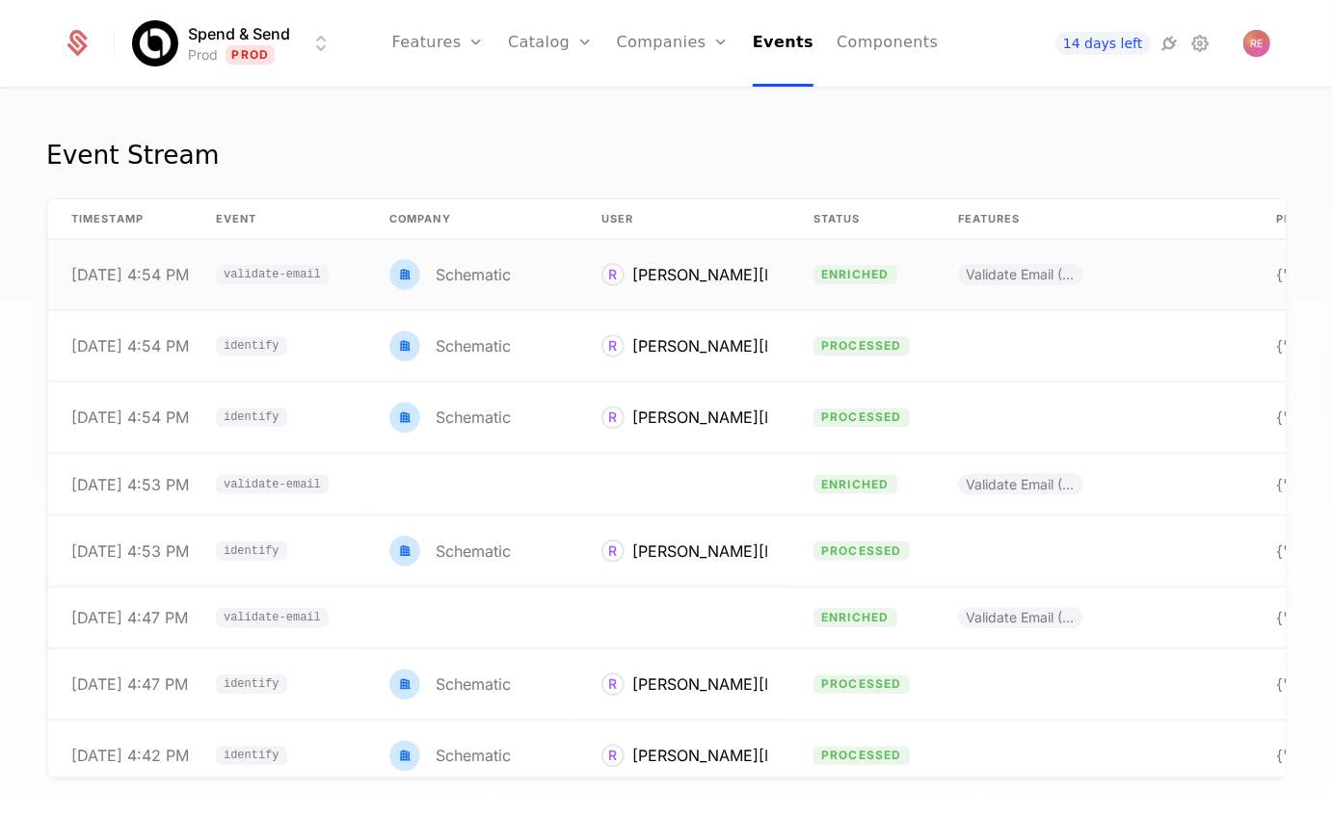
click at [492, 274] on div "Schematic" at bounding box center [473, 274] width 75 height 15
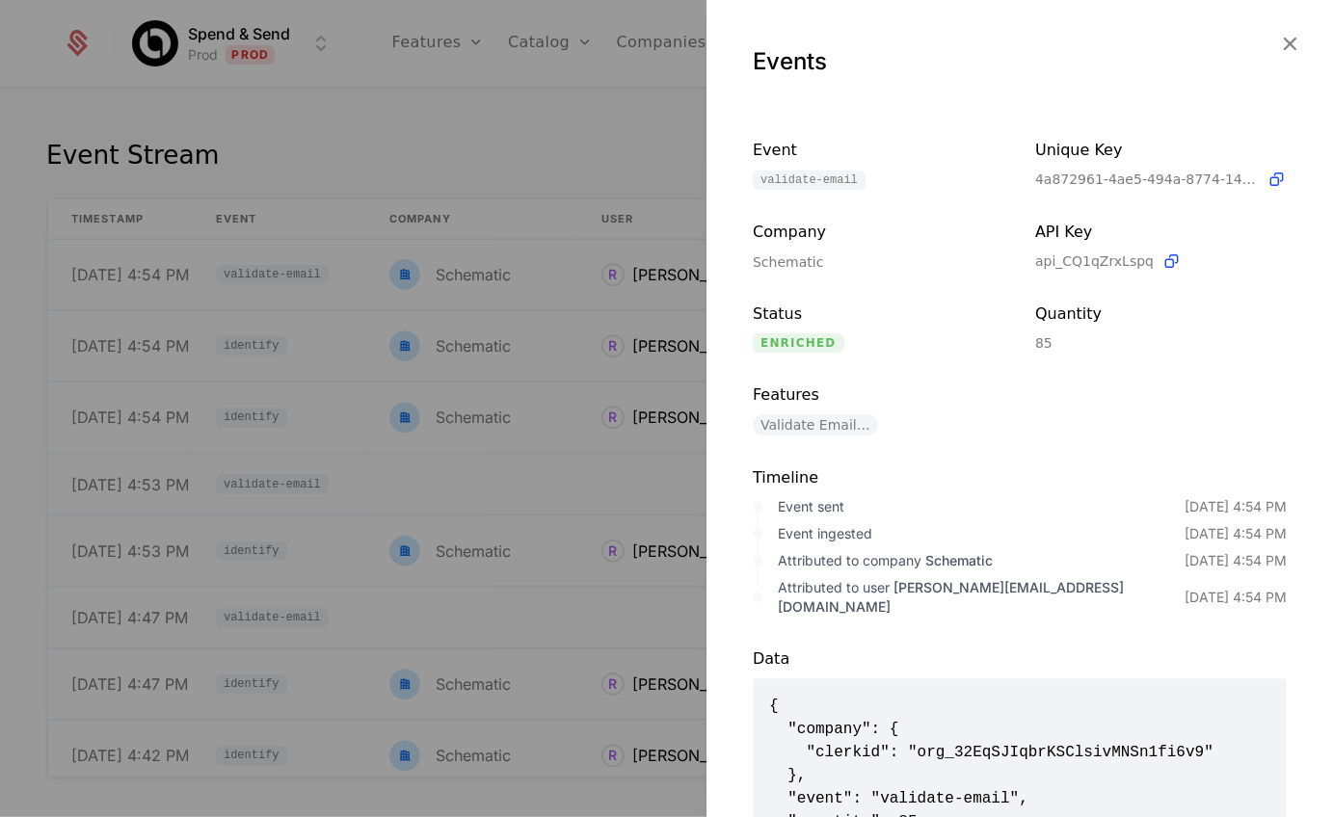
scroll to position [197, 0]
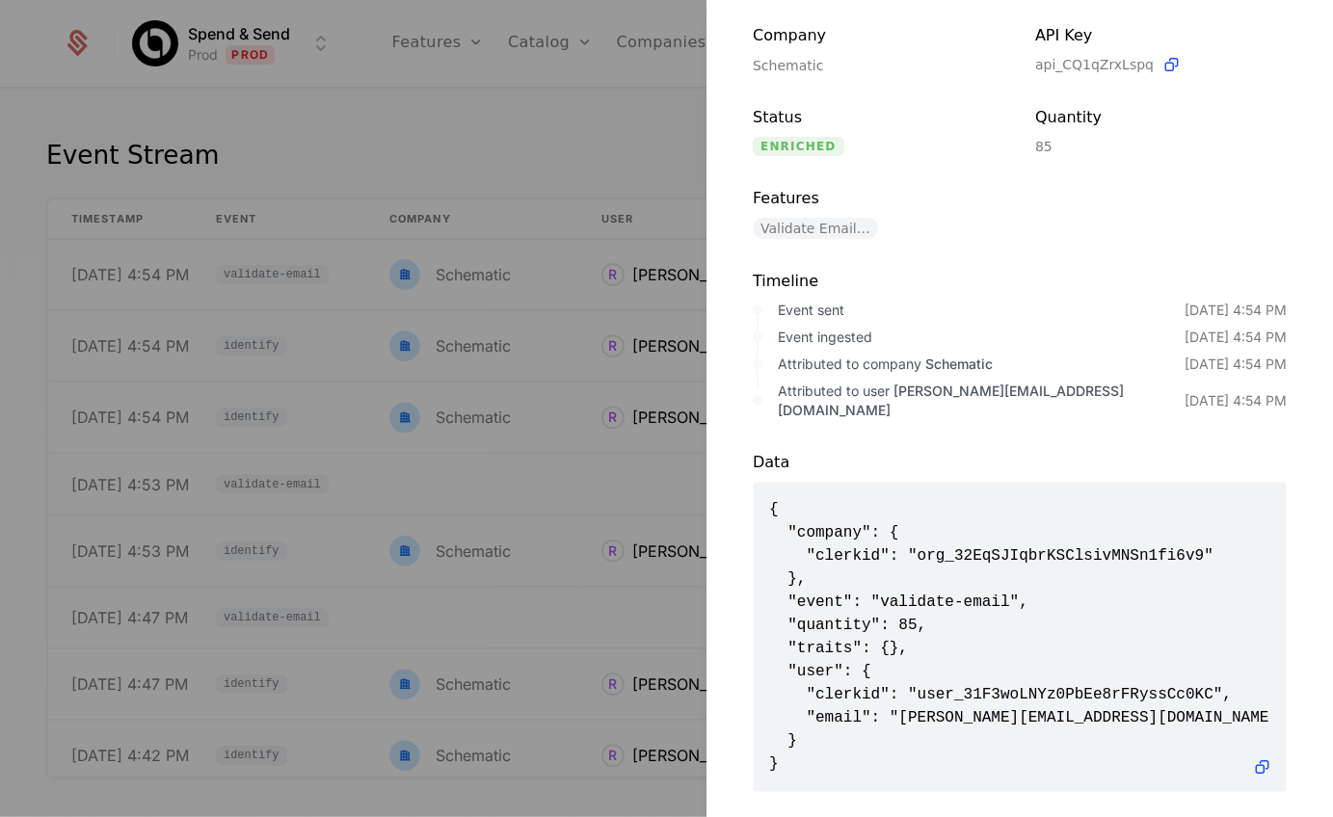
click at [497, 128] on div at bounding box center [666, 408] width 1333 height 817
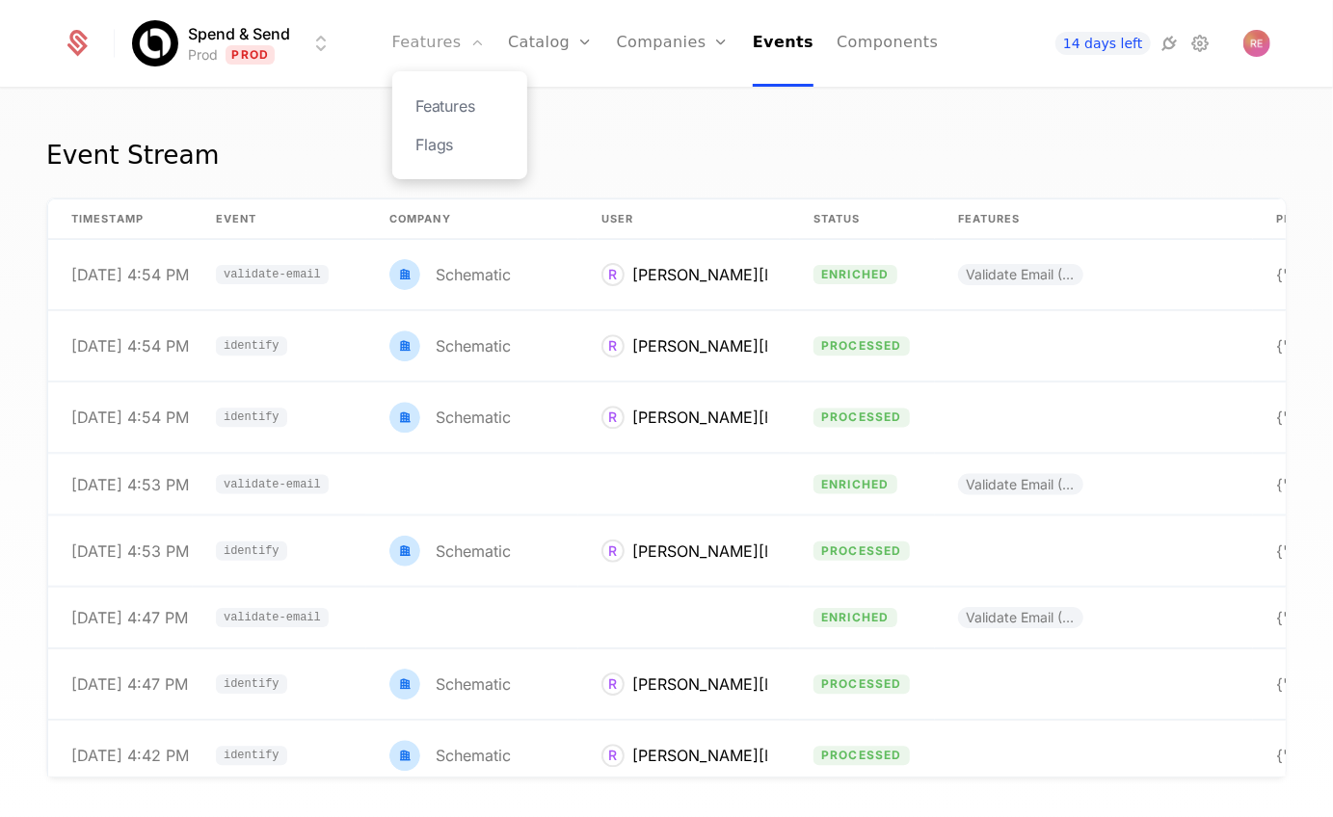
click at [445, 44] on link "Features" at bounding box center [438, 43] width 93 height 87
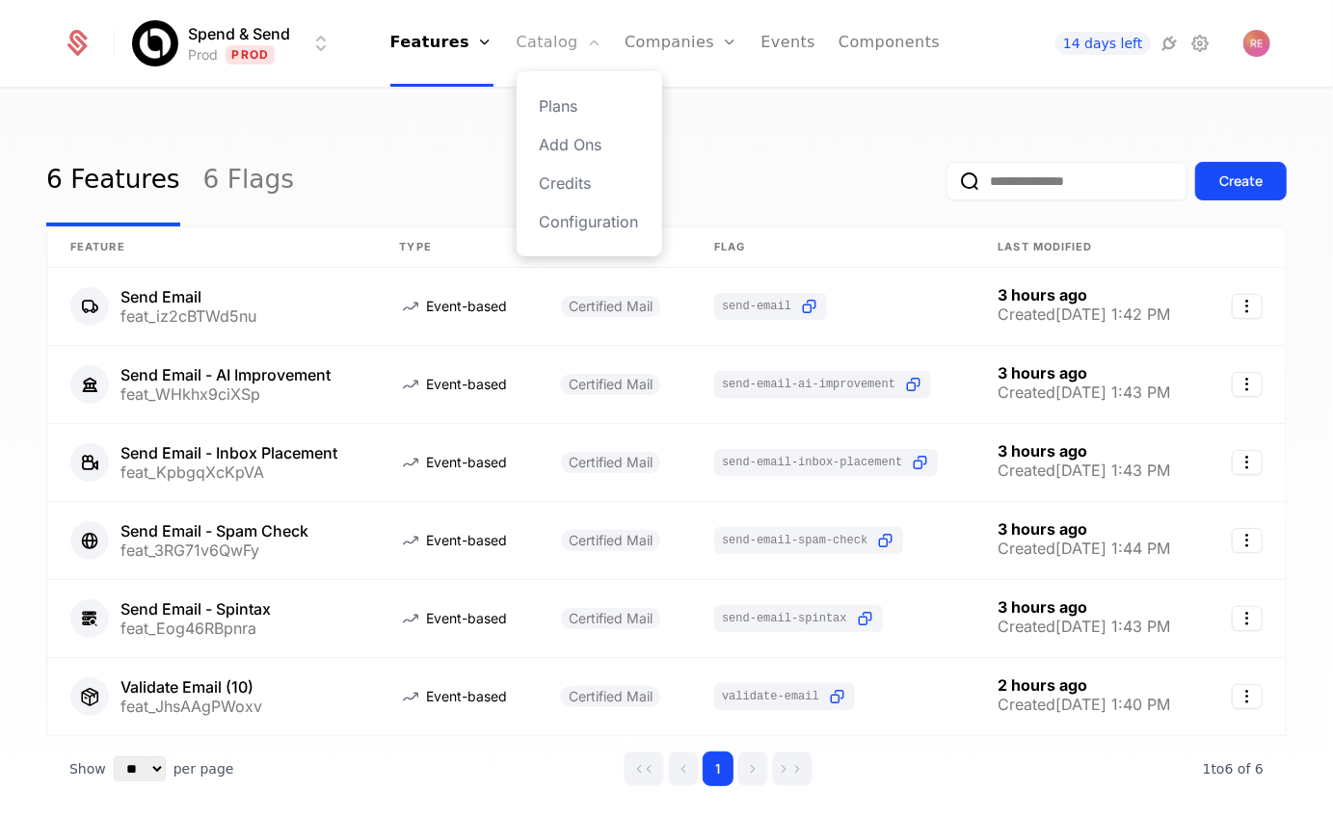
click at [543, 41] on link "Catalog" at bounding box center [560, 43] width 86 height 87
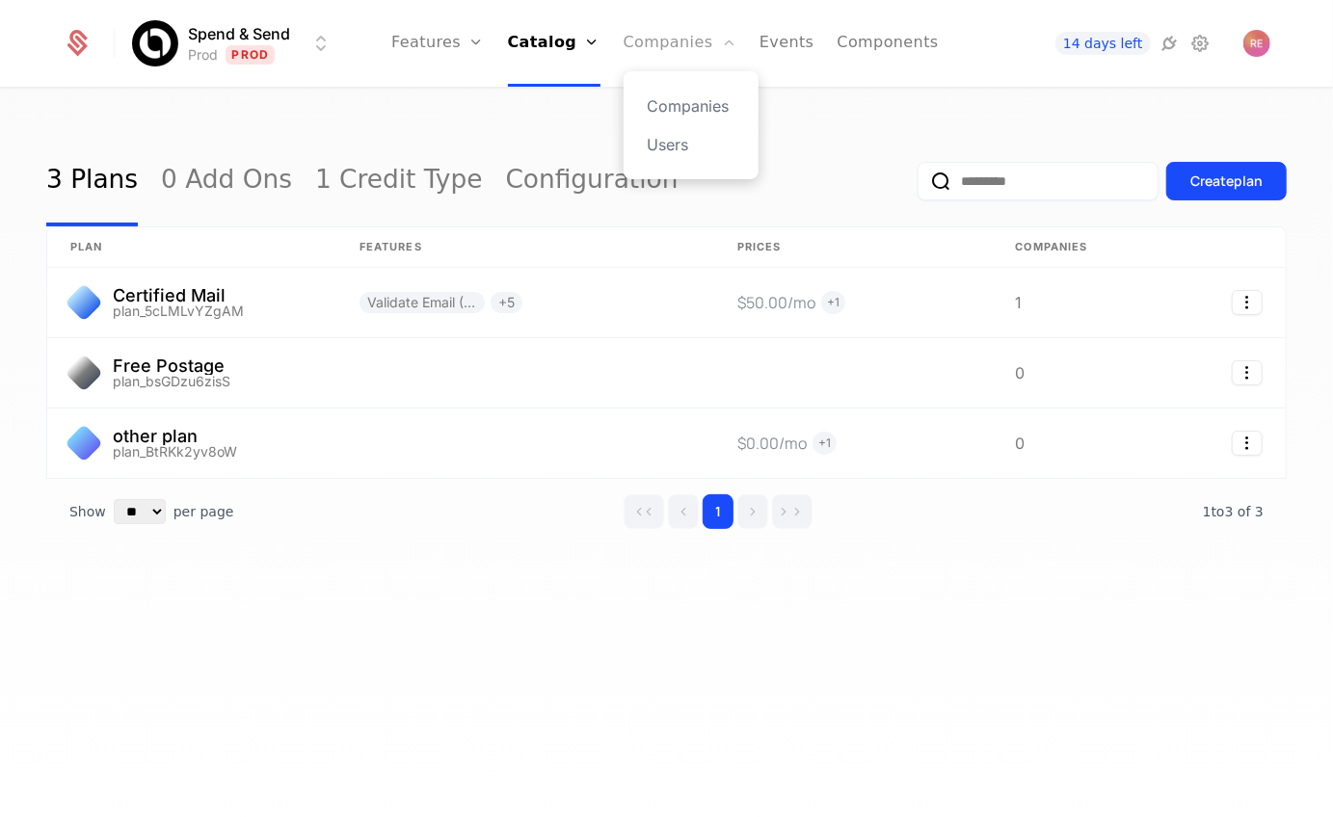
click at [681, 43] on link "Companies" at bounding box center [680, 43] width 113 height 87
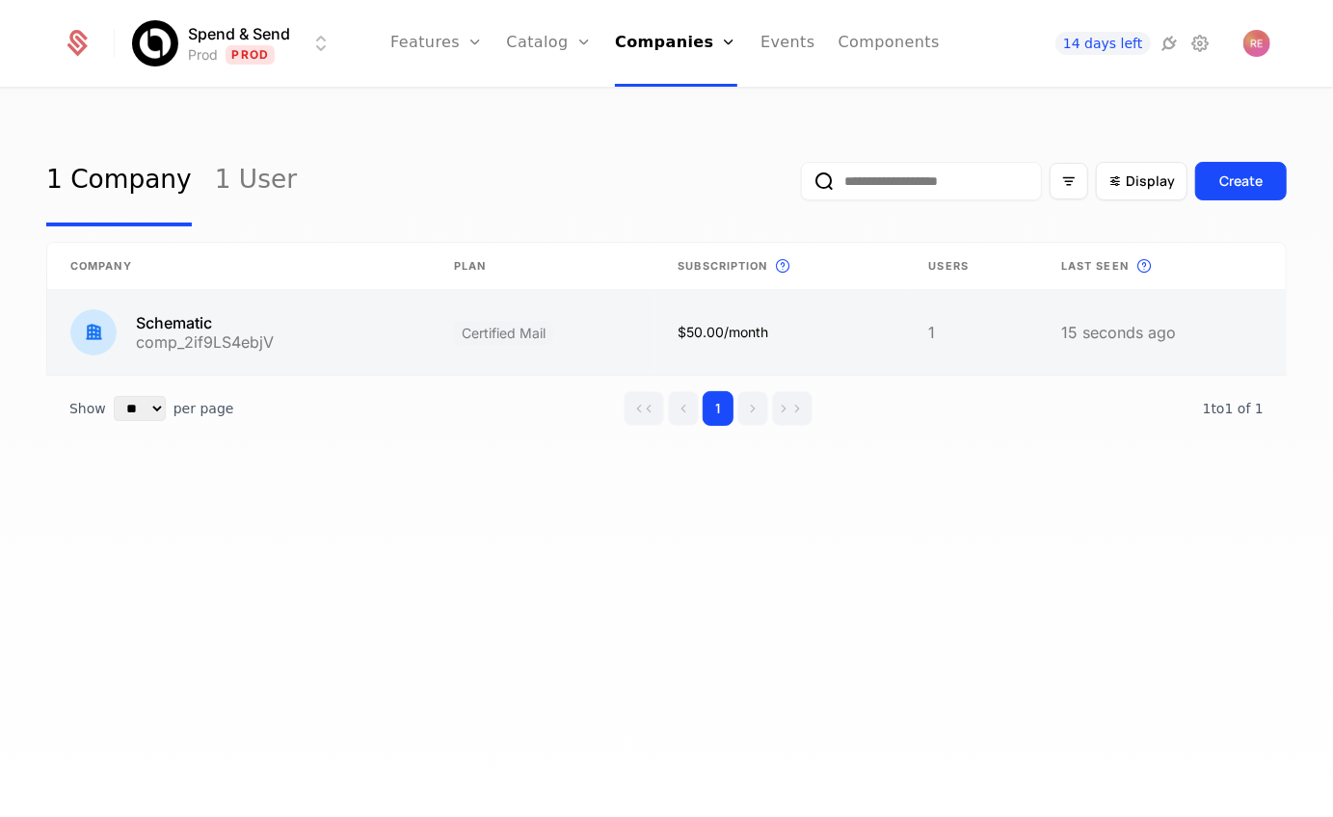
click at [347, 332] on link at bounding box center [239, 332] width 384 height 85
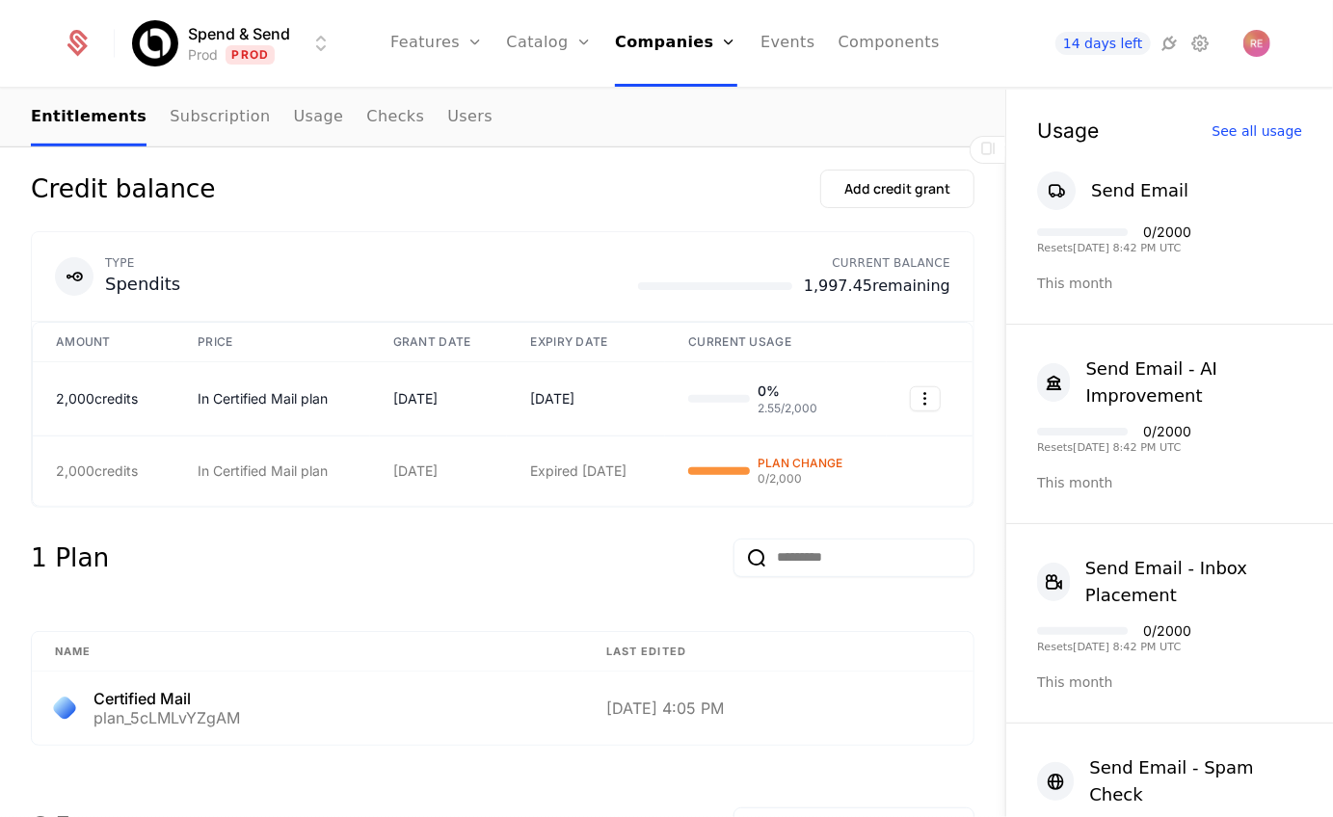
scroll to position [823, 0]
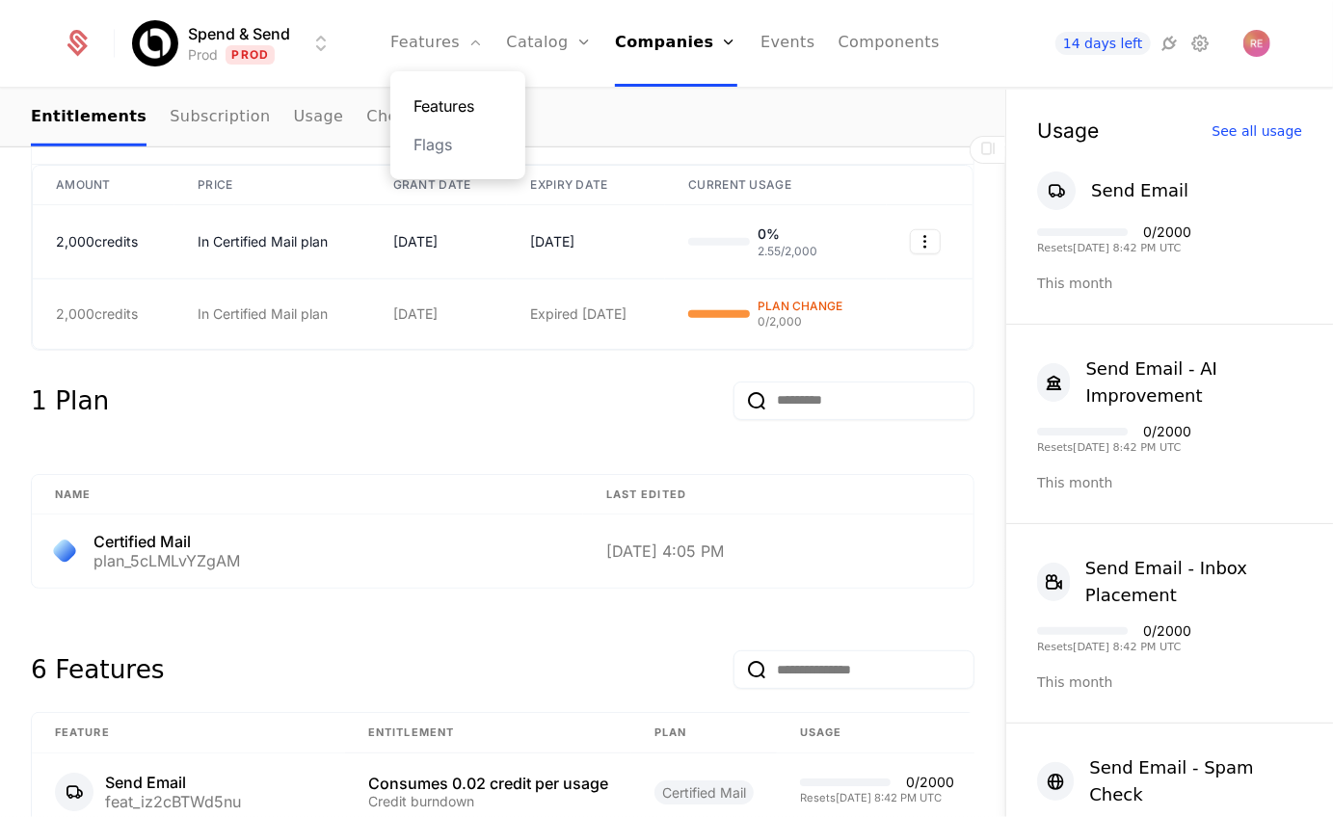
click at [469, 112] on link "Features" at bounding box center [457, 105] width 89 height 23
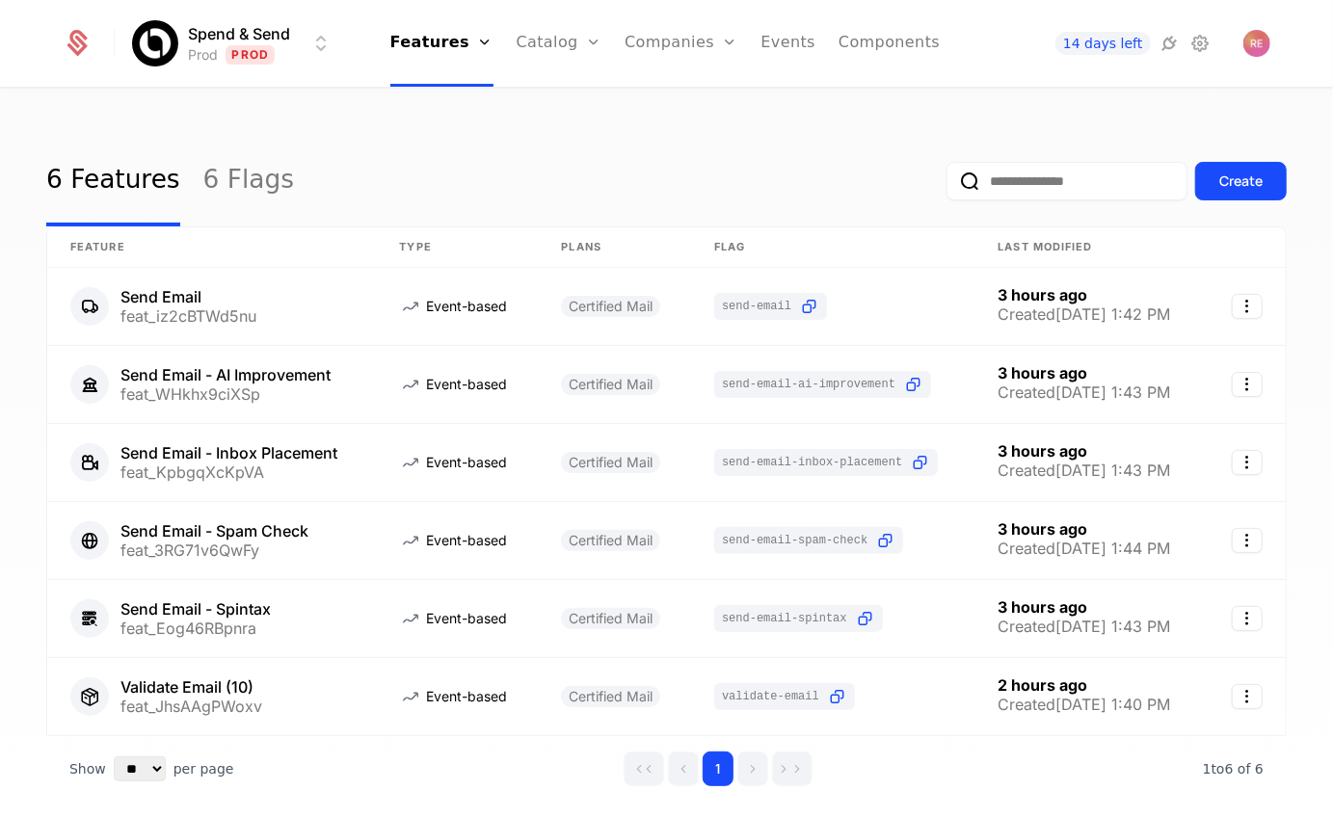
click at [747, 49] on ul "Features Features Flags Catalog Plans Add Ons Credits Configuration Companies C…" at bounding box center [665, 43] width 550 height 87
click at [762, 49] on link "Events" at bounding box center [787, 43] width 55 height 87
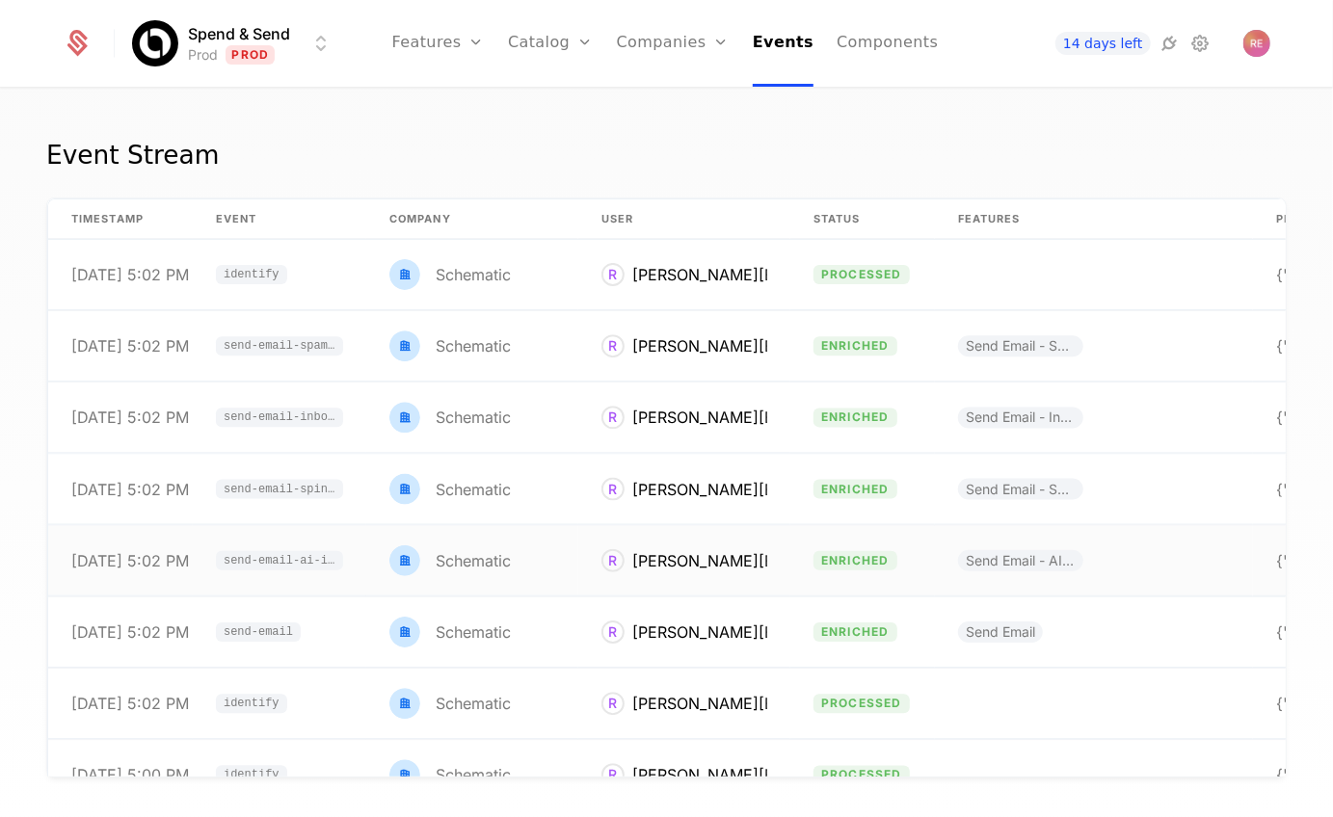
click at [269, 551] on span "send-email-ai-improvement" at bounding box center [279, 560] width 127 height 19
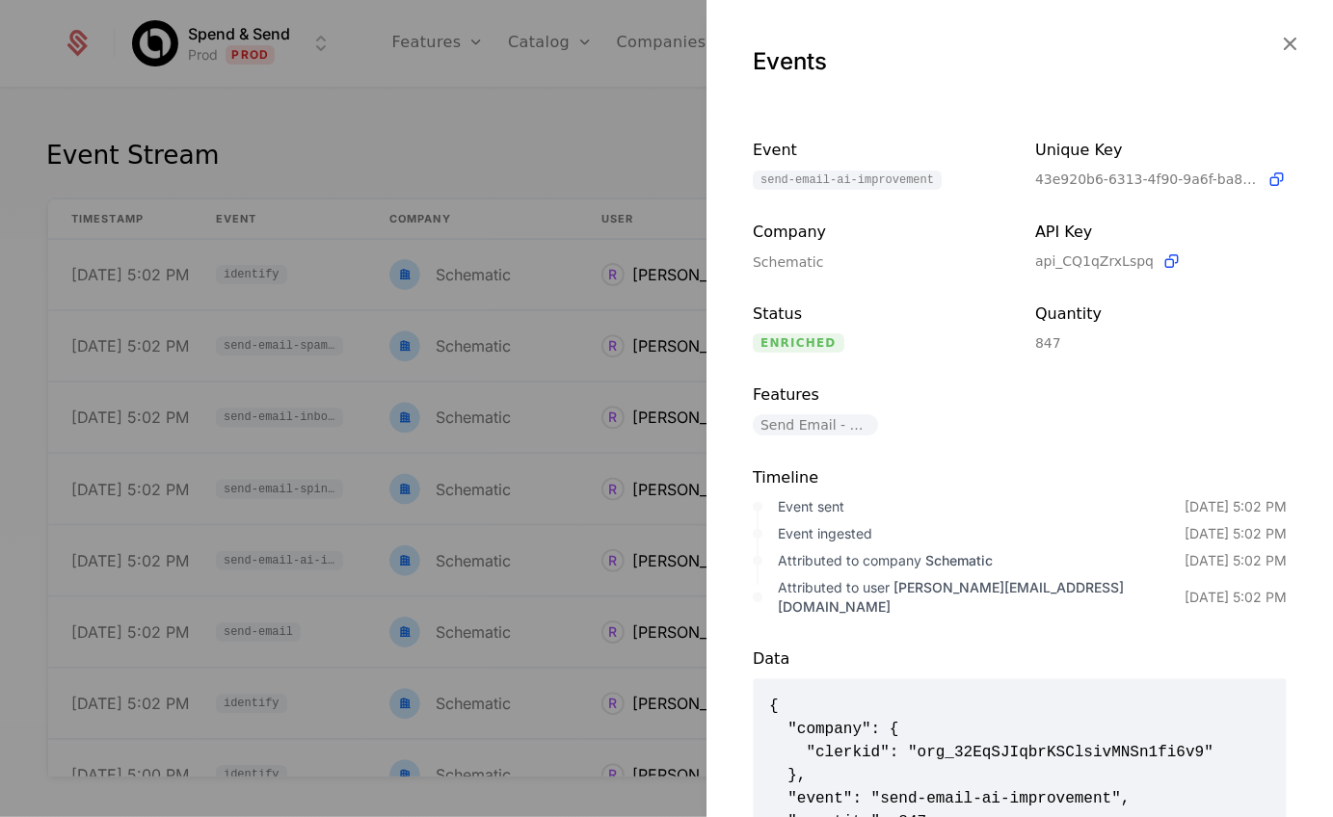
click at [378, 132] on div at bounding box center [666, 408] width 1333 height 817
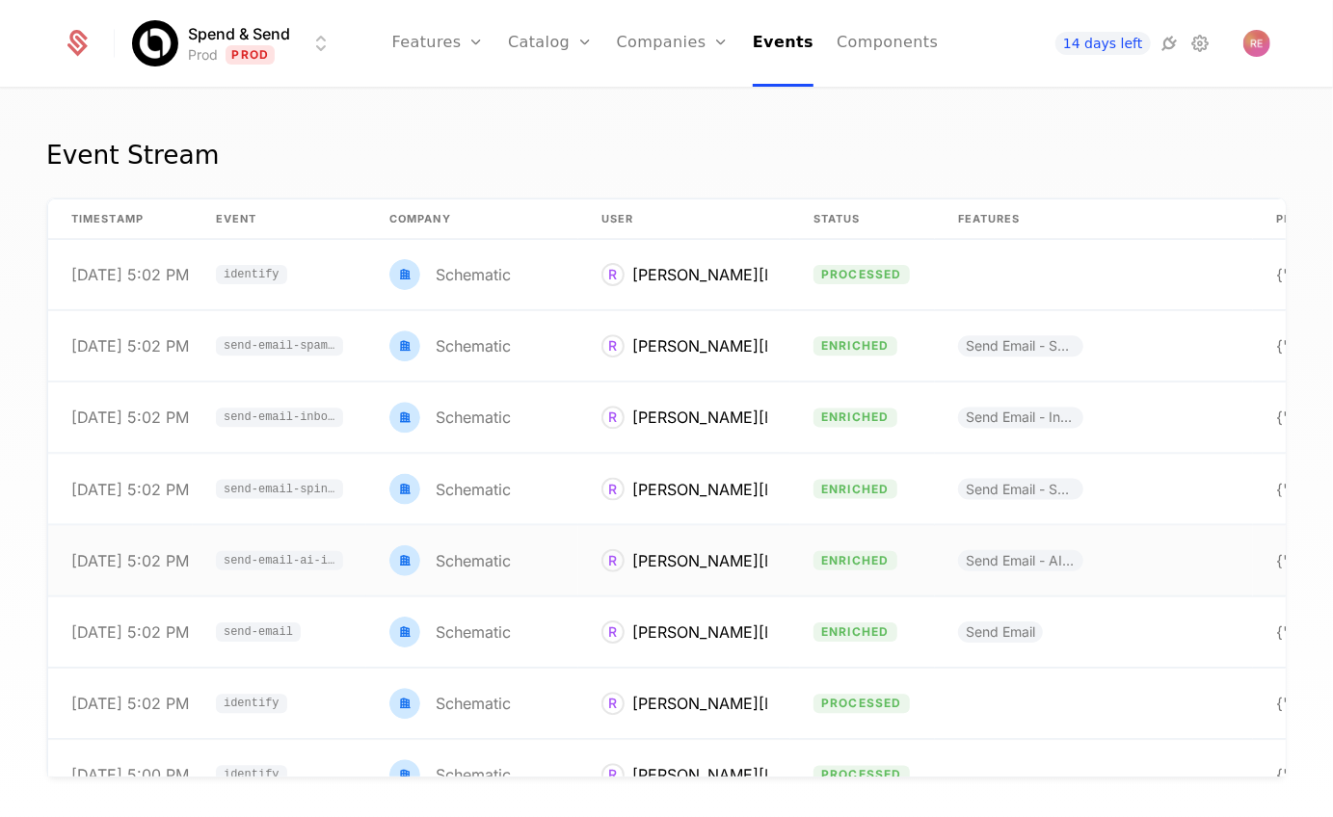
click at [278, 574] on td "send-email-ai-improvement" at bounding box center [279, 561] width 173 height 70
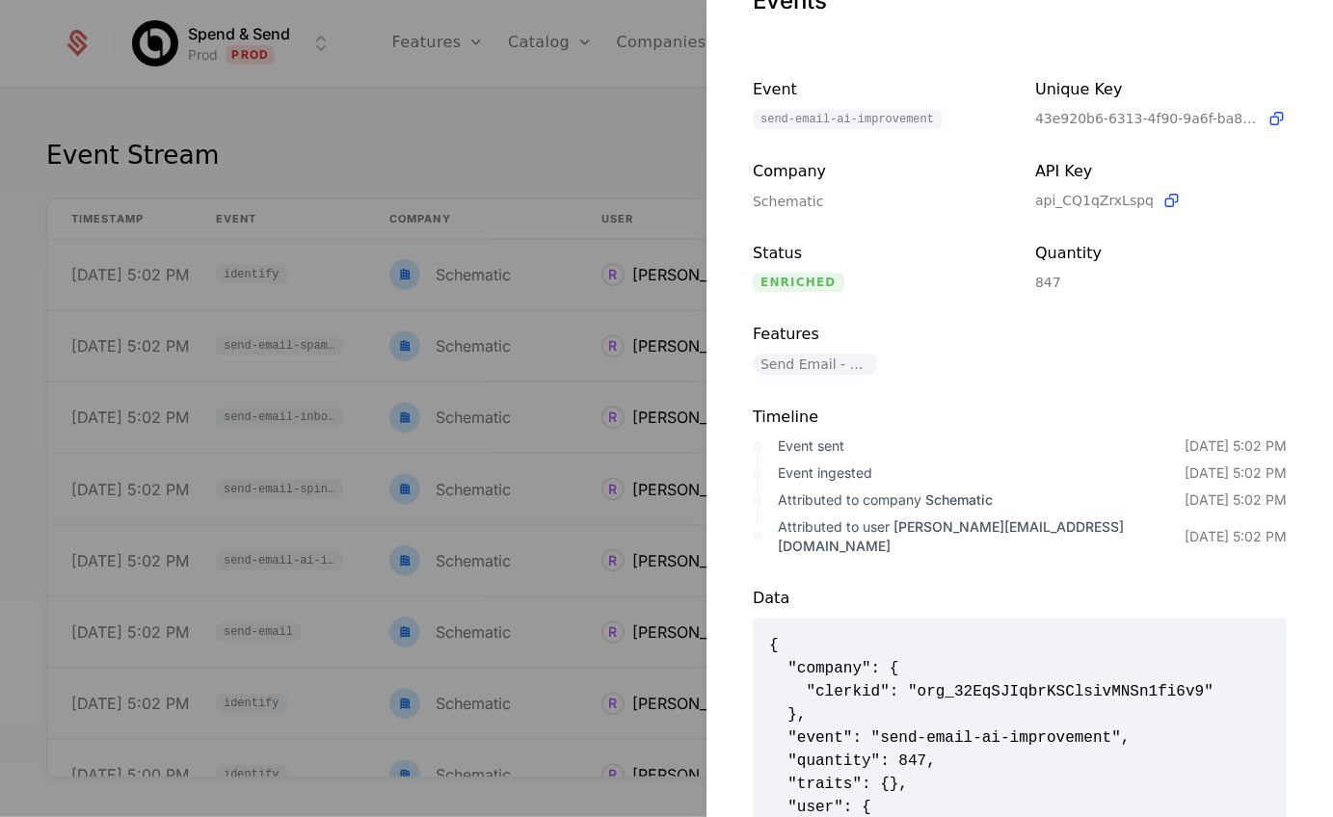
scroll to position [197, 0]
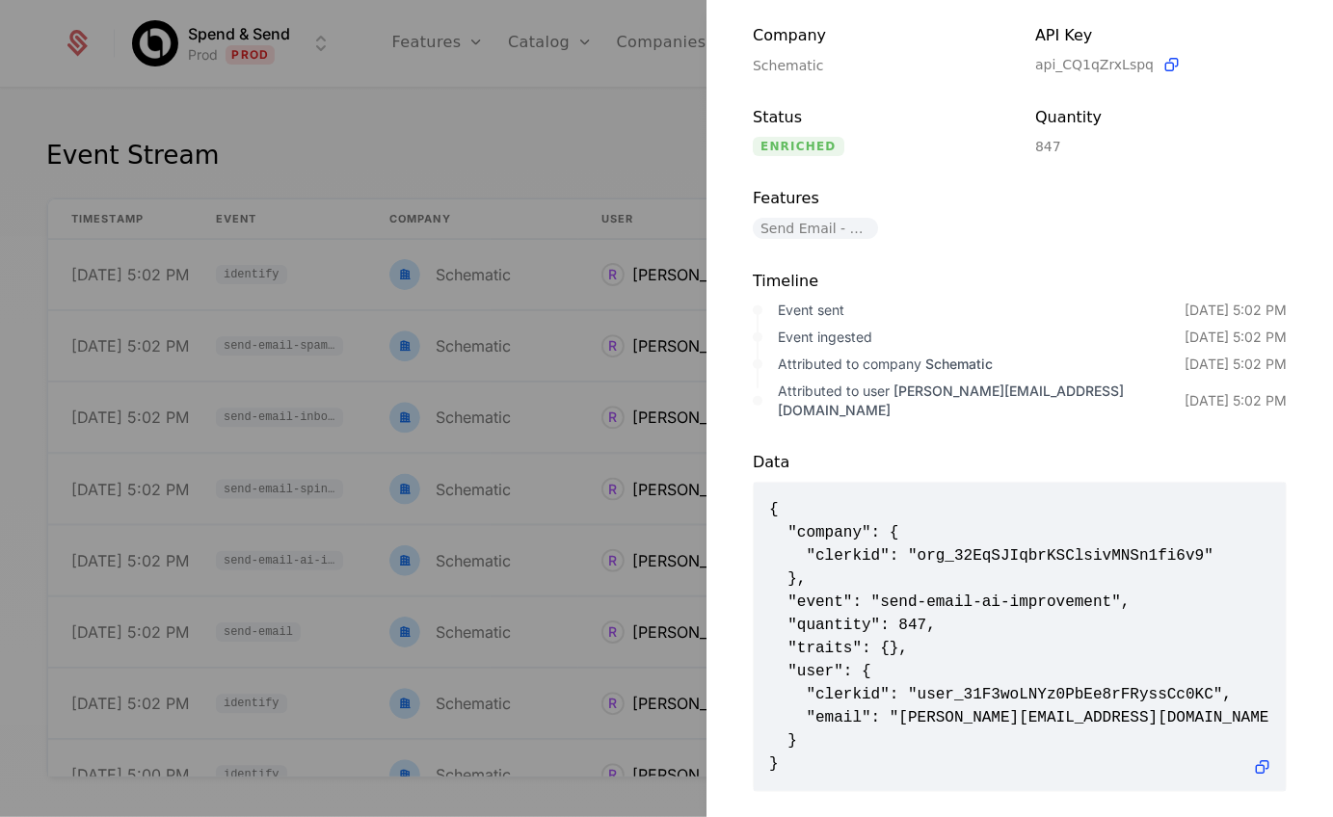
click at [498, 161] on div at bounding box center [666, 408] width 1333 height 817
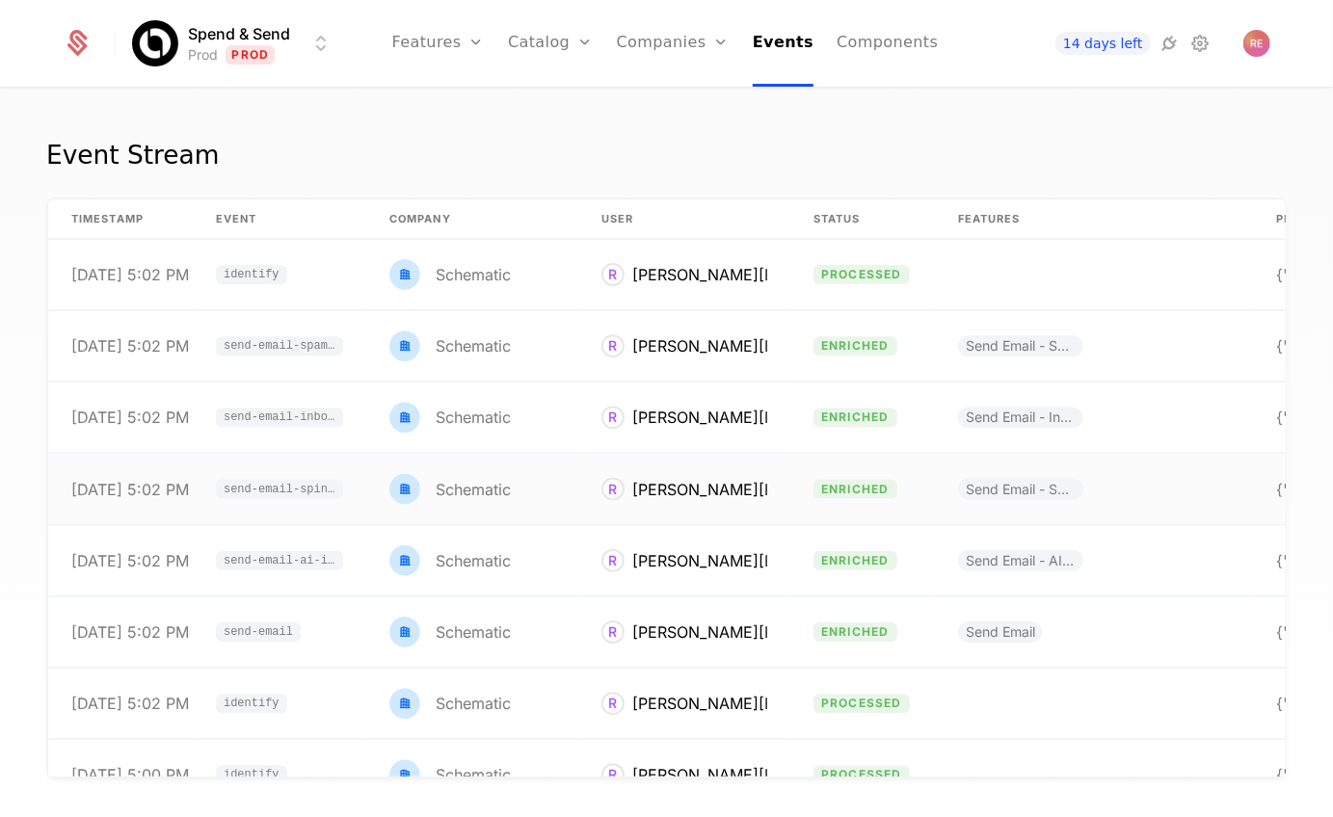
click at [322, 500] on td "send-email-spintax" at bounding box center [279, 490] width 173 height 70
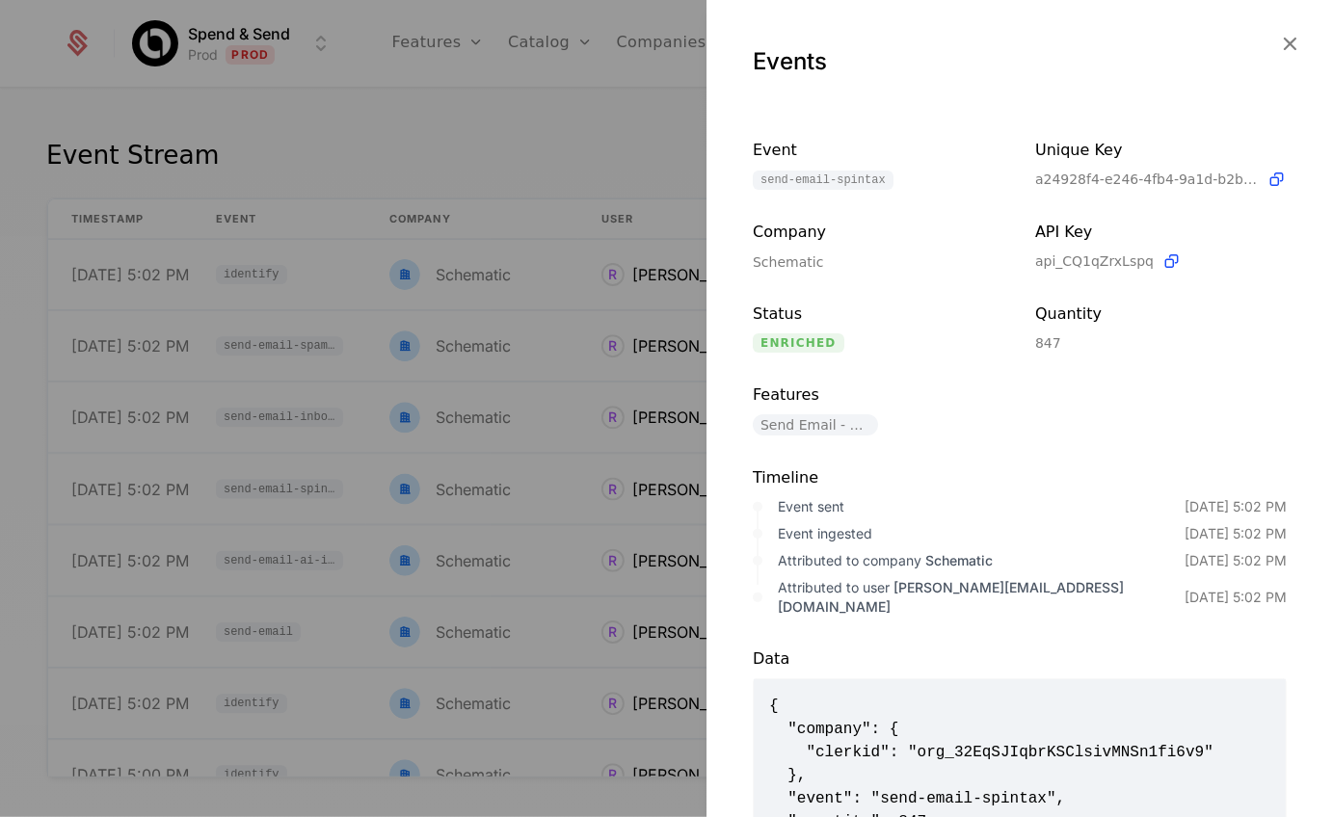
click at [340, 156] on div at bounding box center [666, 408] width 1333 height 817
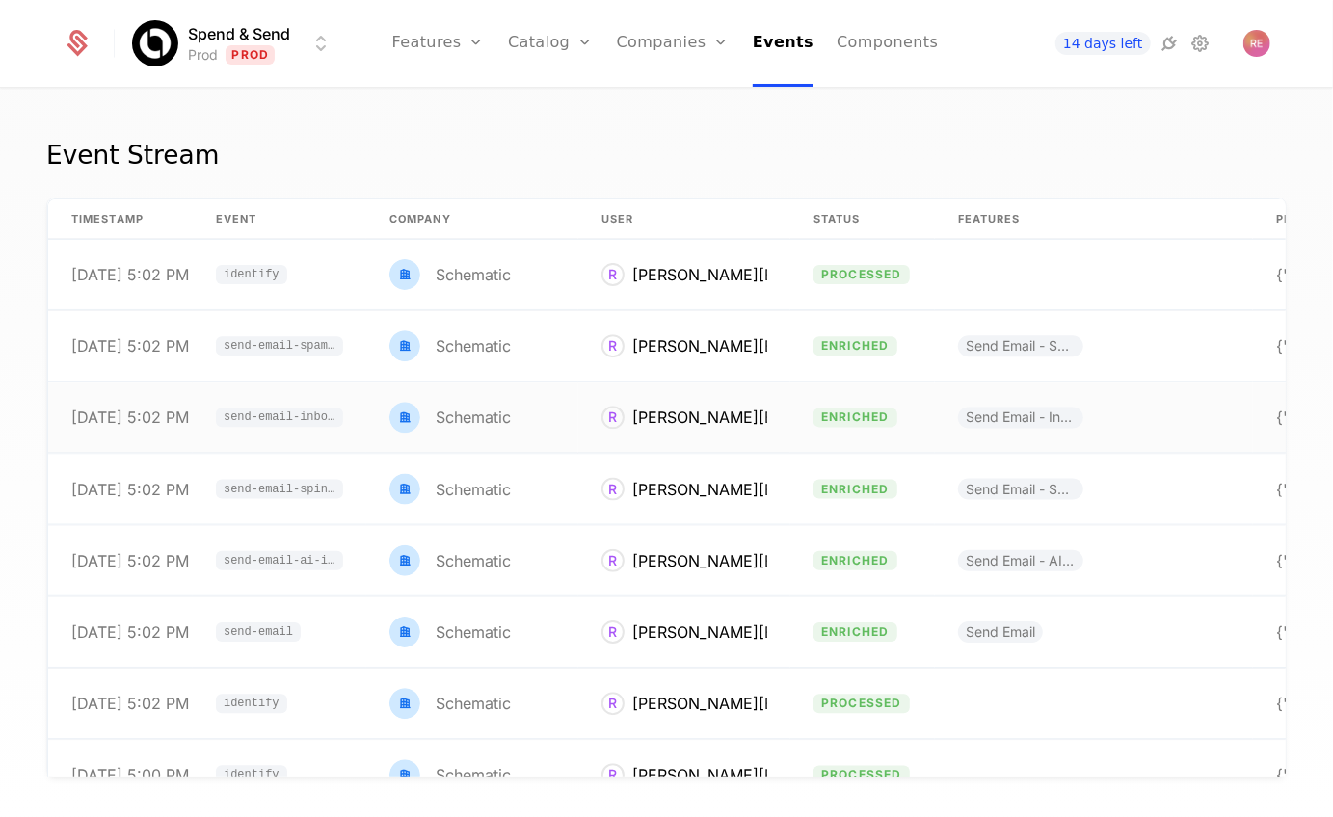
click at [264, 446] on td "send-email-inbox-placement" at bounding box center [279, 419] width 173 height 70
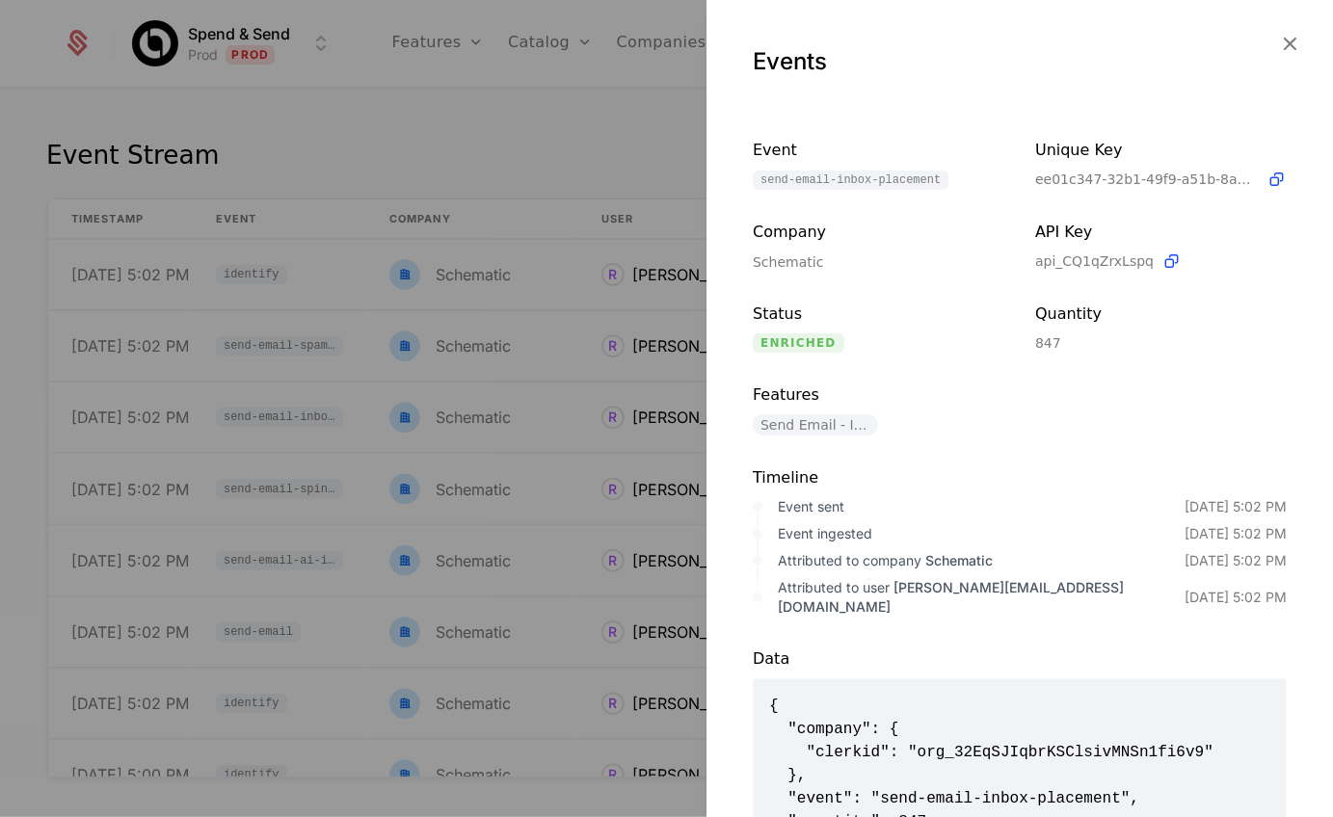
click at [342, 166] on div at bounding box center [666, 408] width 1333 height 817
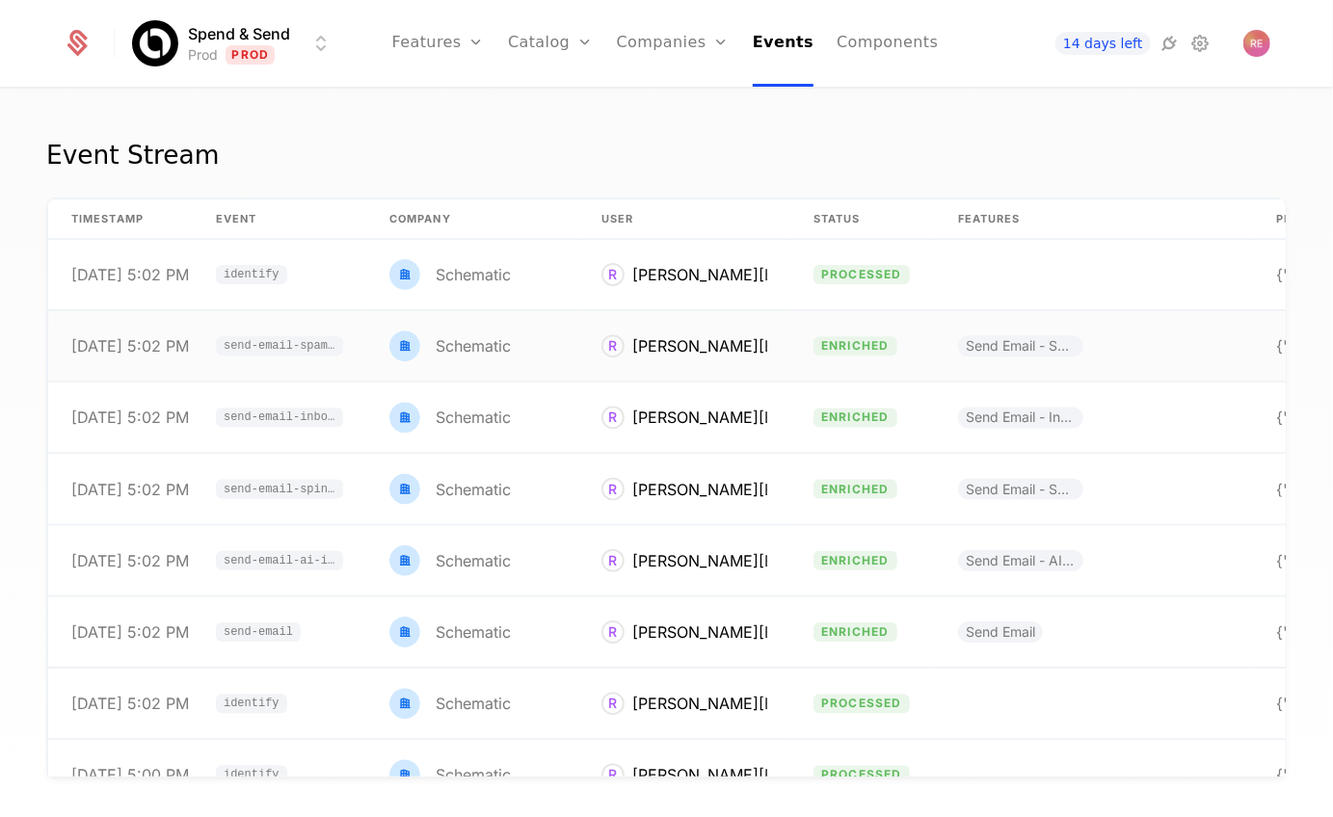
click at [295, 351] on span "send-email-spam-check" at bounding box center [280, 346] width 112 height 12
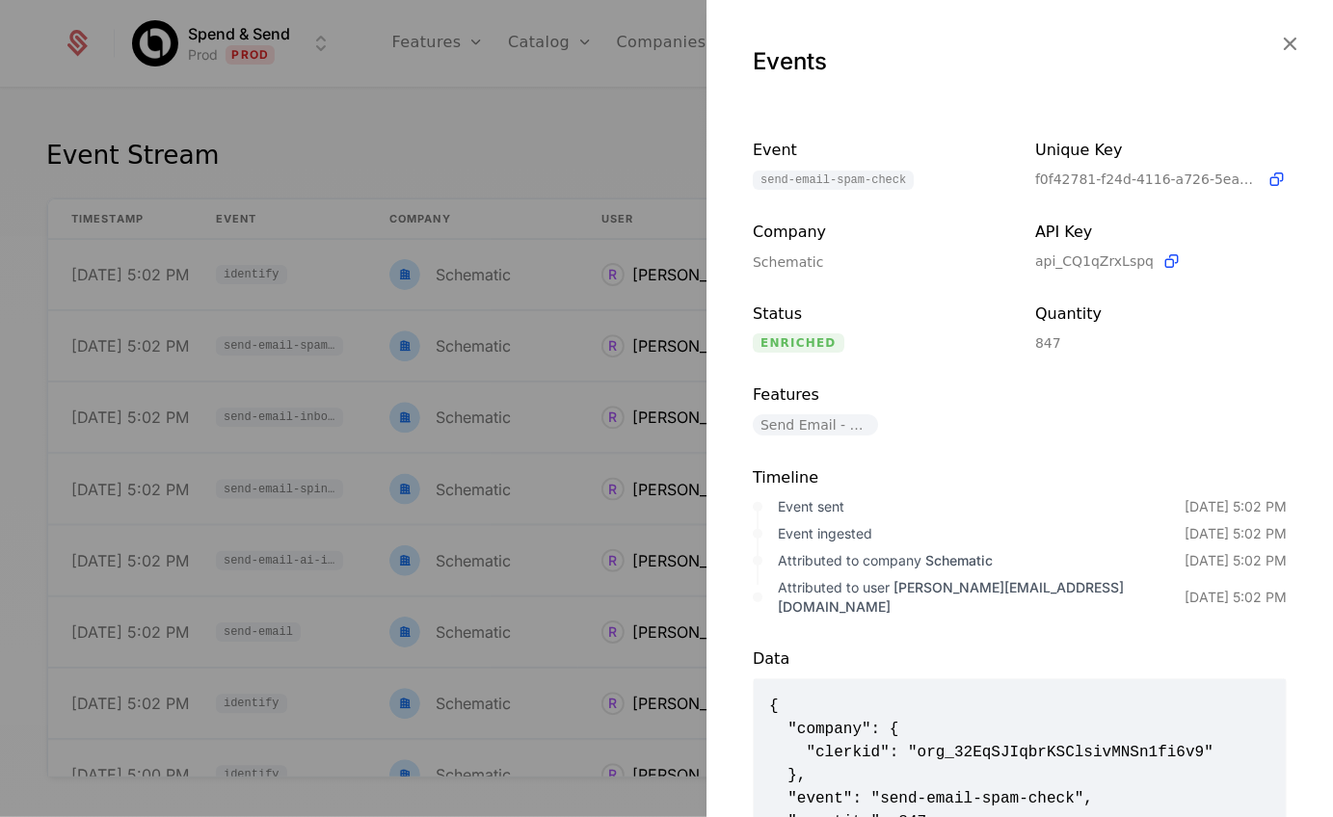
click at [337, 188] on div at bounding box center [666, 408] width 1333 height 817
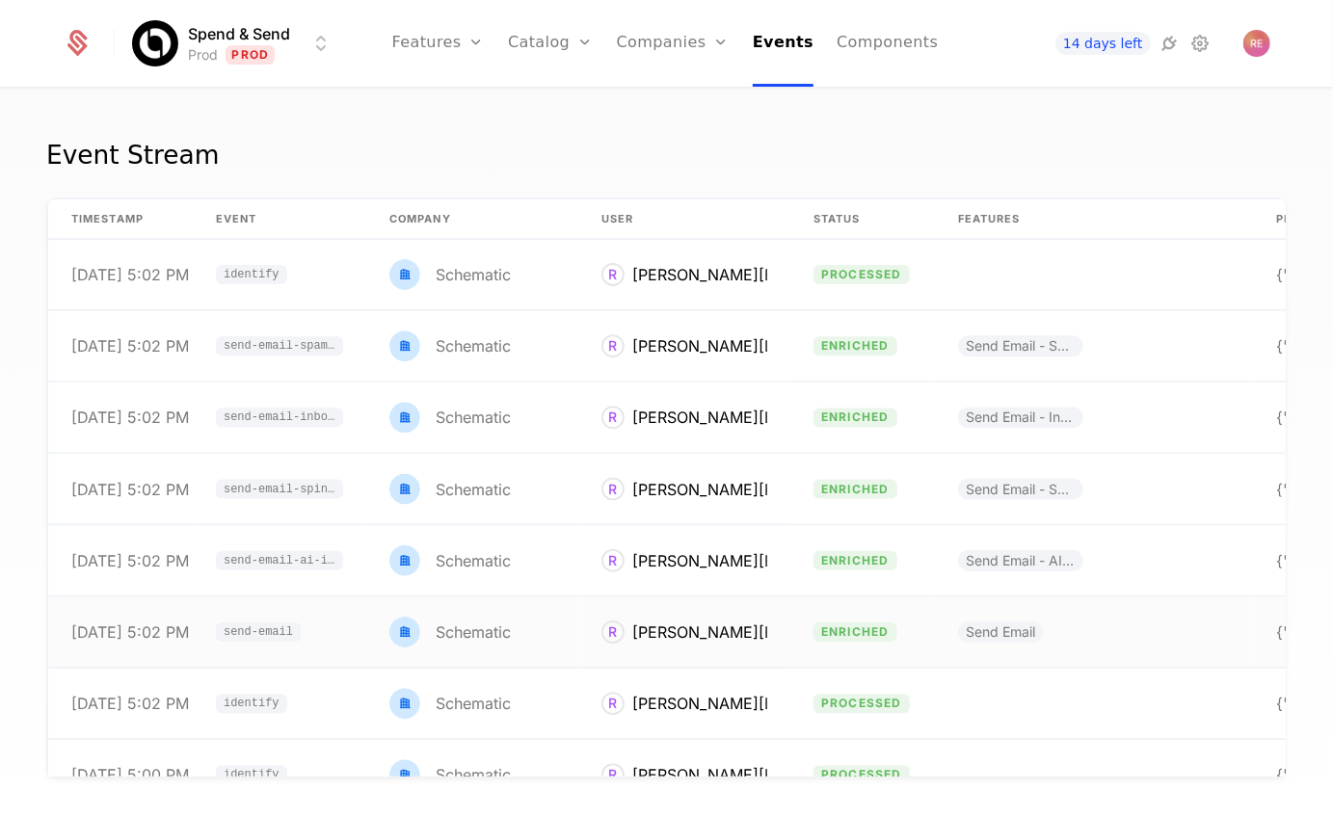
click at [250, 623] on span "send-email" at bounding box center [258, 632] width 85 height 19
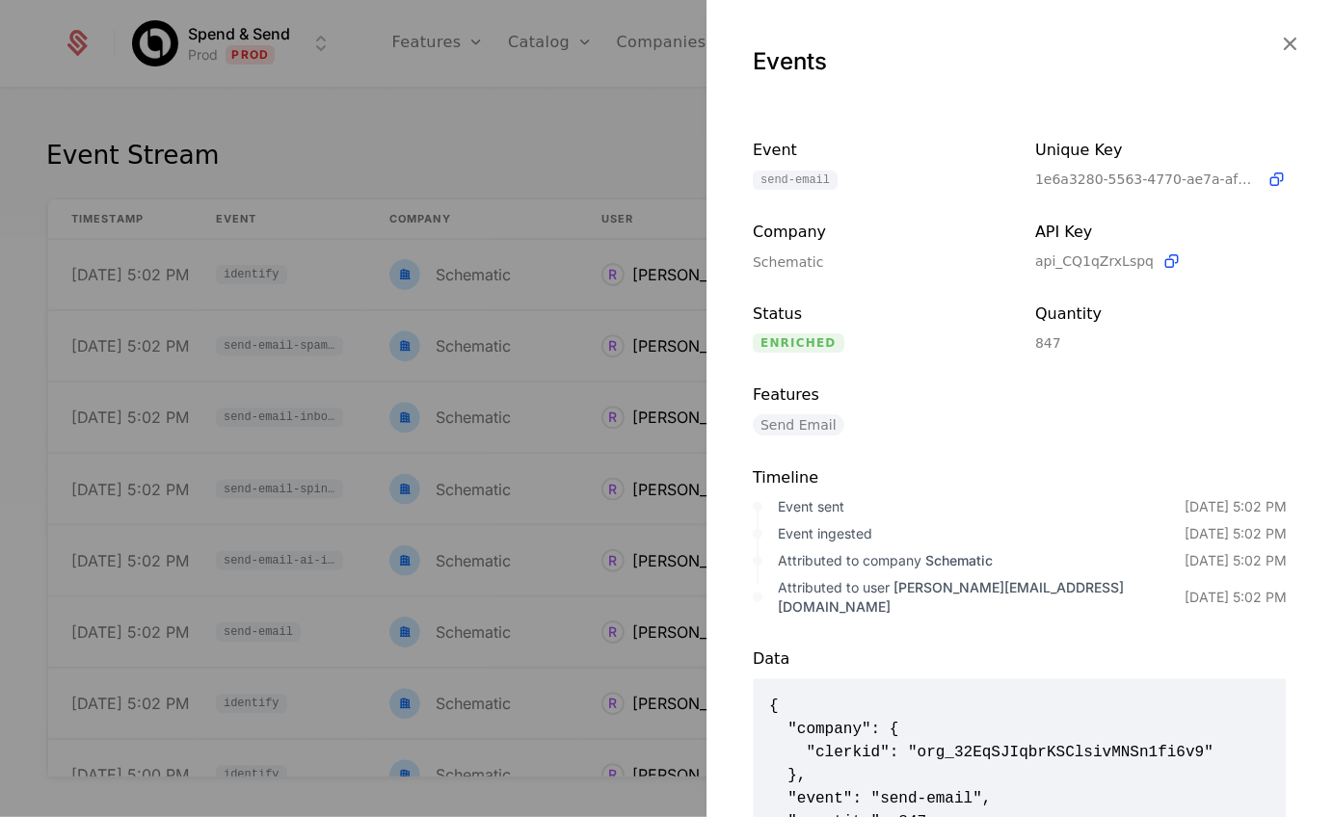
click at [556, 172] on div at bounding box center [666, 408] width 1333 height 817
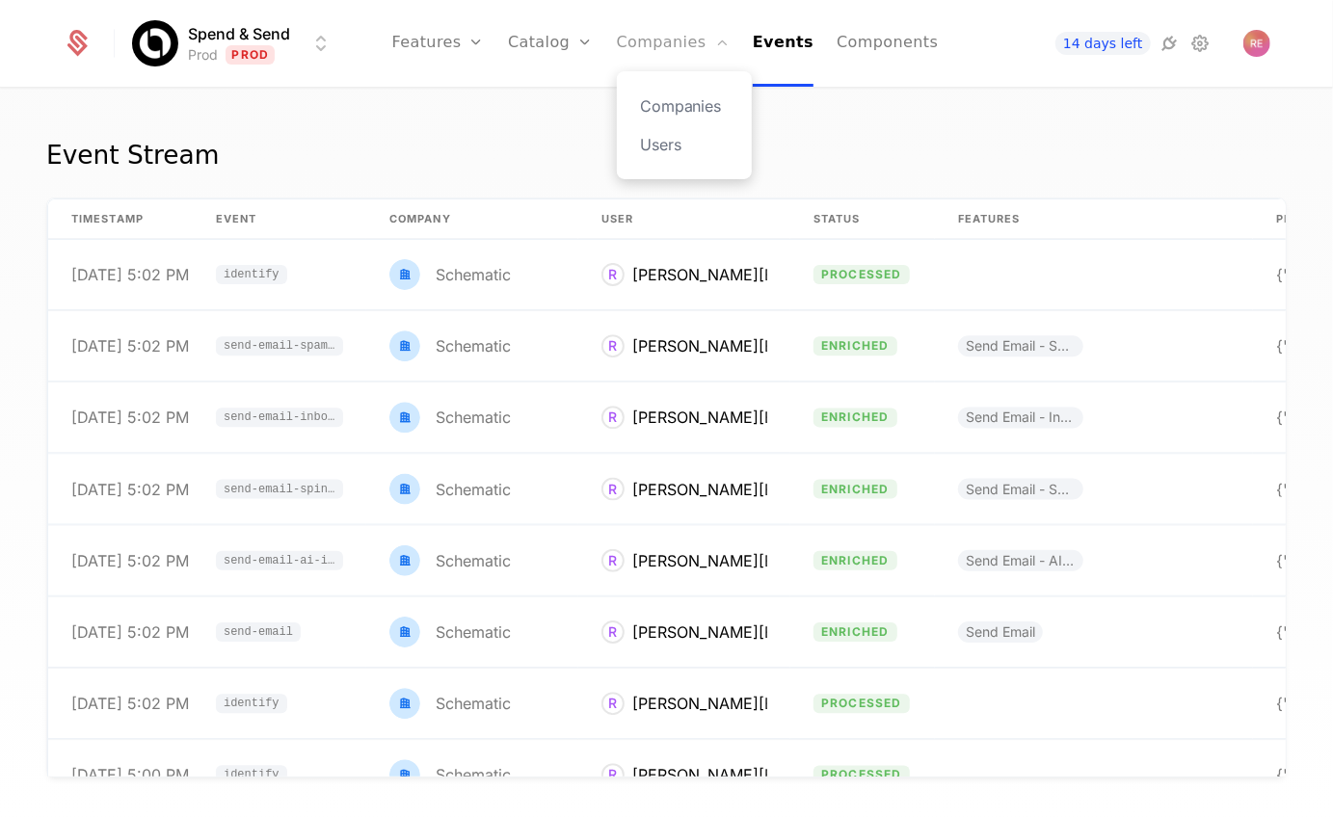
click at [658, 50] on link "Companies" at bounding box center [673, 43] width 113 height 87
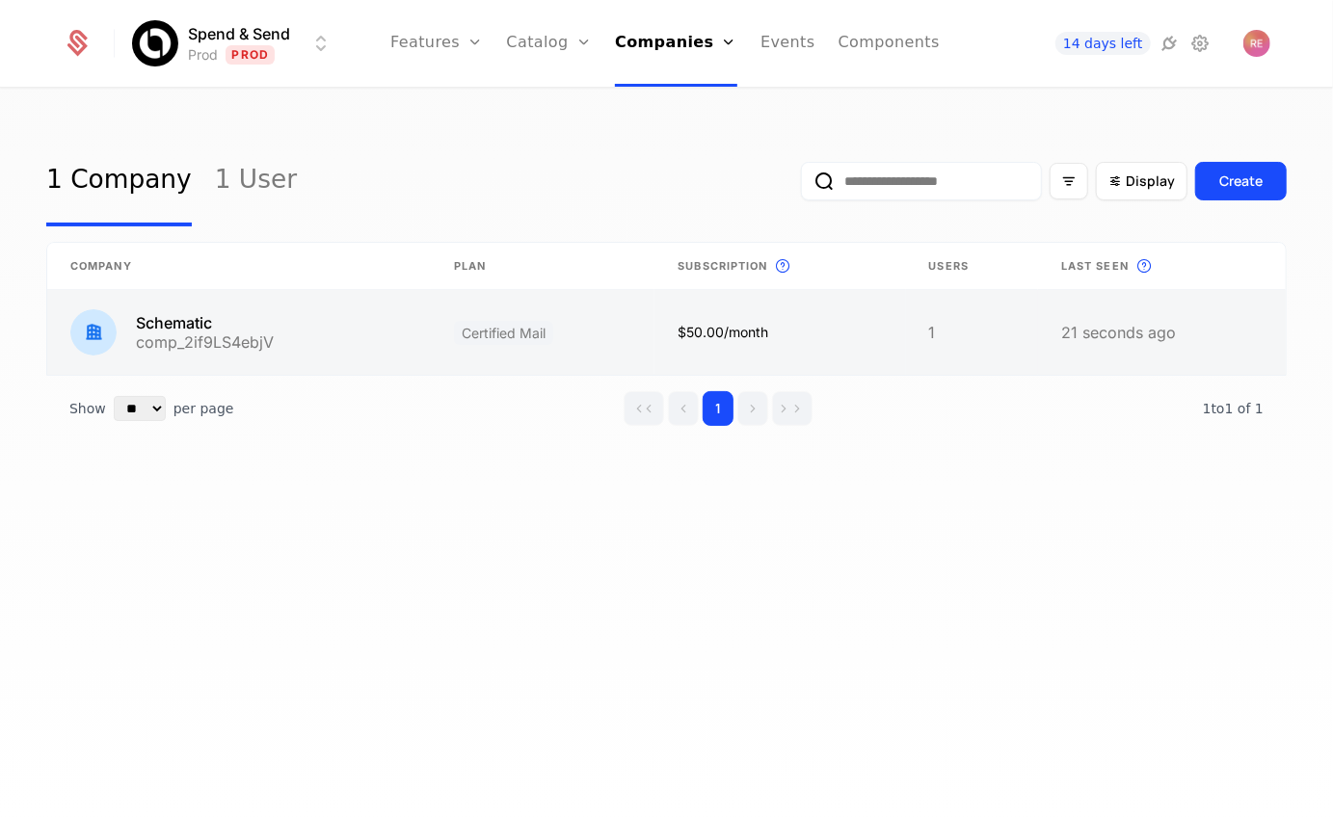
click at [446, 369] on link at bounding box center [543, 332] width 224 height 85
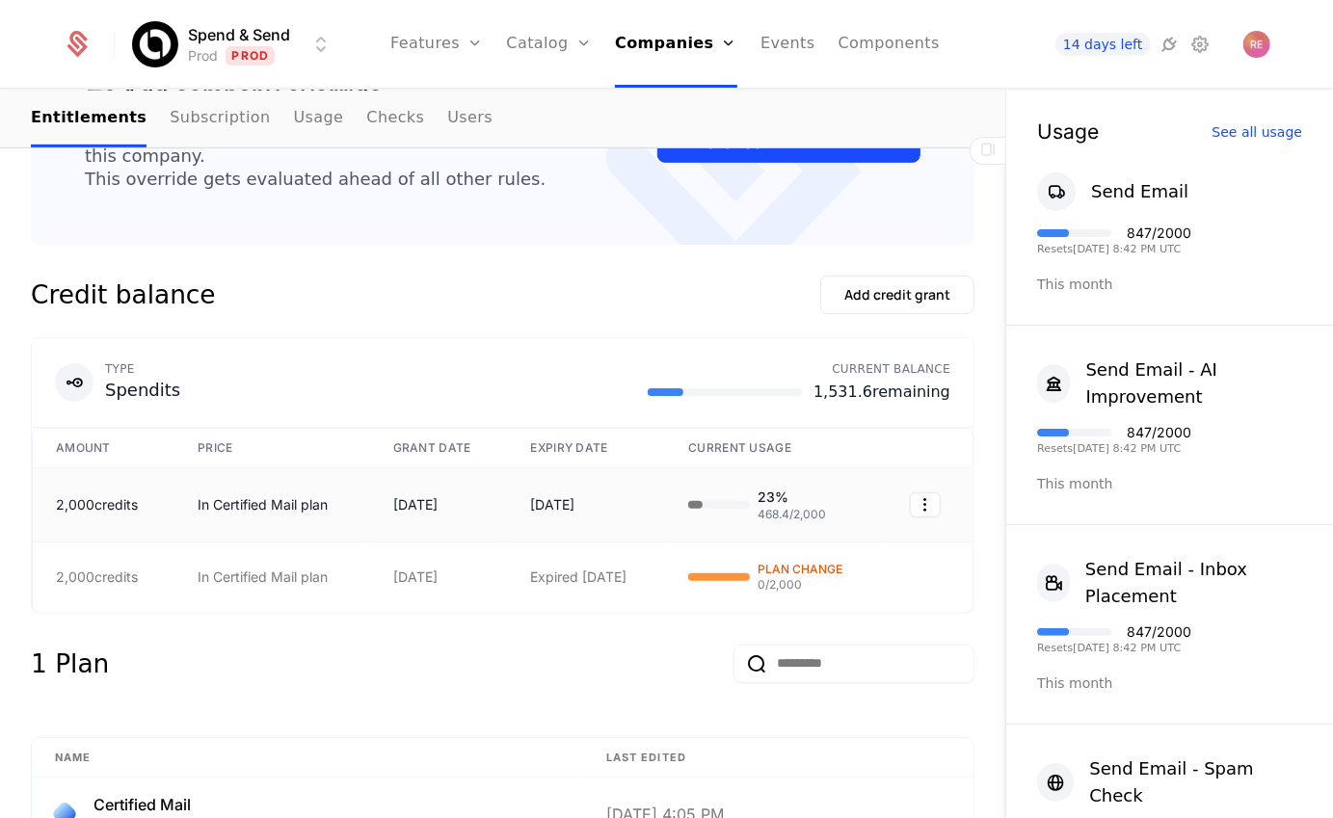
scroll to position [562, 0]
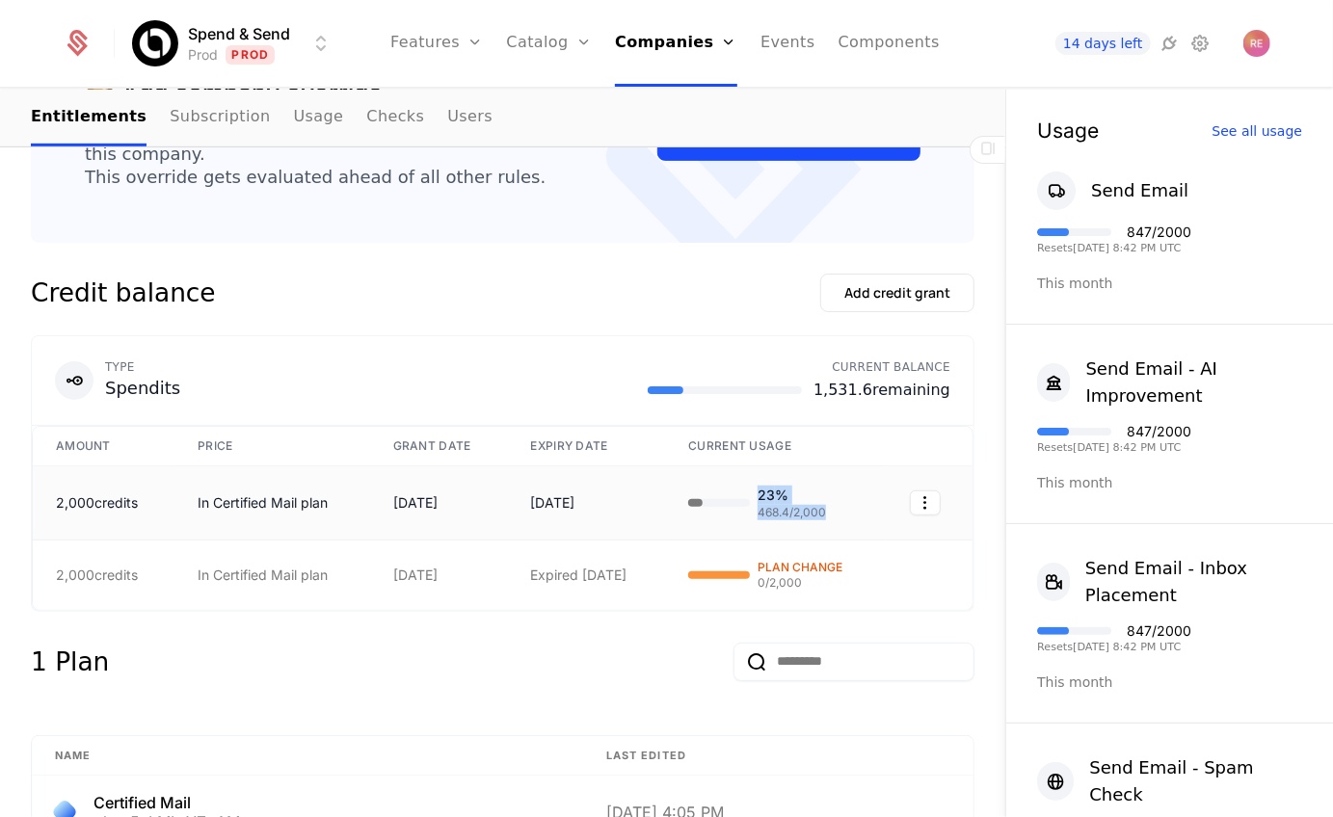
drag, startPoint x: 758, startPoint y: 488, endPoint x: 827, endPoint y: 505, distance: 70.6
click at [827, 505] on div "23 % 468.4 / 2,000" at bounding box center [775, 503] width 175 height 35
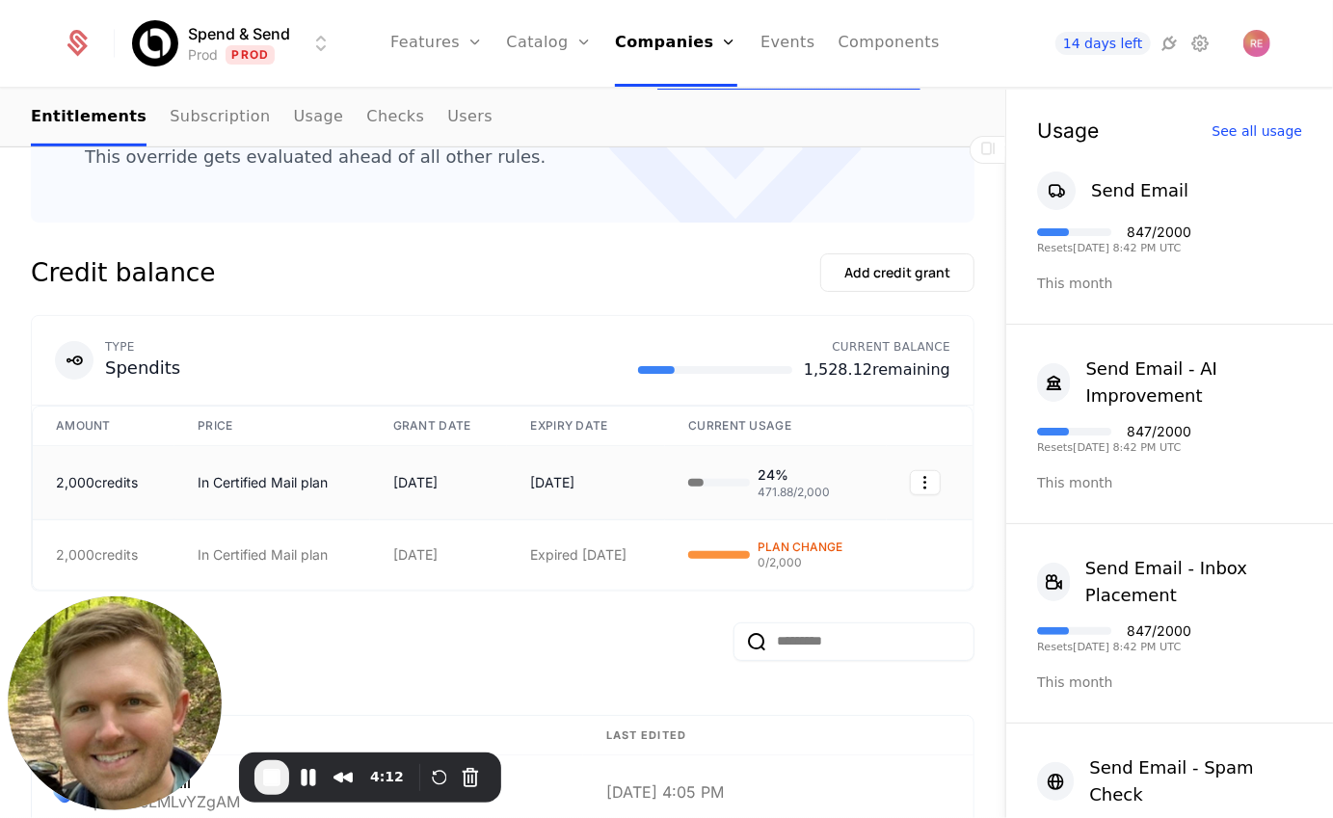
scroll to position [603, 0]
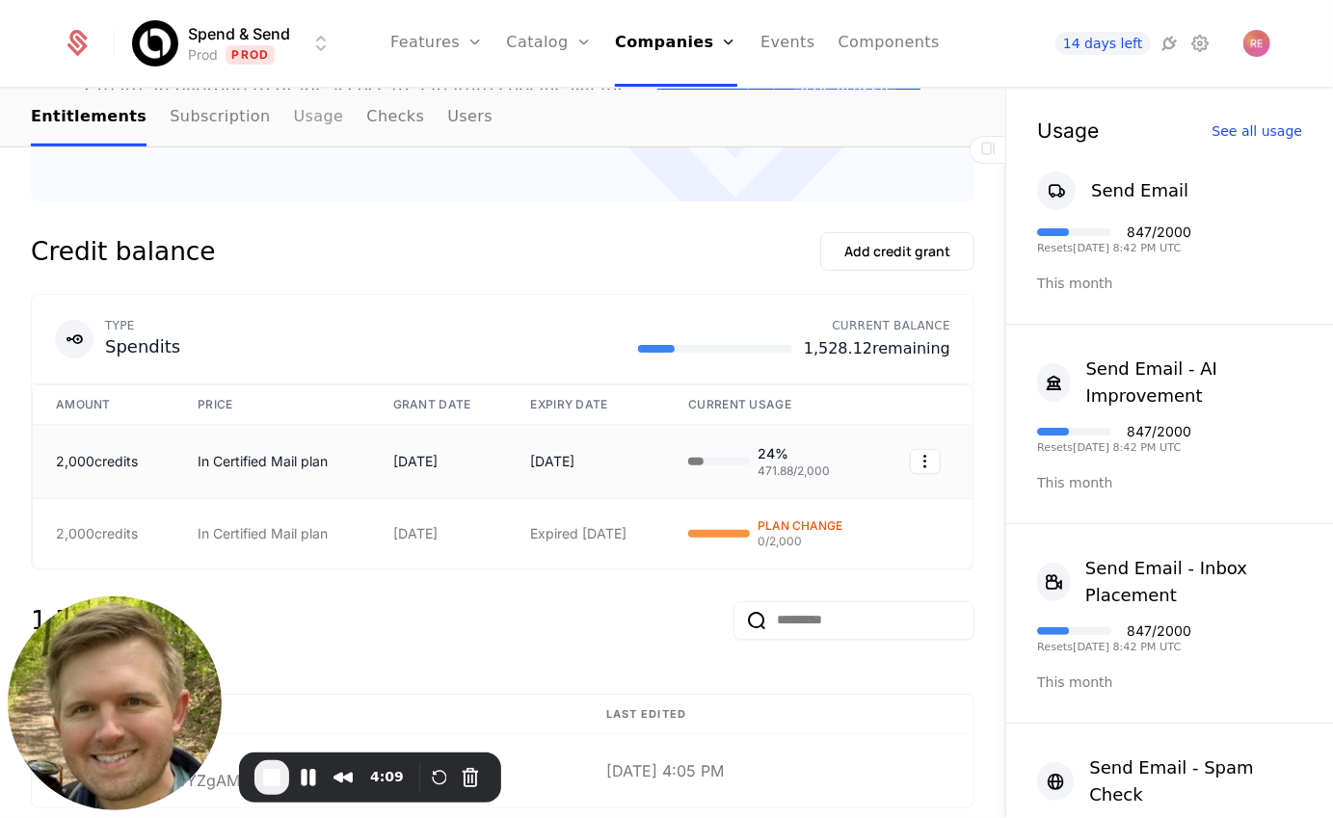
click at [317, 115] on link "Usage" at bounding box center [319, 118] width 50 height 57
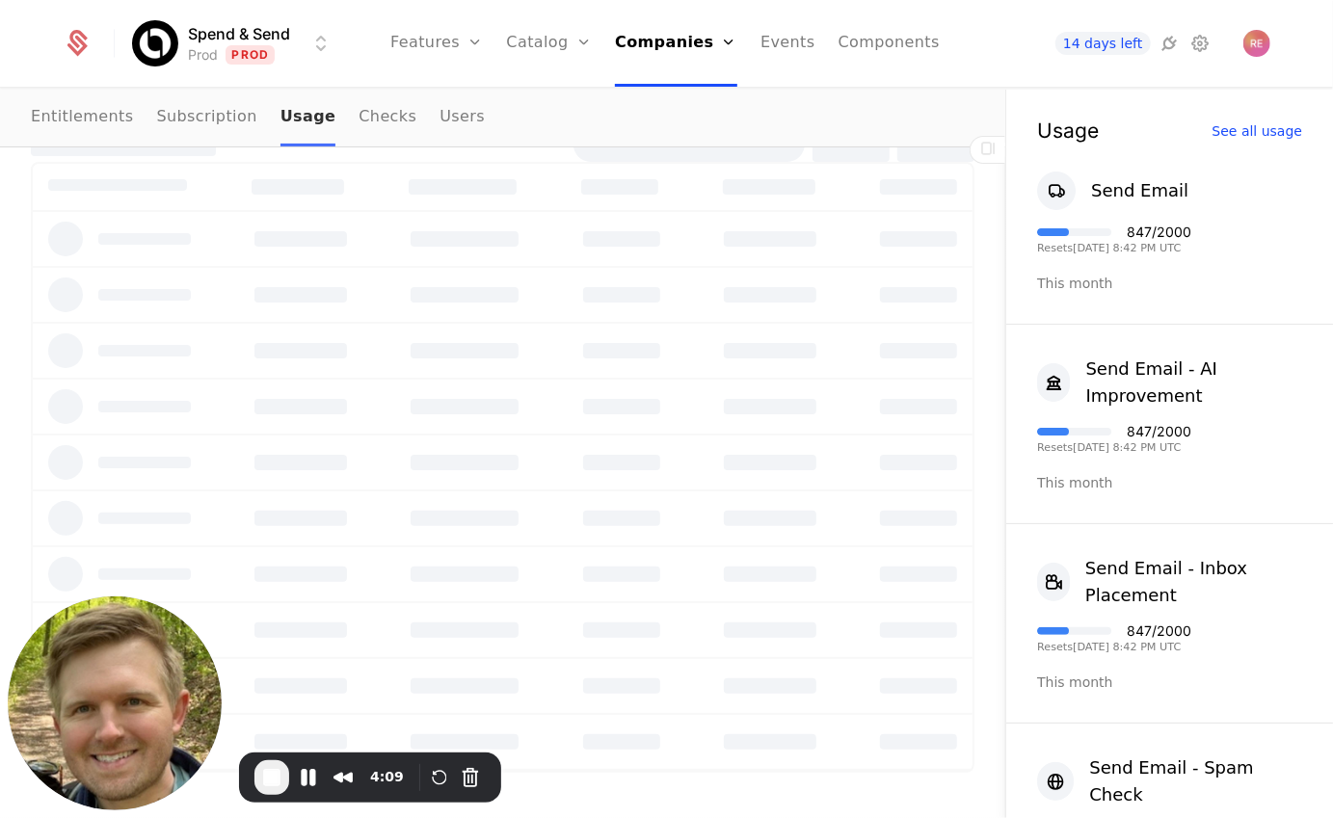
scroll to position [221, 0]
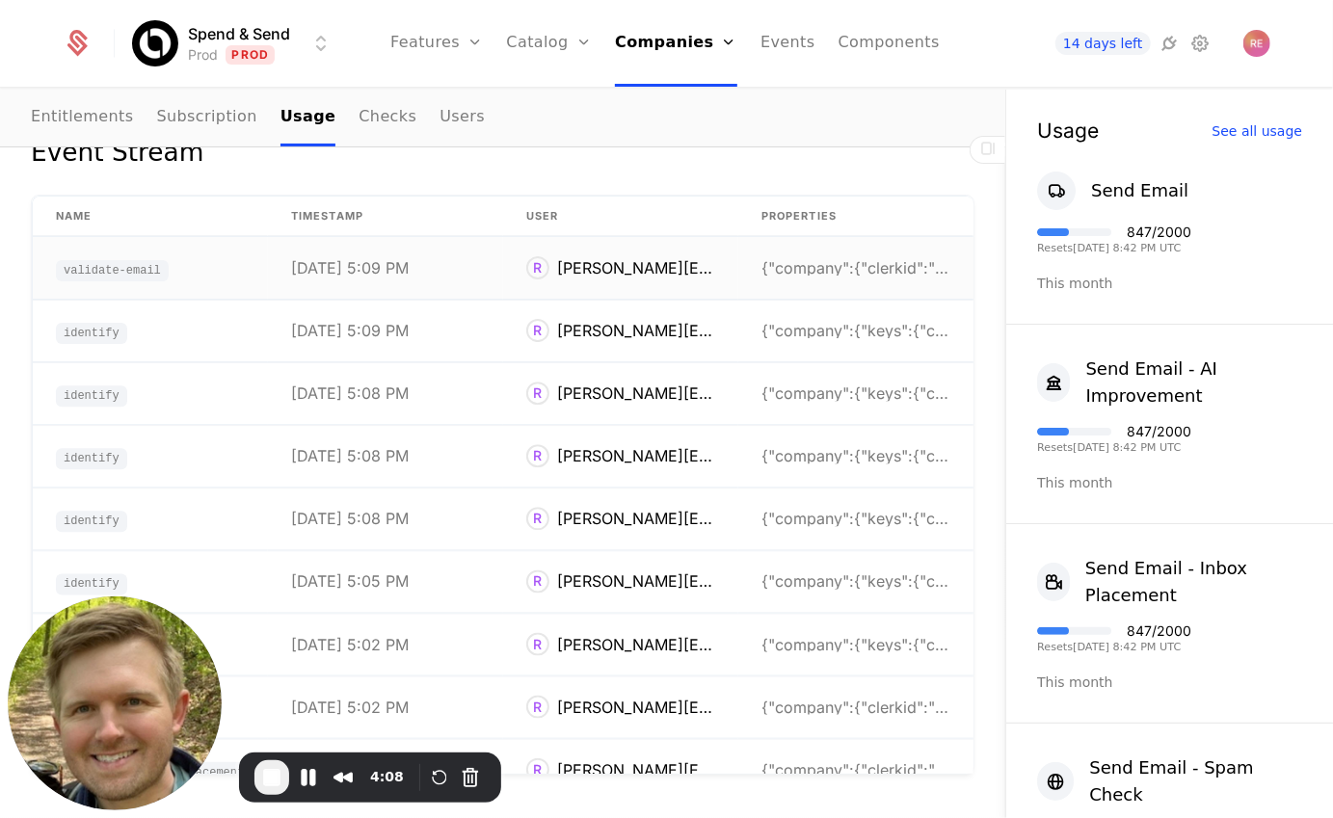
click at [197, 268] on td "validate-email" at bounding box center [150, 268] width 235 height 63
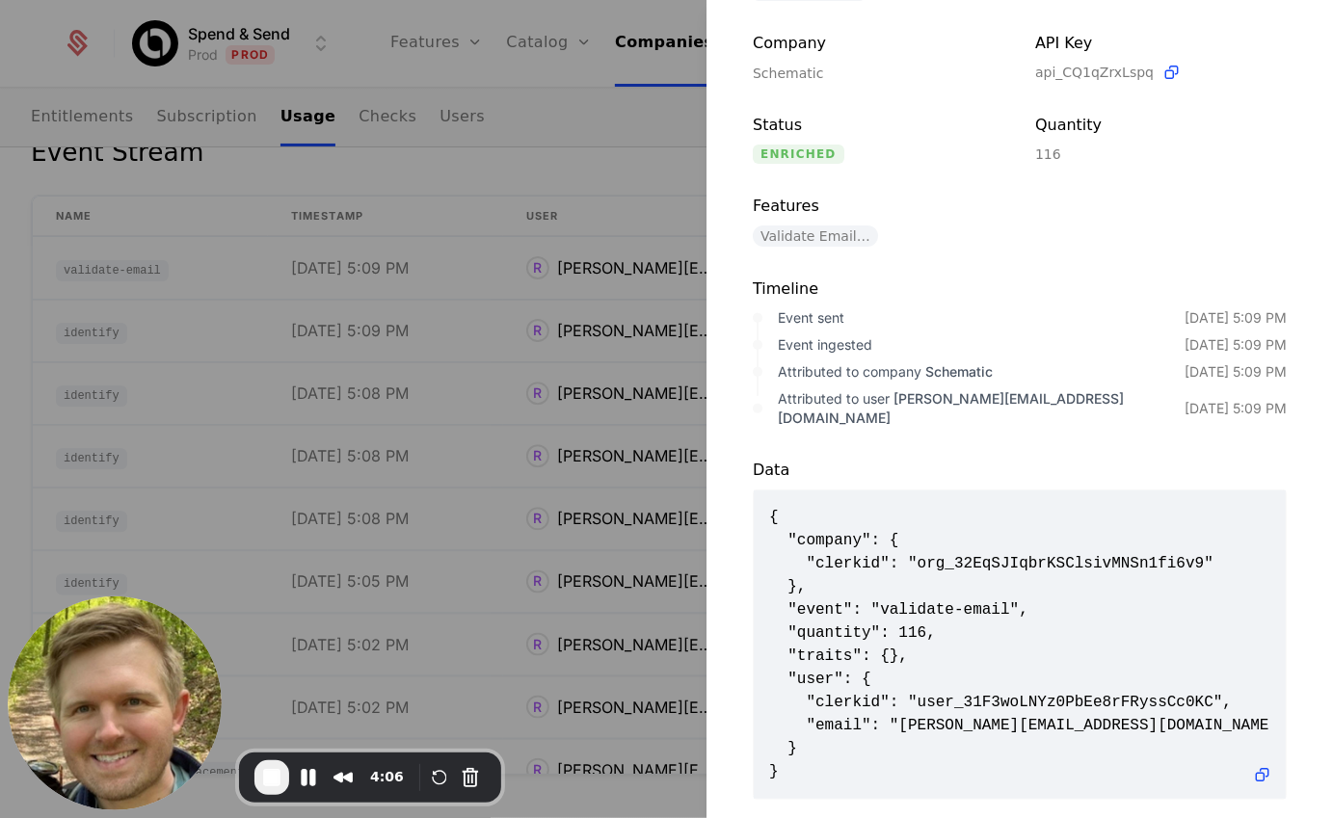
scroll to position [2, 0]
click at [539, 175] on div at bounding box center [666, 409] width 1333 height 818
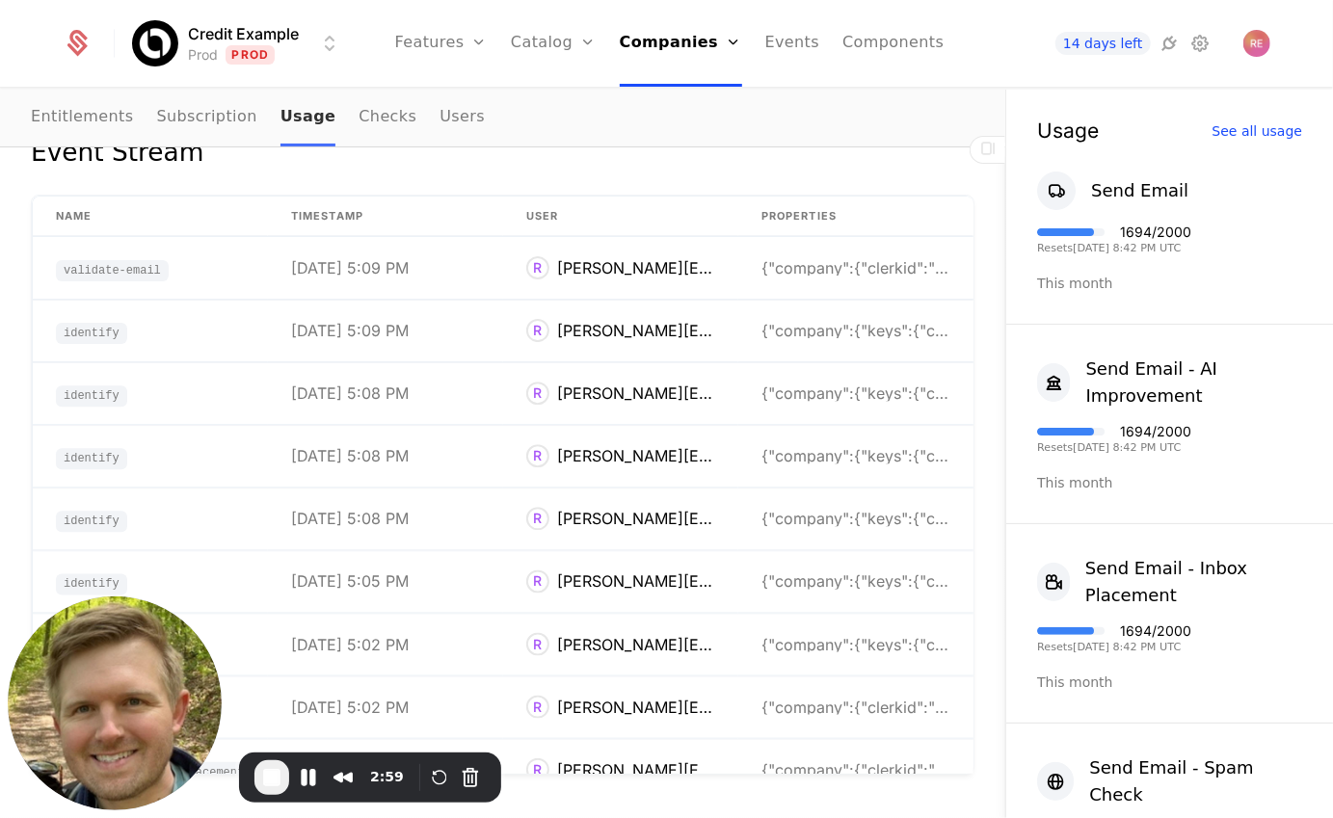
click at [306, 117] on link "Usage" at bounding box center [308, 118] width 56 height 57
click at [368, 116] on link "Checks" at bounding box center [388, 118] width 58 height 57
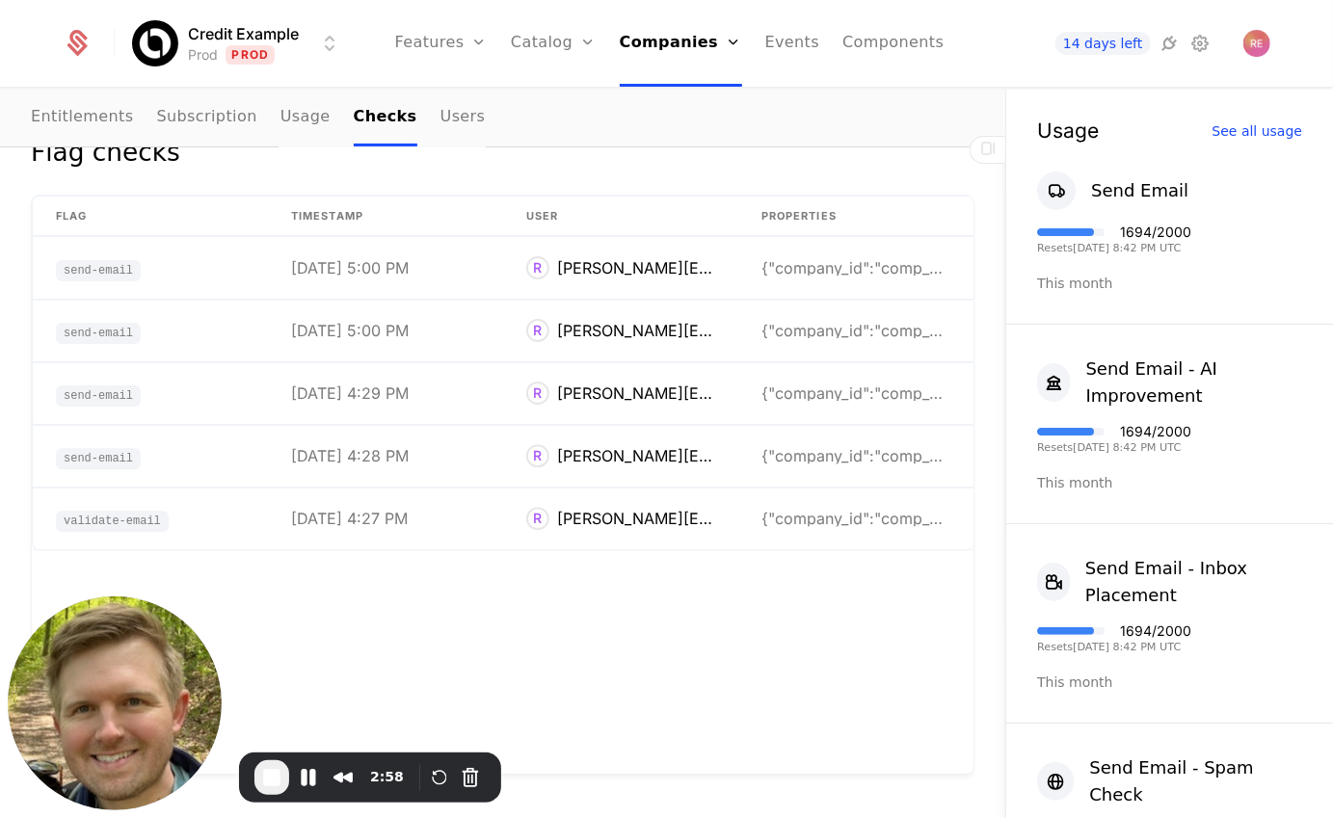
click at [315, 123] on ul "Entitlements Subscription Usage Checks Users" at bounding box center [258, 118] width 454 height 57
click at [281, 126] on link "Usage" at bounding box center [305, 118] width 50 height 57
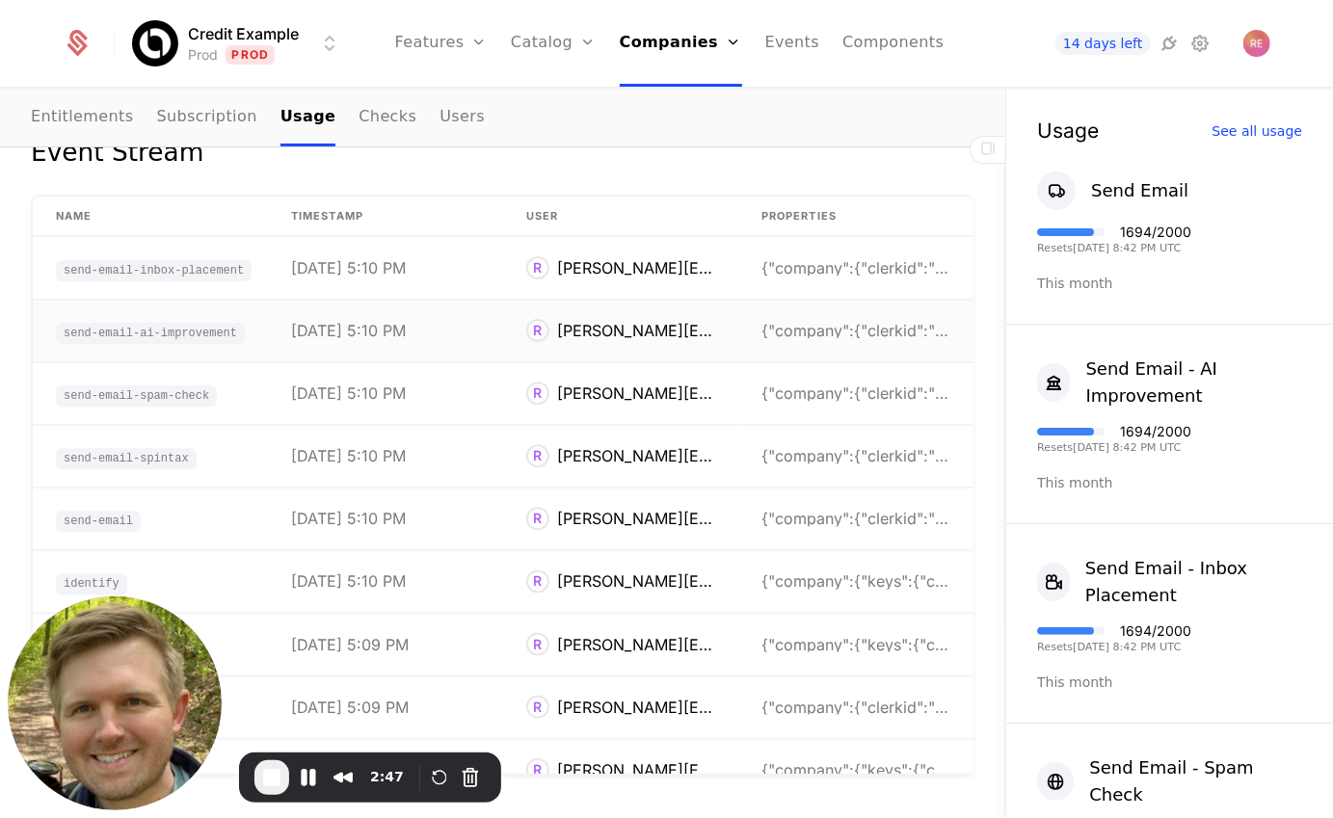
click at [244, 335] on div "send-email-ai-improvement" at bounding box center [150, 330] width 189 height 23
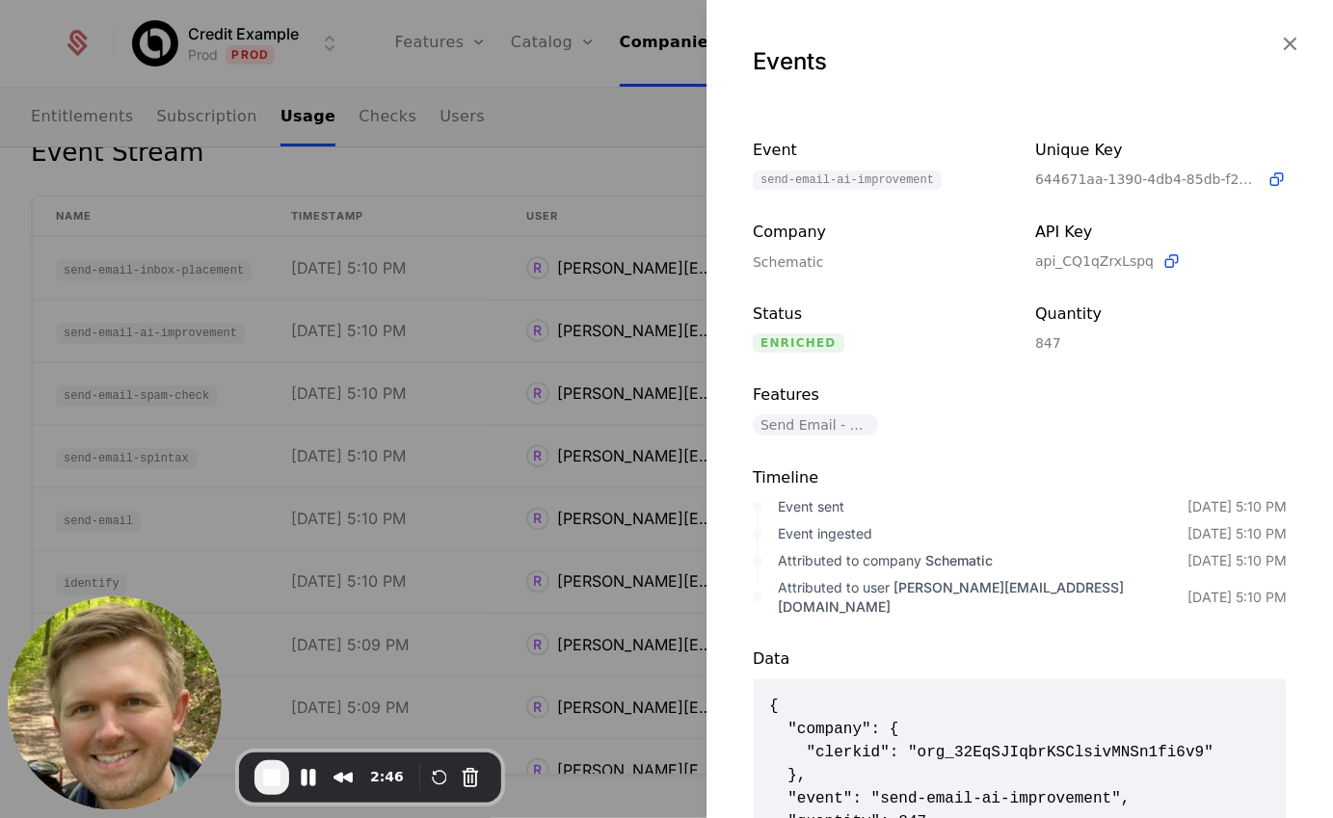
scroll to position [51, 0]
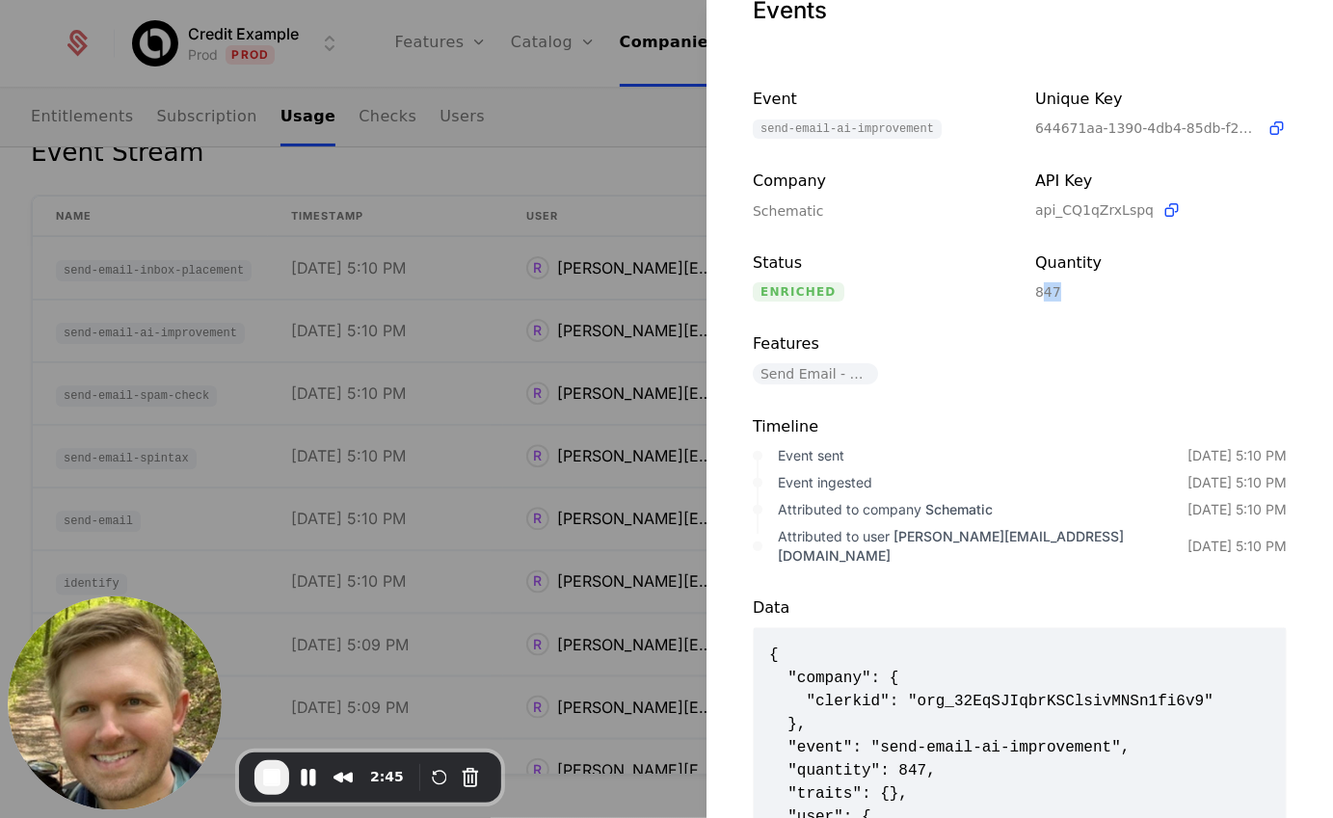
drag, startPoint x: 1047, startPoint y: 298, endPoint x: 1070, endPoint y: 296, distance: 23.2
click at [1070, 296] on div "847" at bounding box center [1161, 291] width 252 height 19
click at [369, 172] on div at bounding box center [666, 409] width 1333 height 818
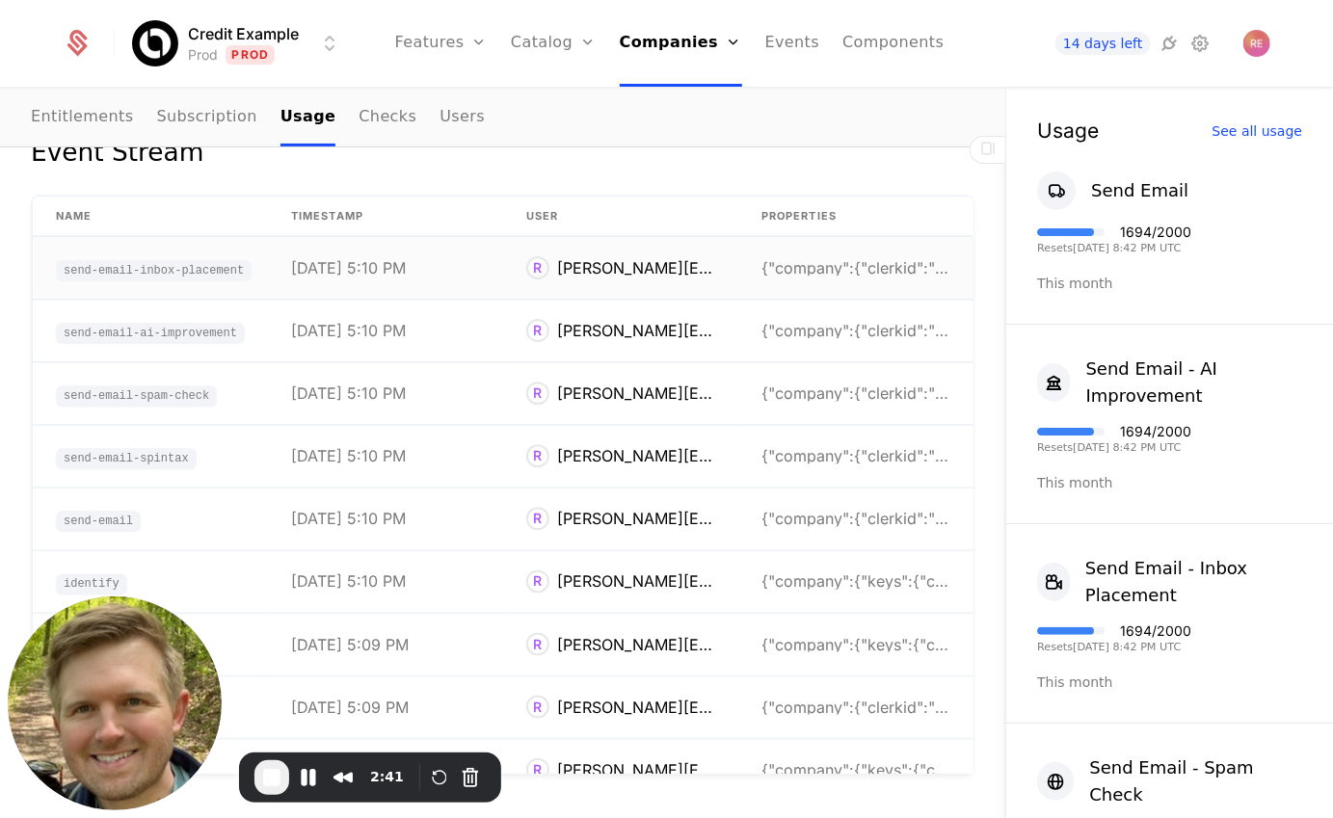
scroll to position [146, 0]
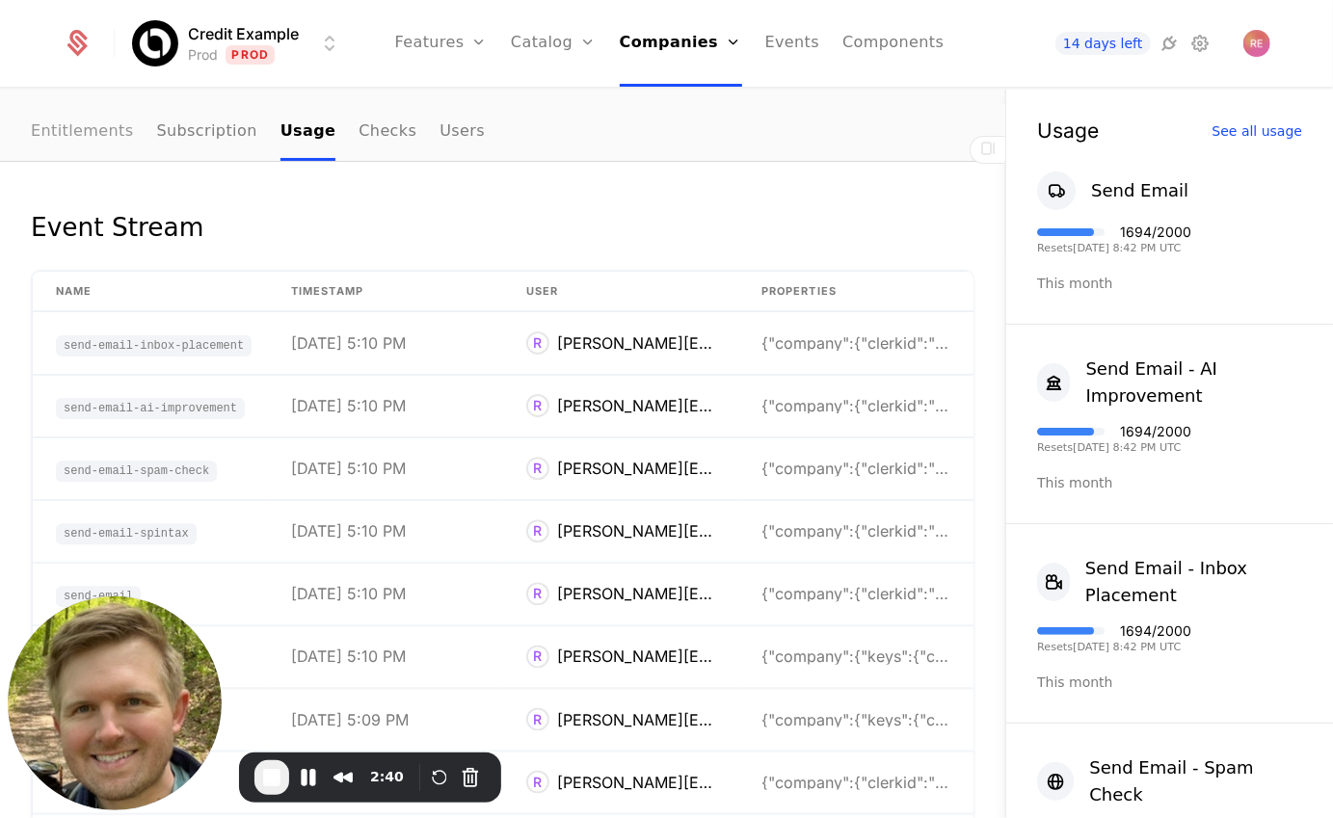
click at [94, 127] on link "Entitlements" at bounding box center [82, 132] width 103 height 57
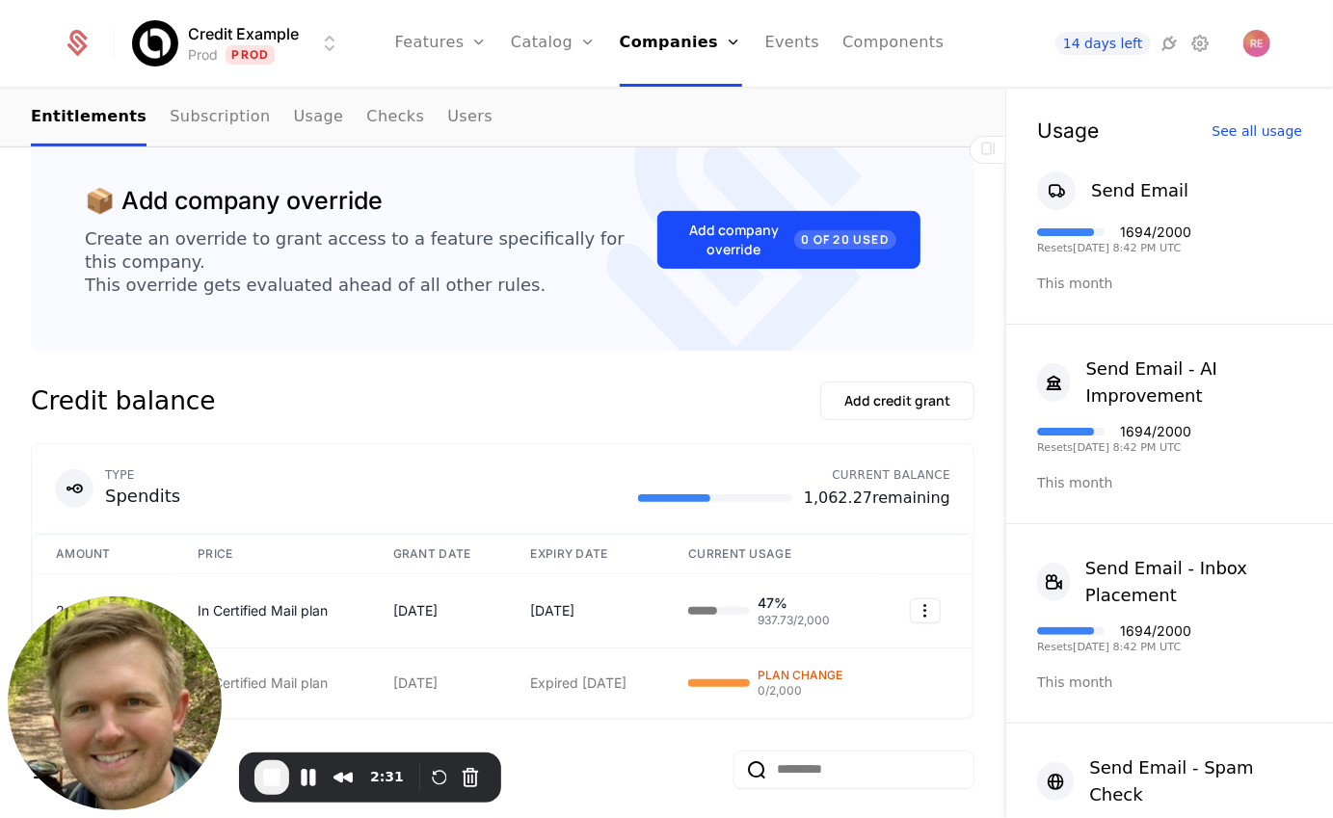
scroll to position [425, 0]
